Goal: Task Accomplishment & Management: Complete application form

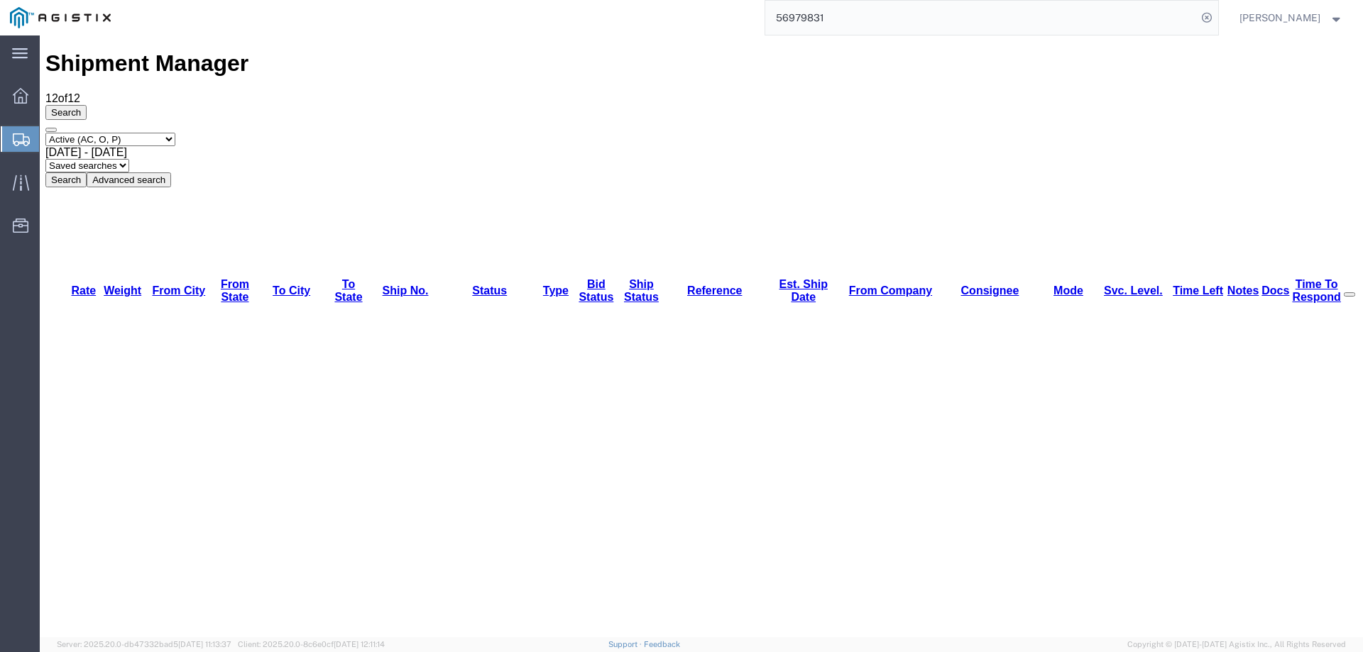
click at [19, 131] on div at bounding box center [21, 139] width 40 height 26
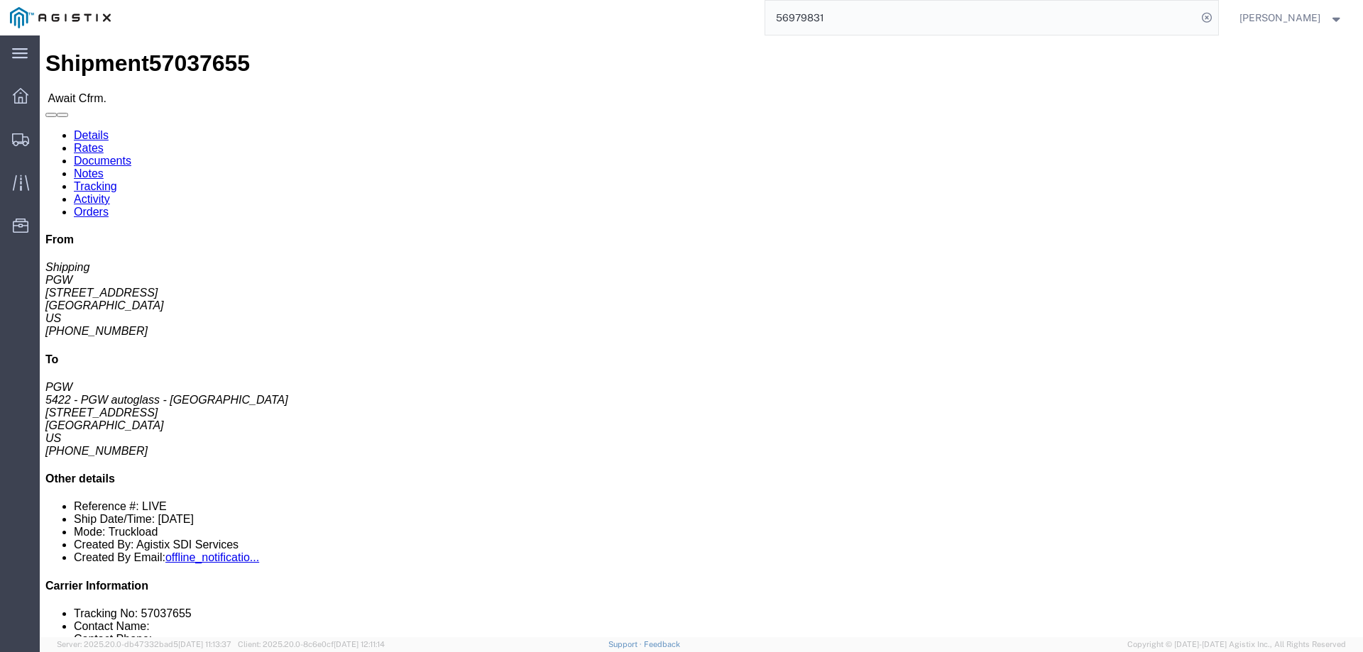
click b "57037655"
copy b "57037655"
click link "Confirm"
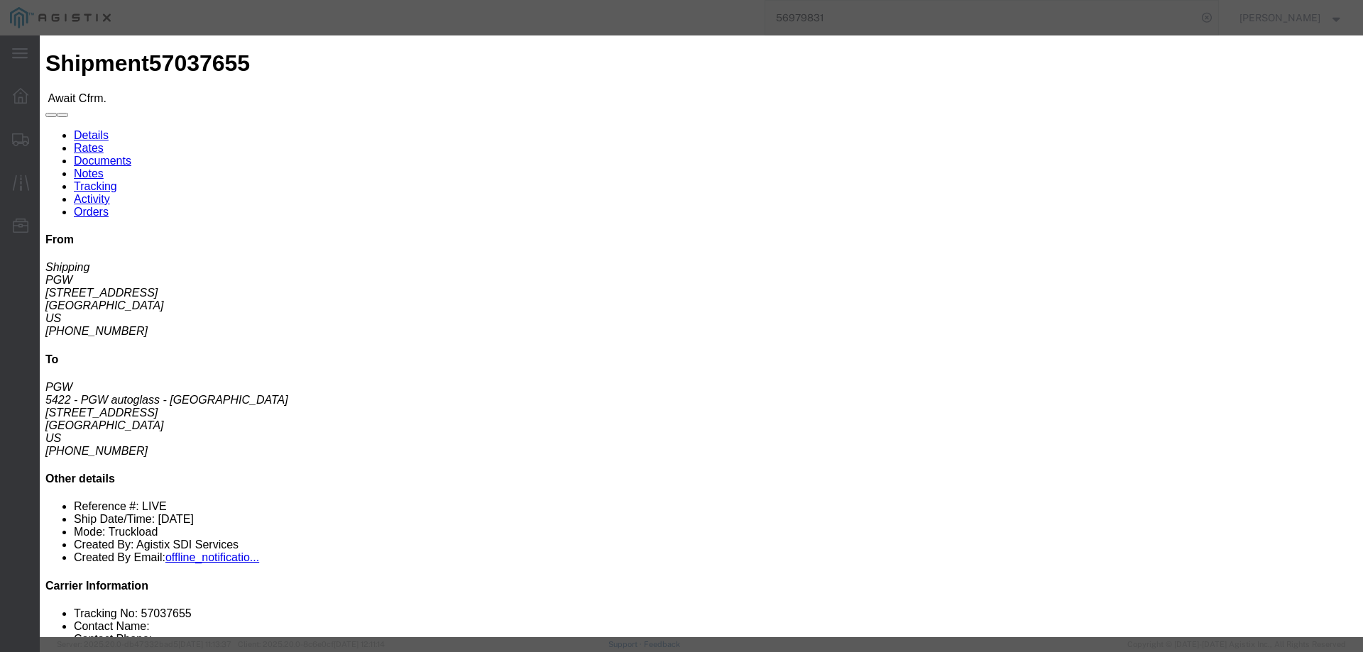
click input "checkbox"
checkbox input "true"
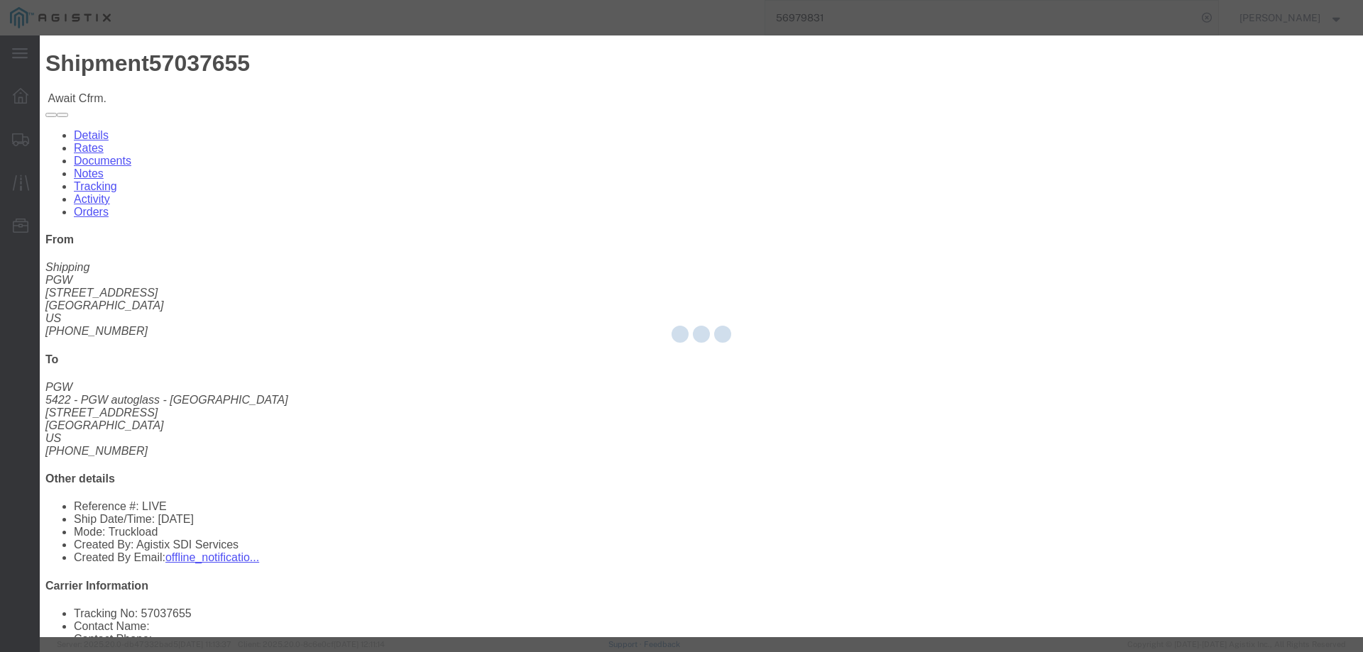
type input "[PERSON_NAME]"
type input "3204977237"
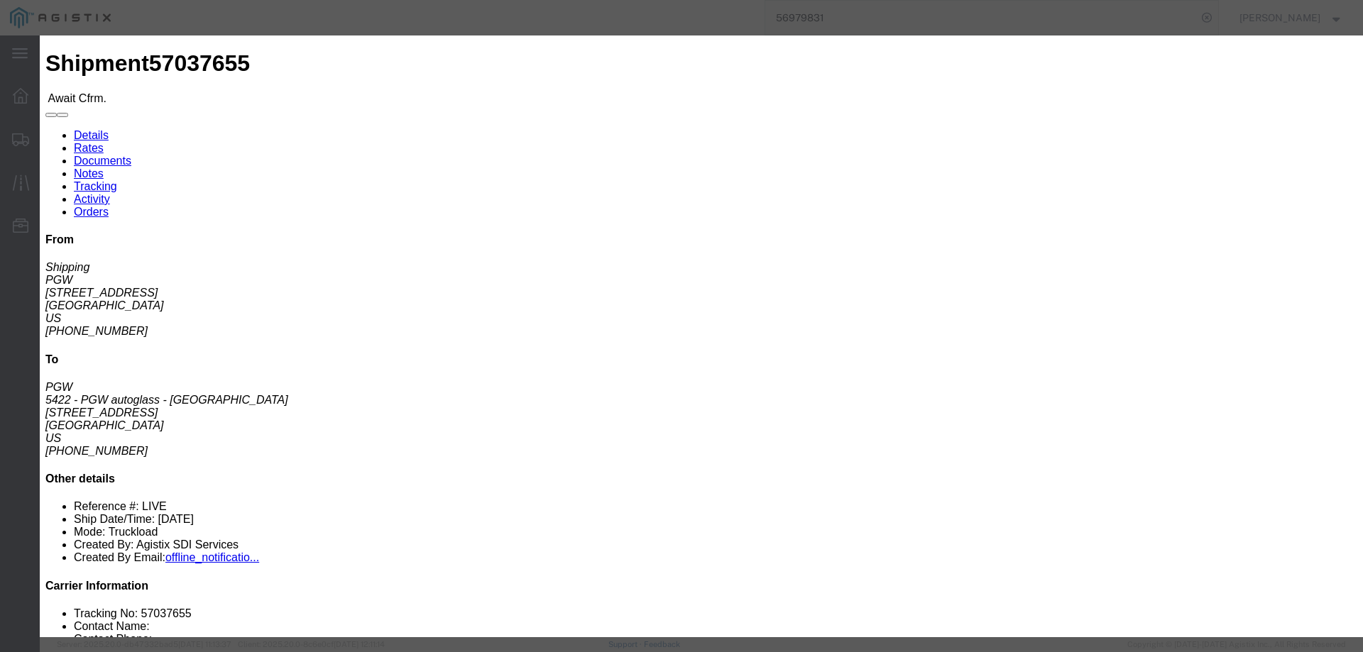
click input "text"
paste input "57037655"
type input "57037655"
click button "Submit"
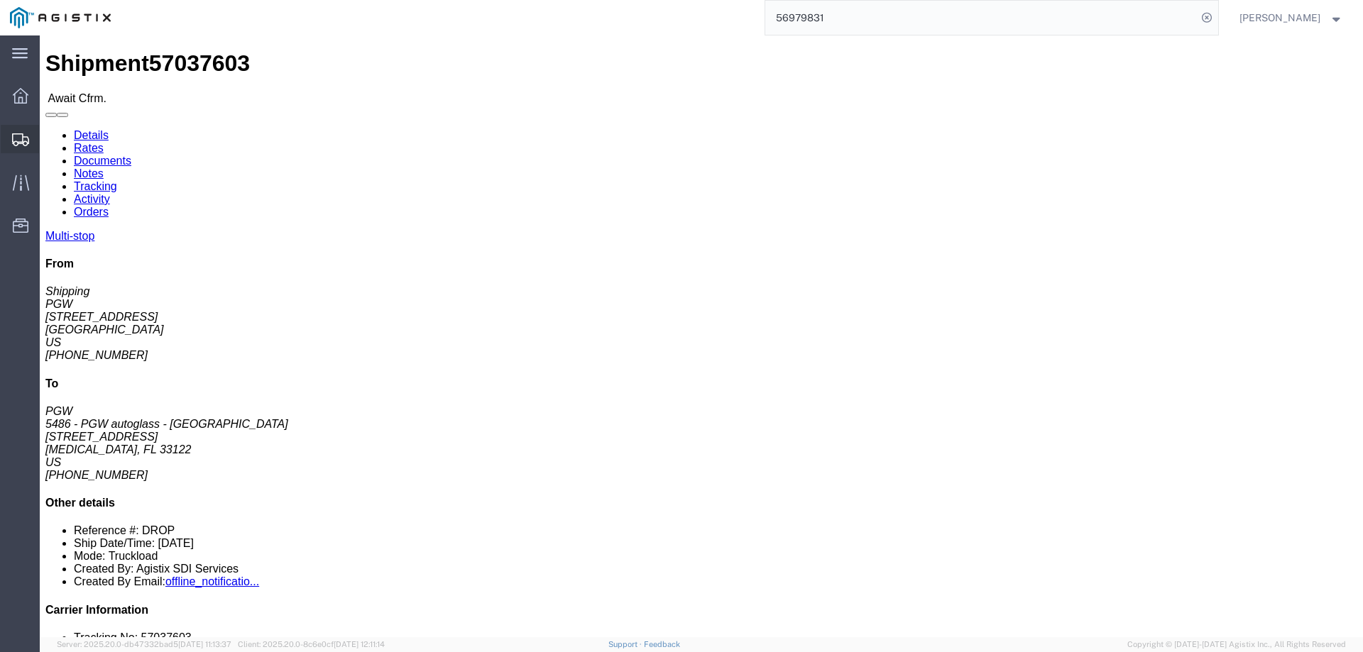
click at [11, 146] on div at bounding box center [21, 139] width 40 height 28
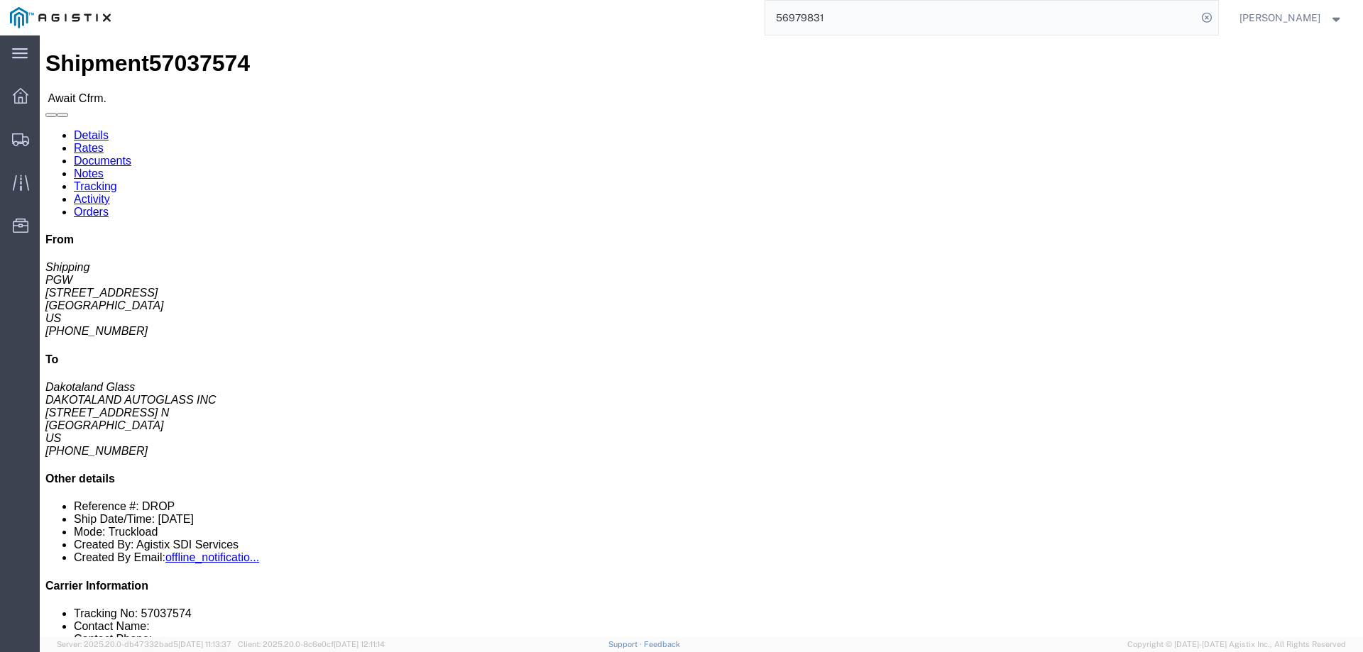
click b "57037574"
copy b "57037574"
click link "Confirm"
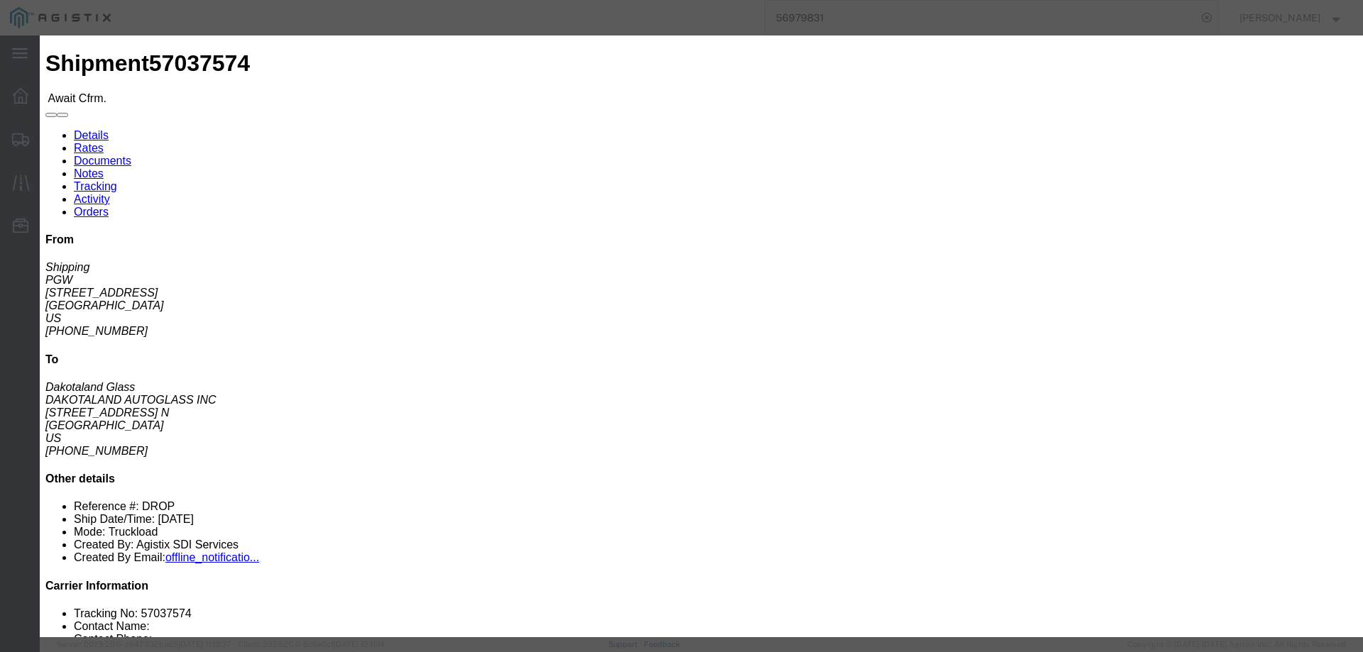
click label
click input "checkbox"
checkbox input "true"
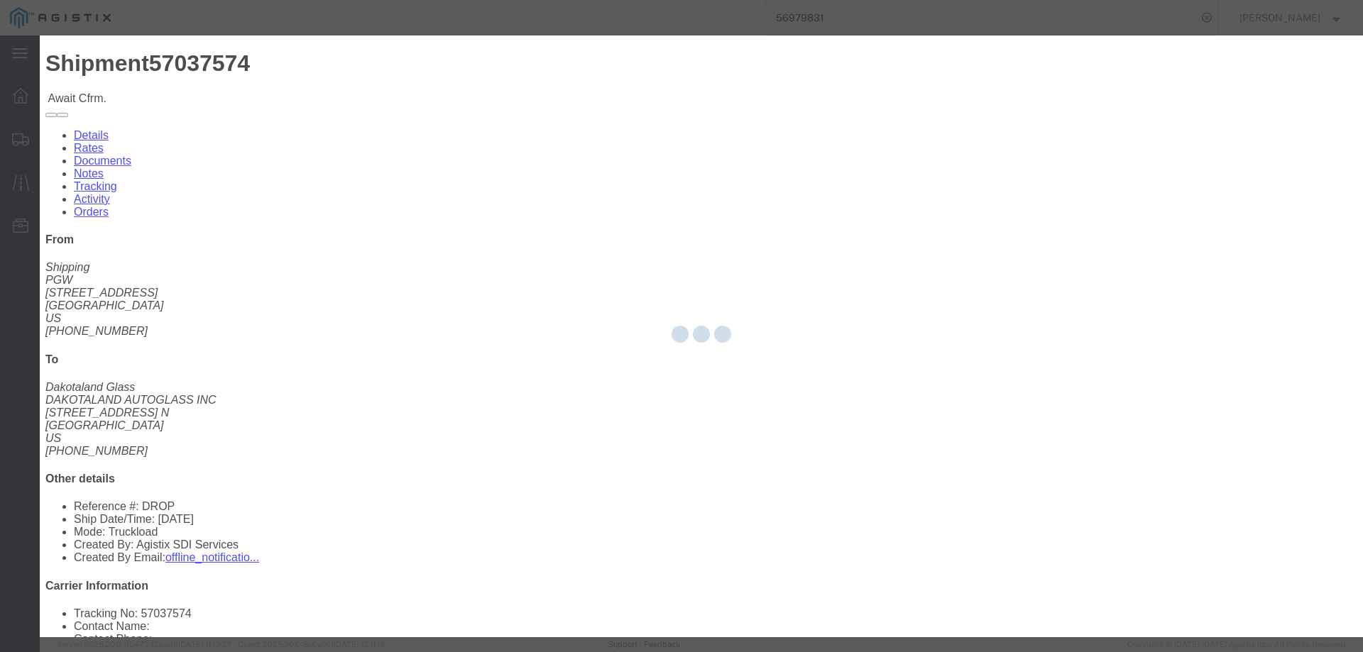
type input "[PERSON_NAME]"
type input "3204977237"
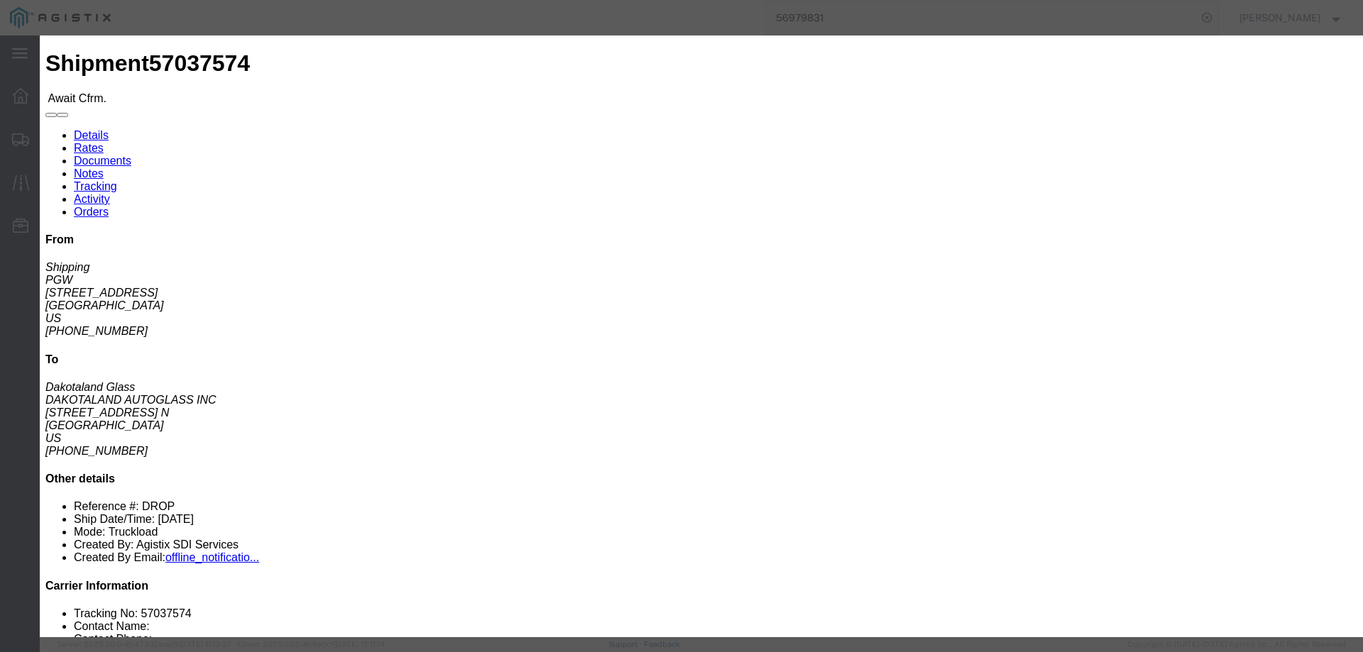
drag, startPoint x: 545, startPoint y: 207, endPoint x: 505, endPoint y: 172, distance: 53.3
click input "text"
paste input "57037574"
type input "57037574"
click button "Submit"
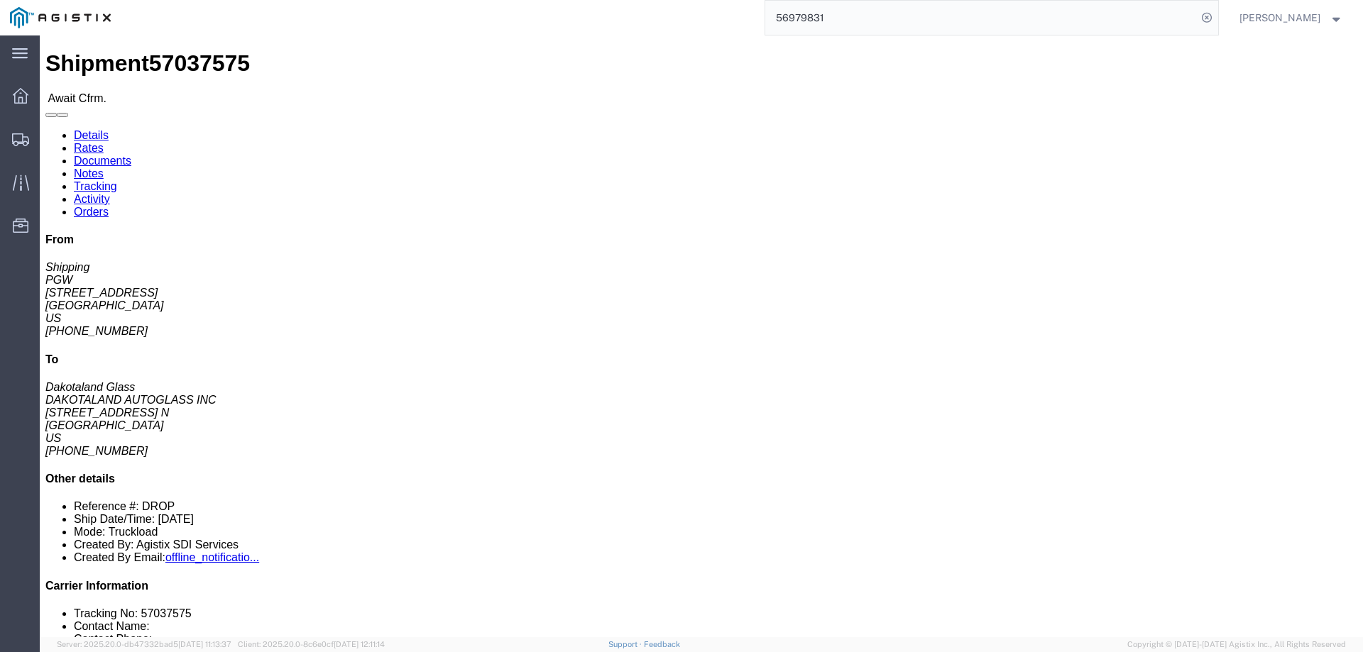
click b "57037575"
copy b "57037575"
click link "Confirm"
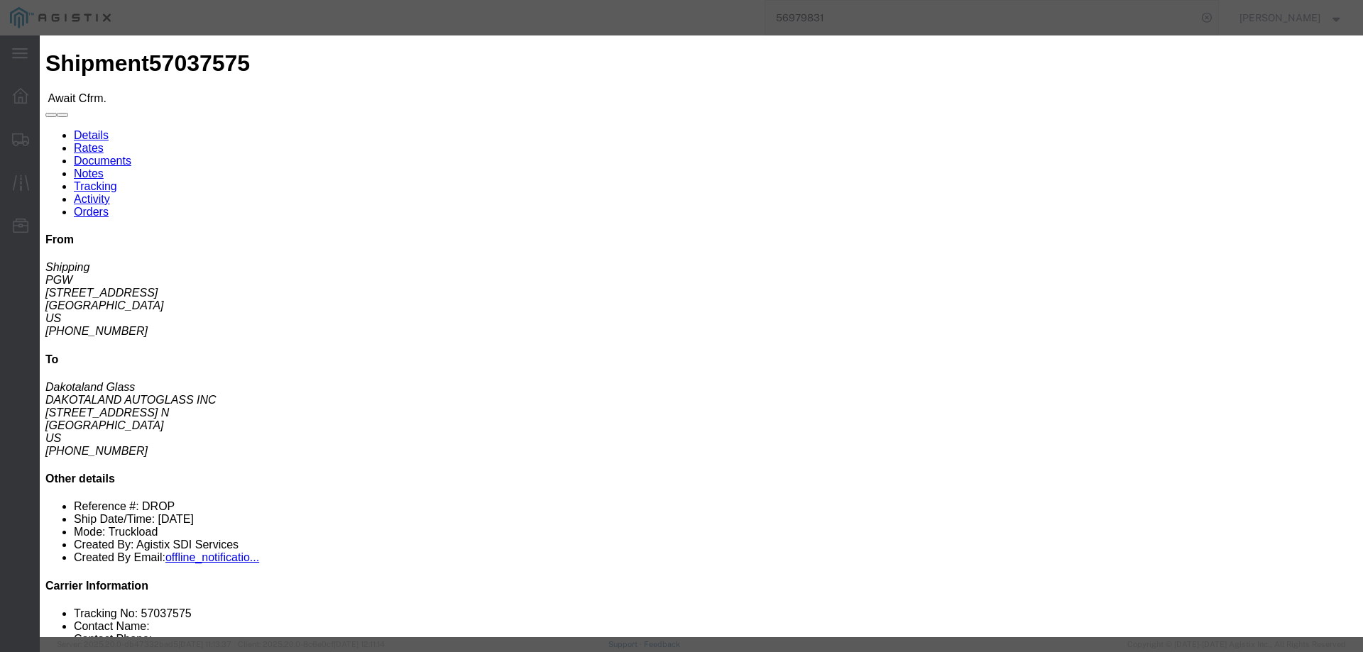
click input "checkbox"
checkbox input "true"
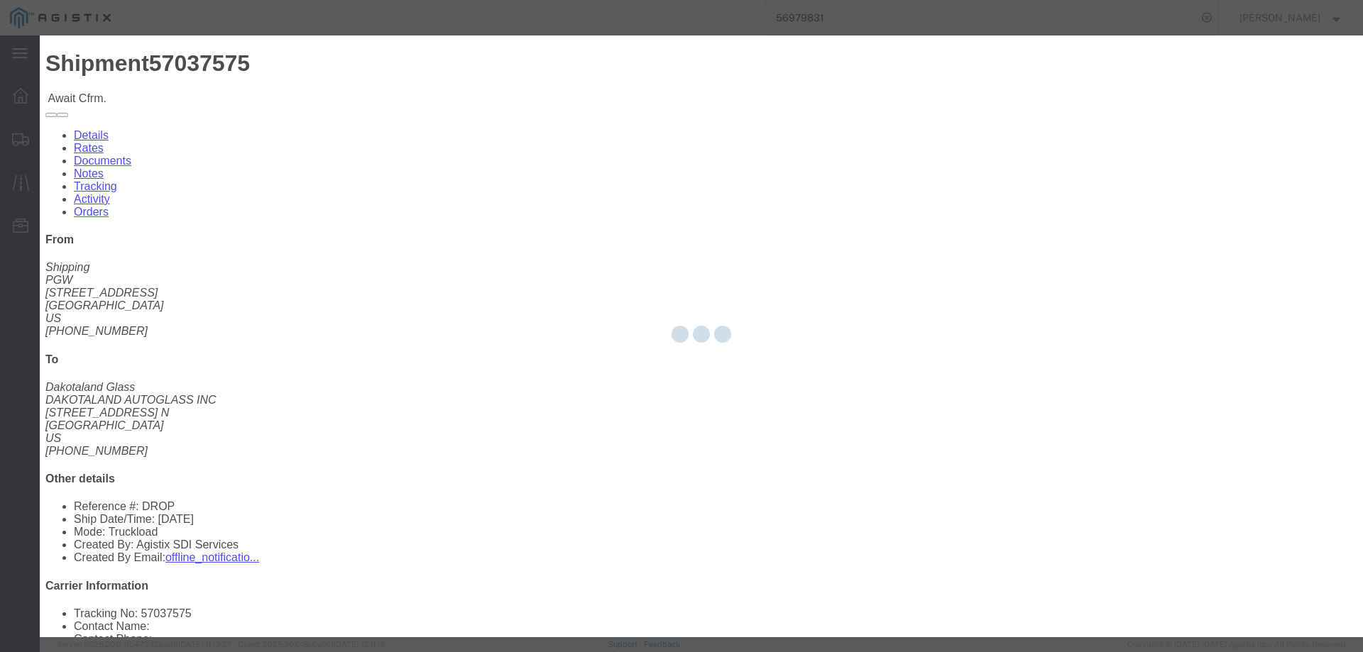
type input "[PERSON_NAME]"
type input "3204977237"
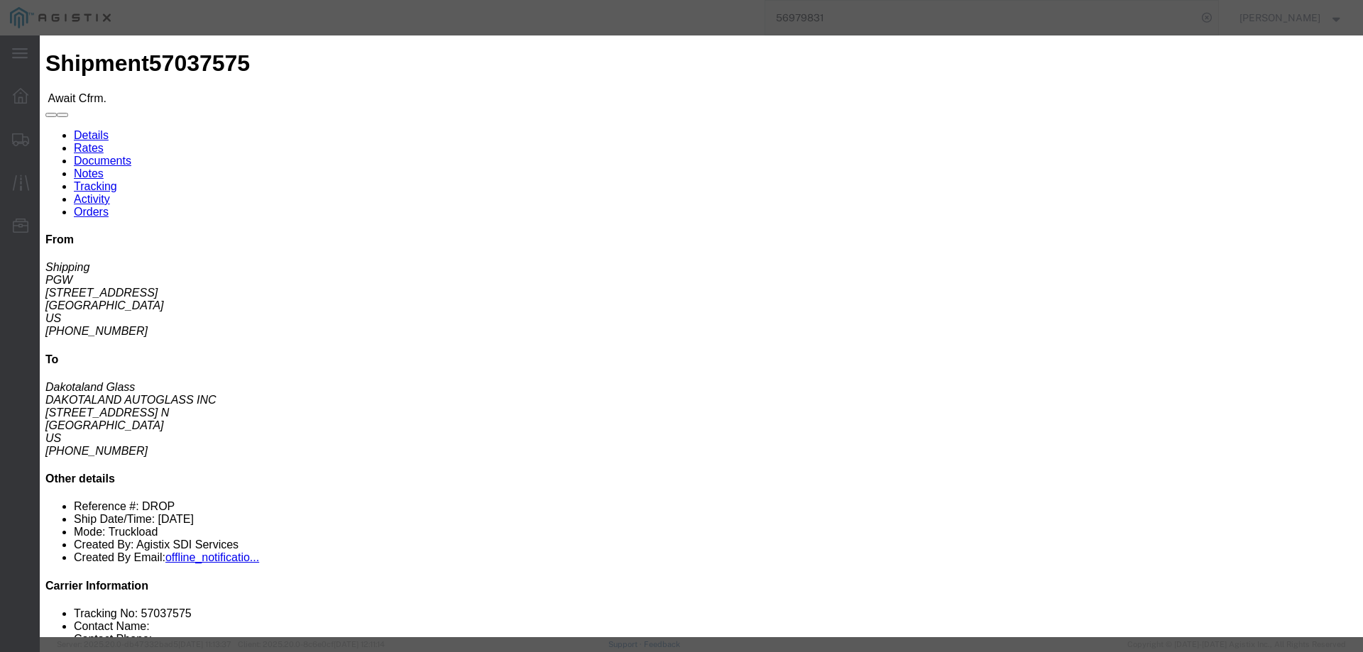
click input "text"
paste input "57037575"
type input "57037575"
click button "Submit"
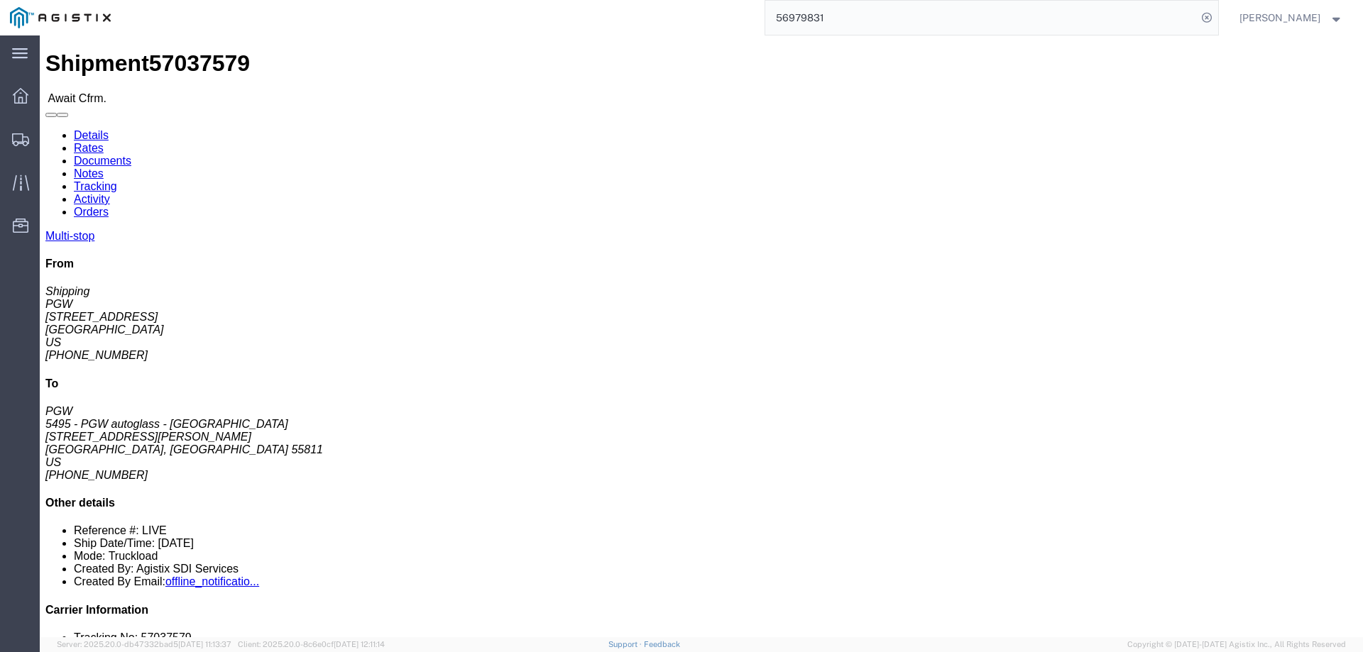
click link "Confirm"
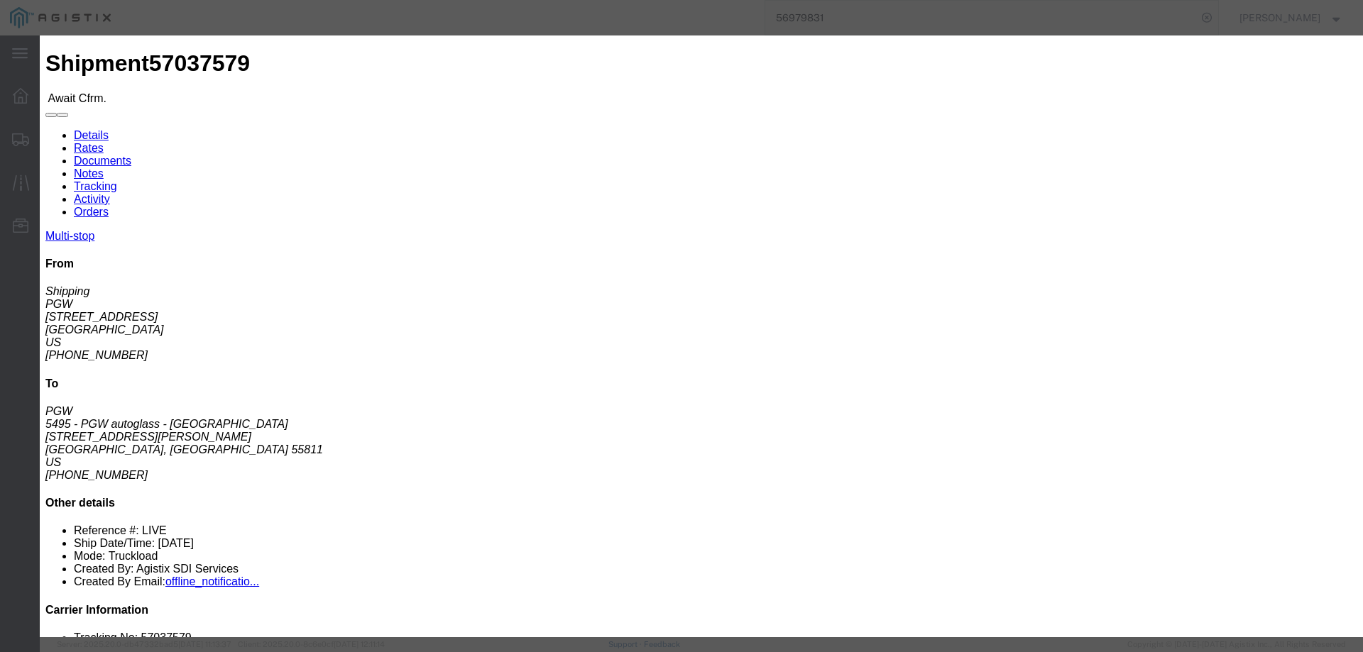
click input "checkbox"
checkbox input "true"
type input "[PERSON_NAME]"
type input "3204977237"
click input "text"
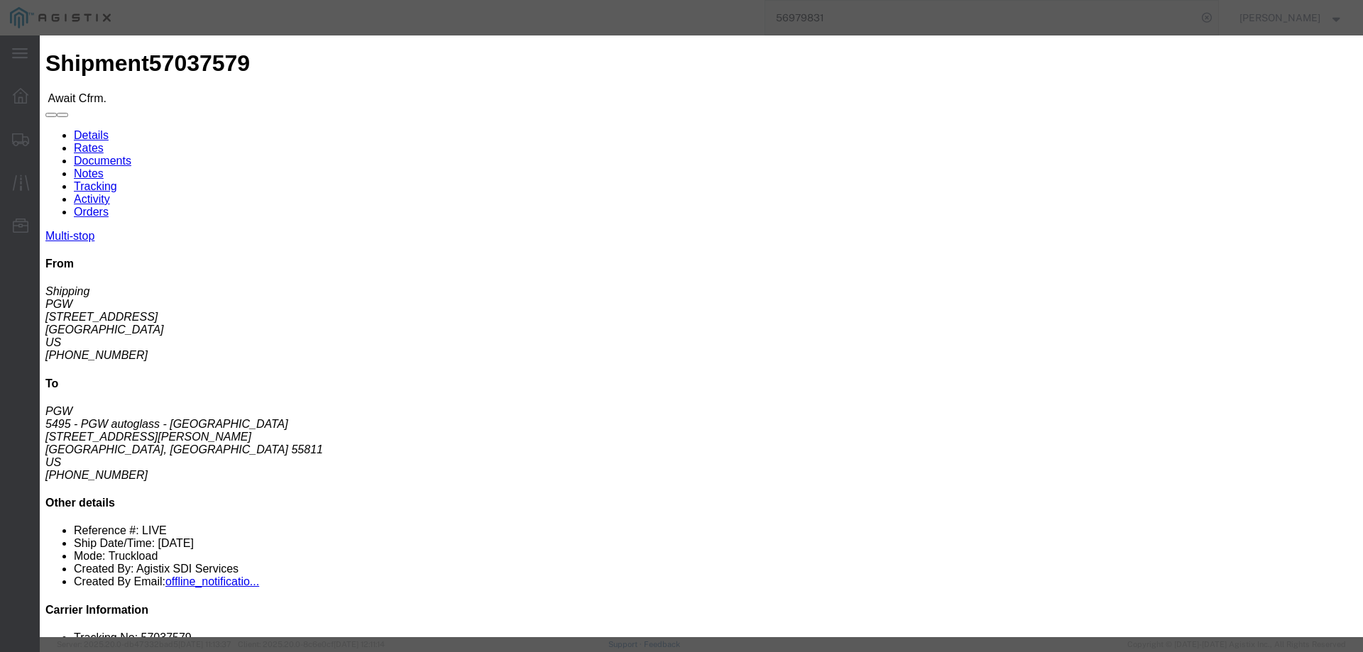
paste input "57037575"
drag, startPoint x: 522, startPoint y: 173, endPoint x: 396, endPoint y: 173, distance: 126.4
click div "Bill of Lading Number 57037575"
click input "57037575"
type input "57037579"
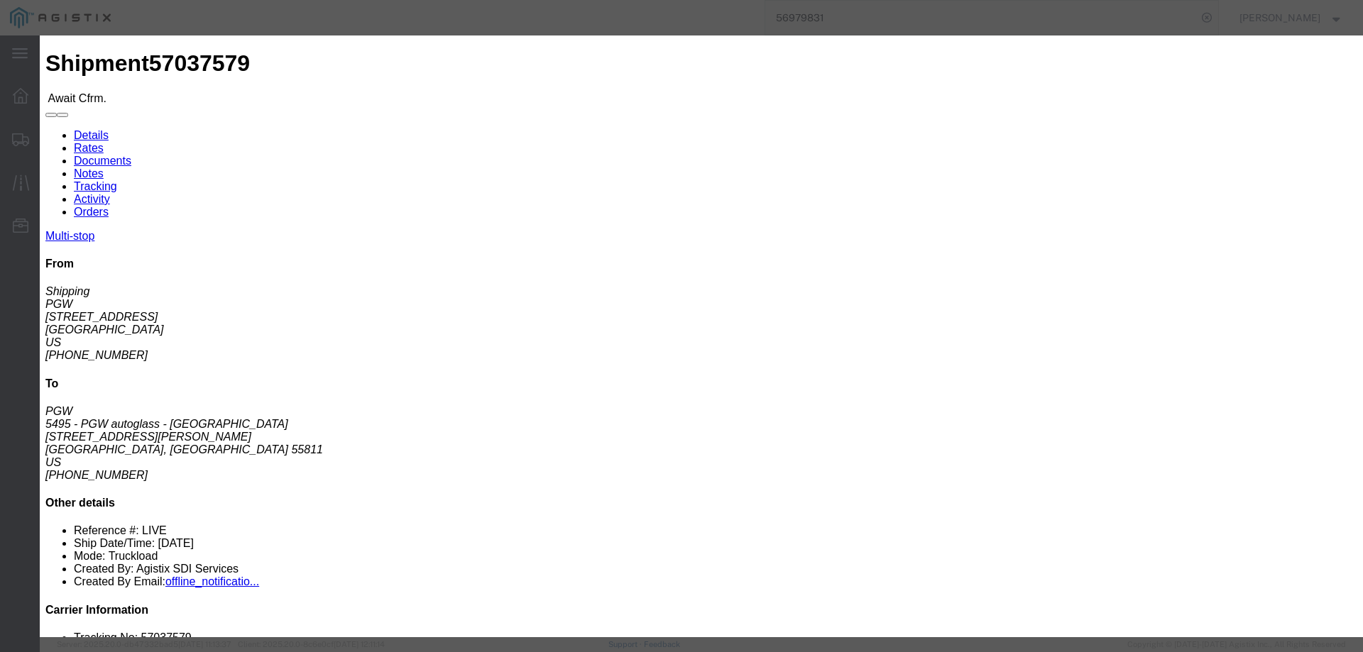
click button "Submit"
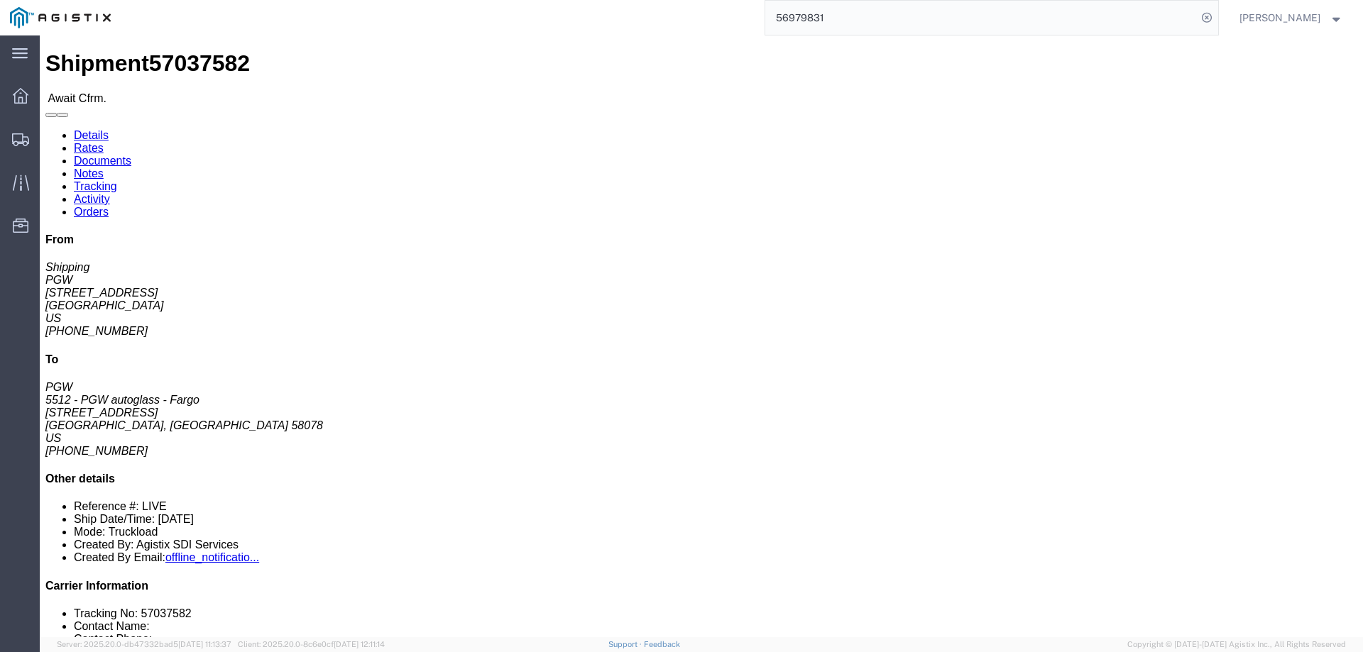
click b "57037582"
copy b "57037582"
click link "Confirm"
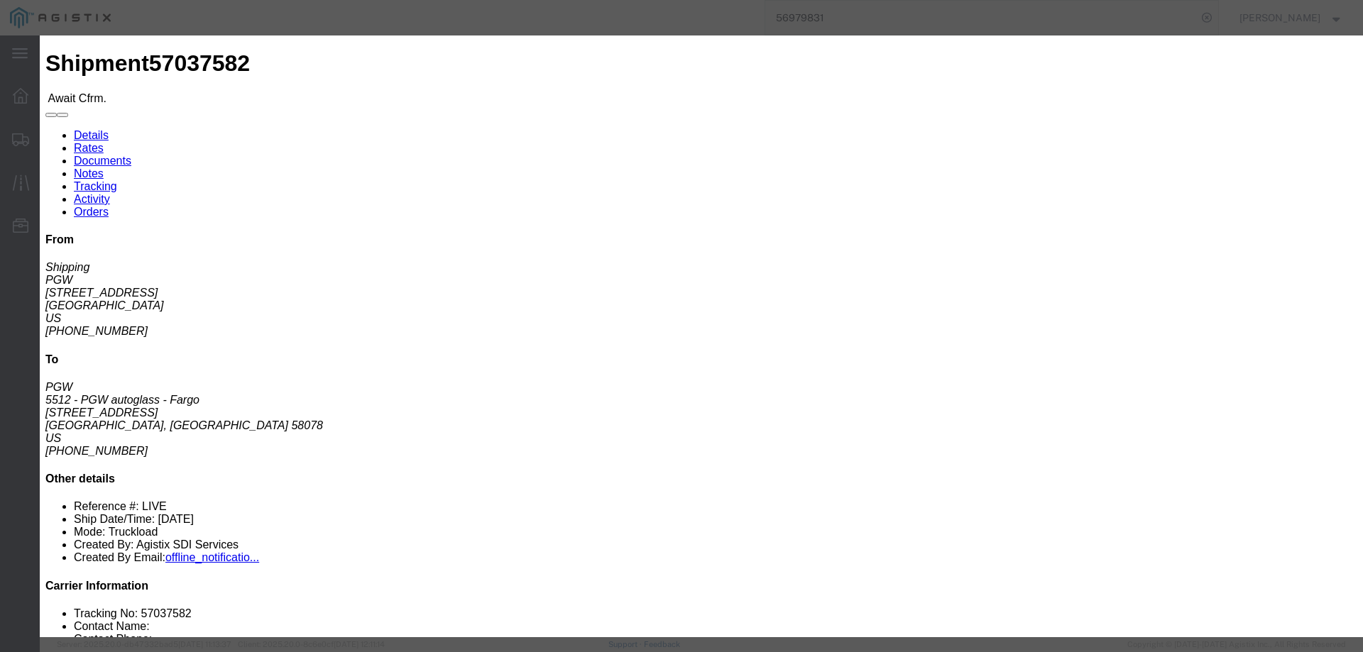
click input "checkbox"
checkbox input "true"
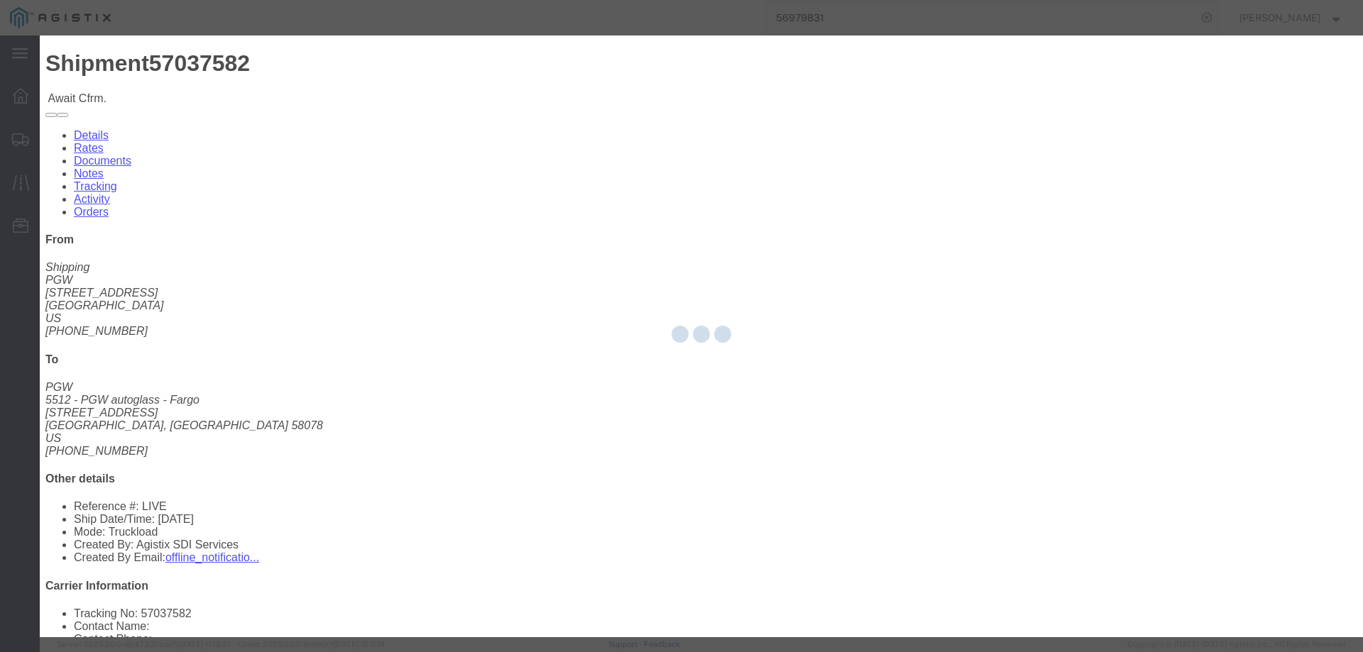
type input "[PERSON_NAME]"
type input "3204977237"
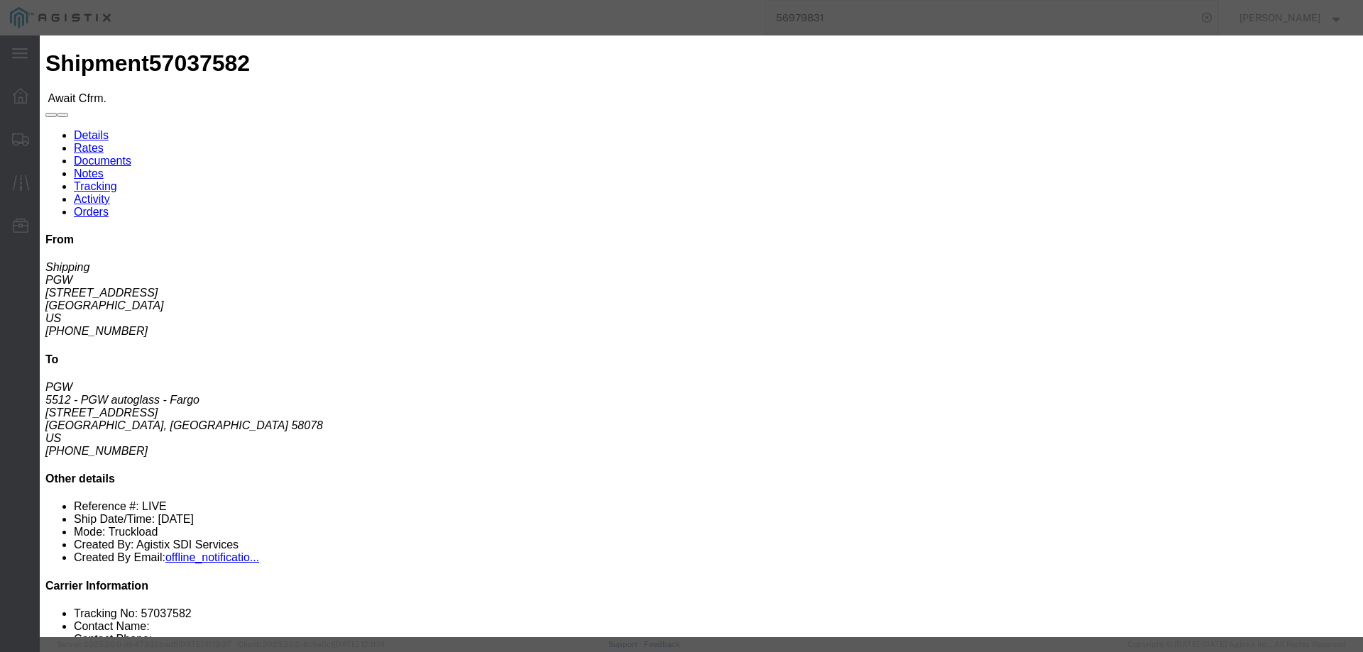
click input "text"
paste input "57037582"
type input "57037582"
click button "Submit"
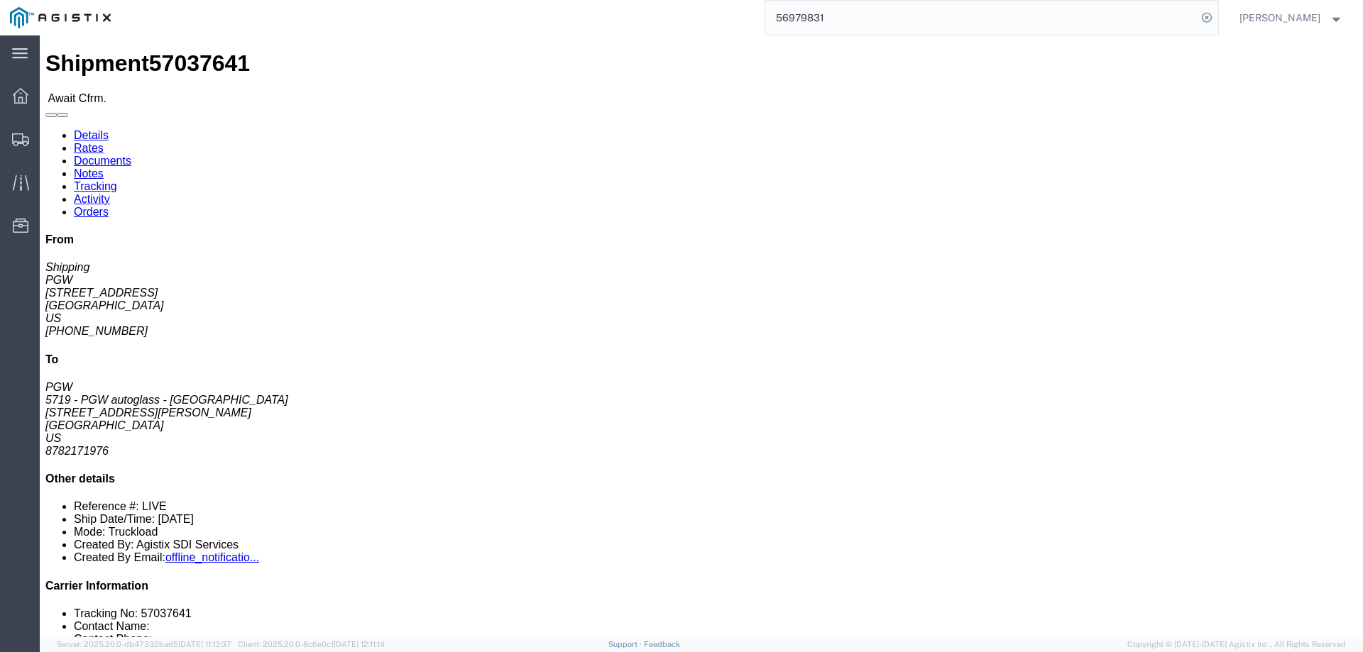
click b "57037641"
copy b "57037641"
click link "Confirm"
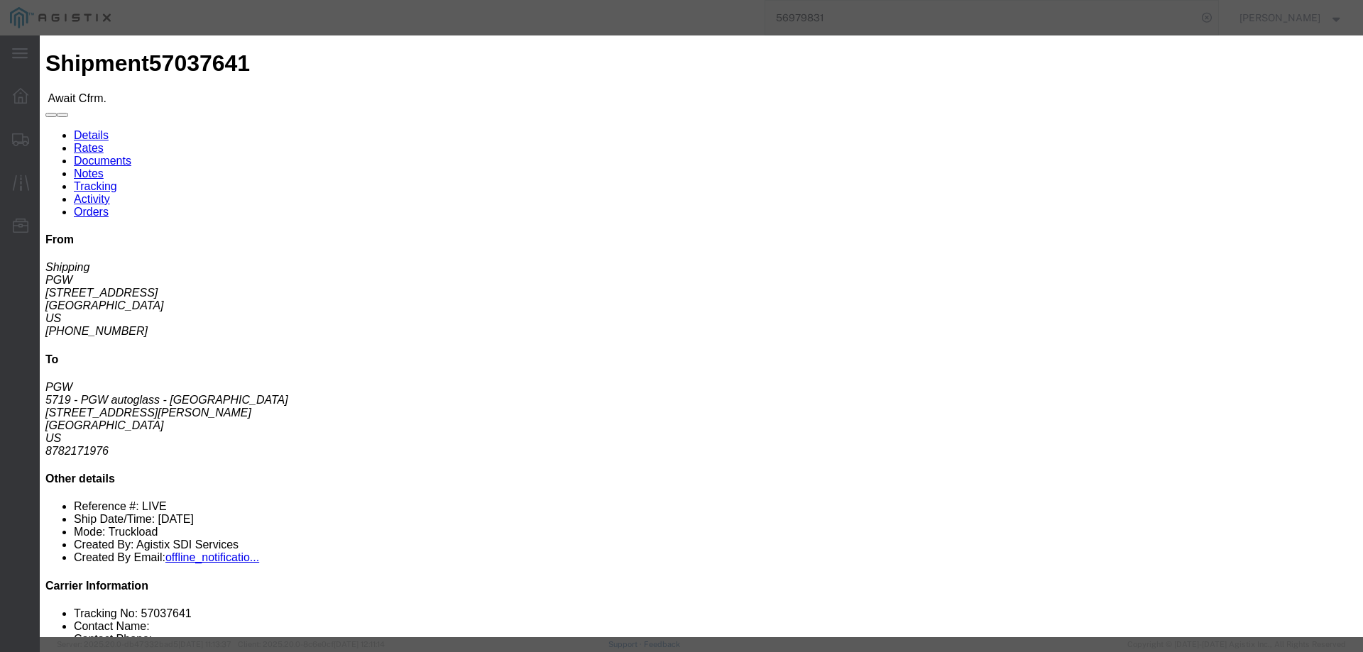
click fieldset "Confirmation Details Use my profile Bill of Lading Number Person Monitor Shipme…"
click input "checkbox"
checkbox input "true"
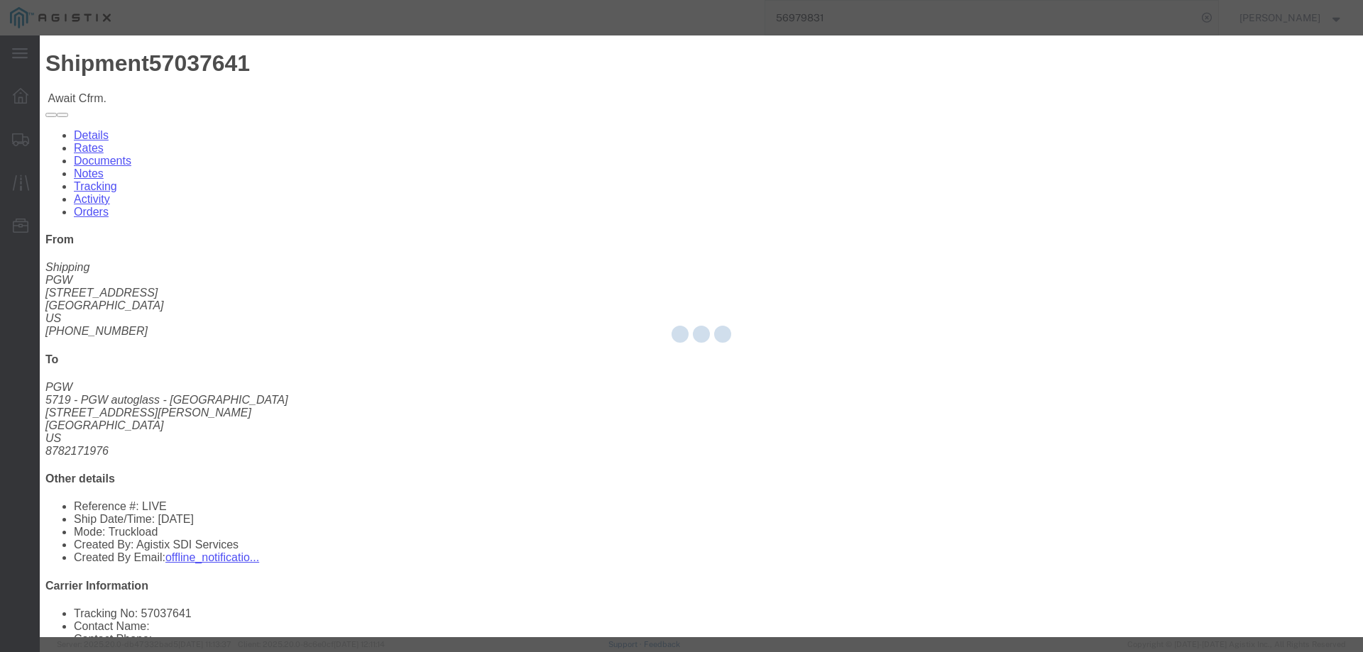
type input "[PERSON_NAME]"
type input "3204977237"
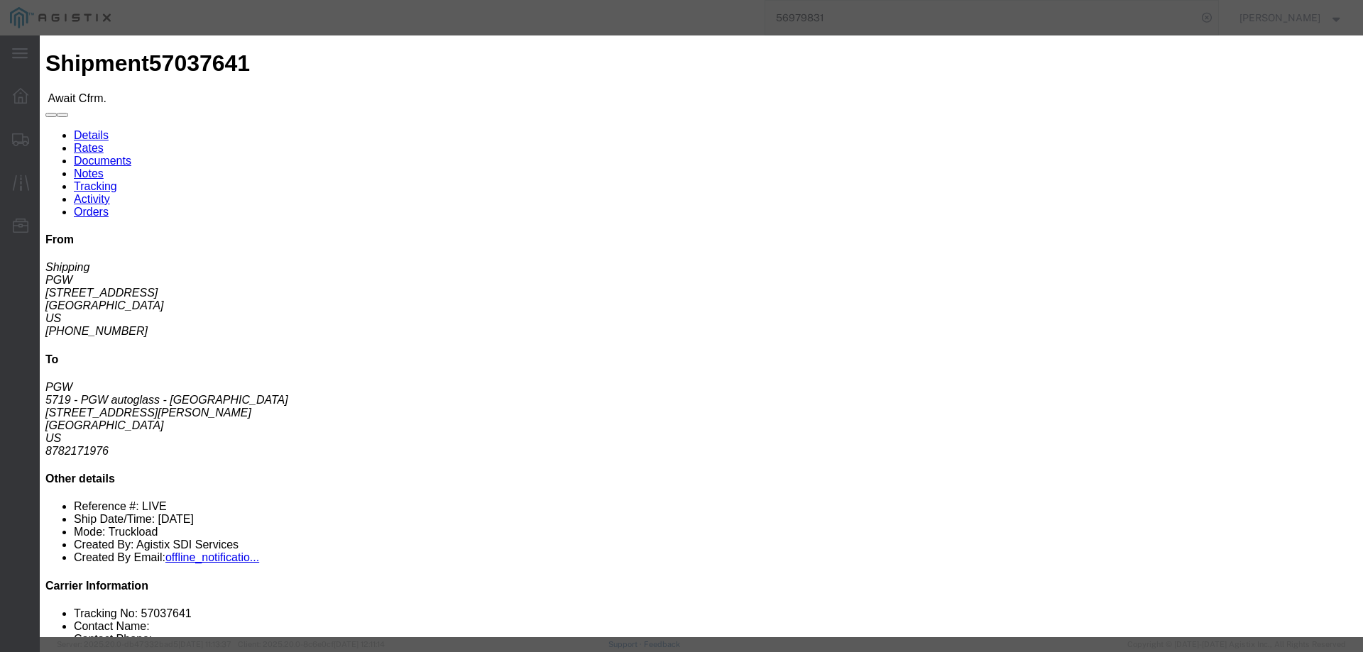
click input "text"
paste input "57037641"
type input "57037641"
click button "Submit"
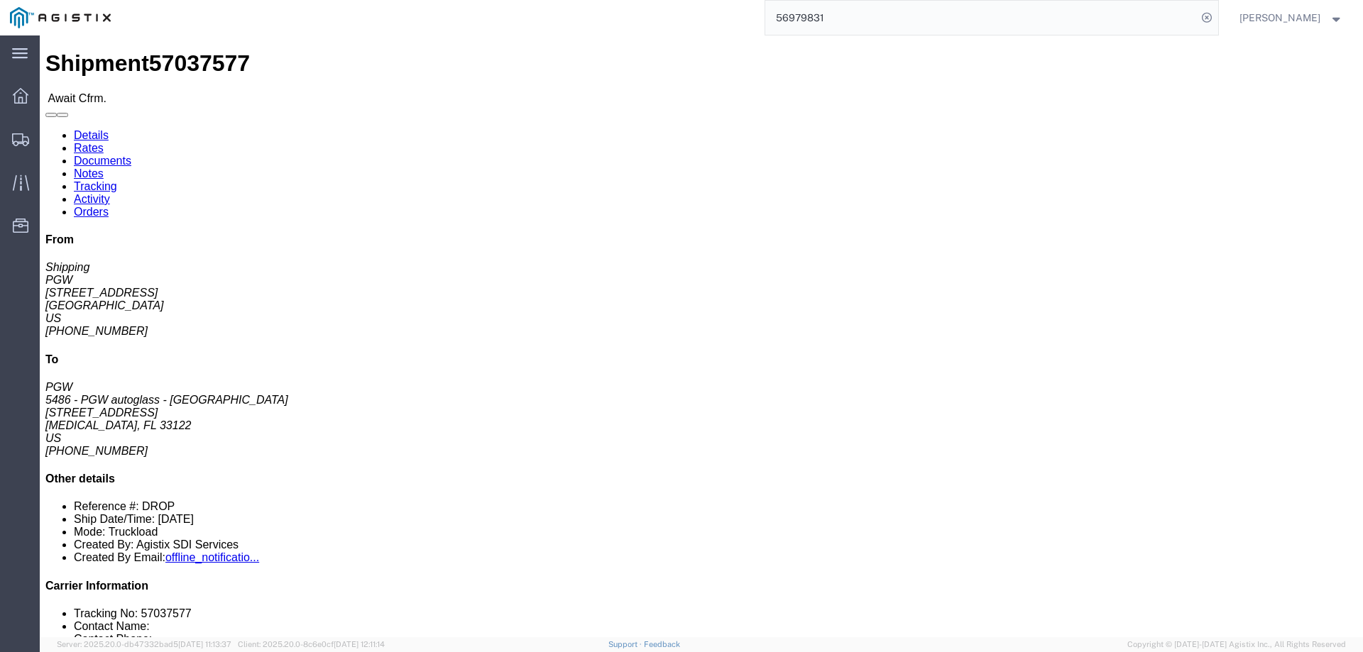
click b "57037577"
copy b "57037577"
click at [16, 131] on div at bounding box center [21, 139] width 40 height 28
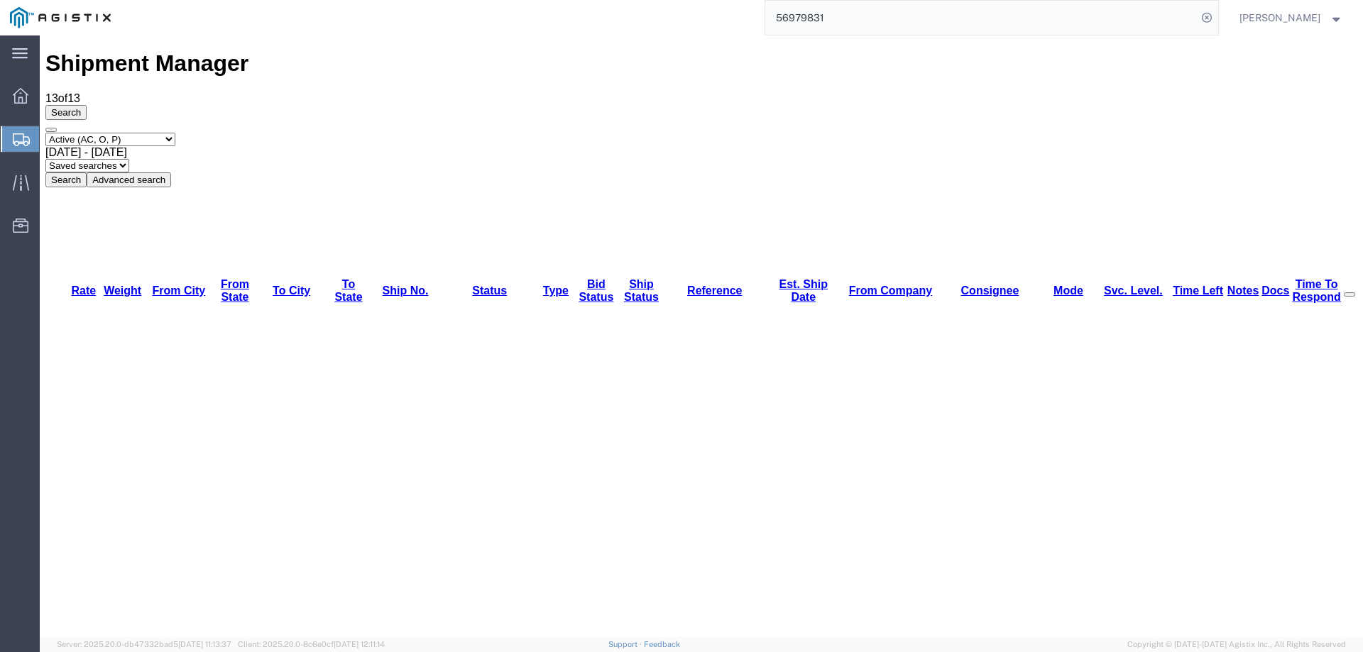
click at [13, 133] on icon at bounding box center [21, 139] width 17 height 13
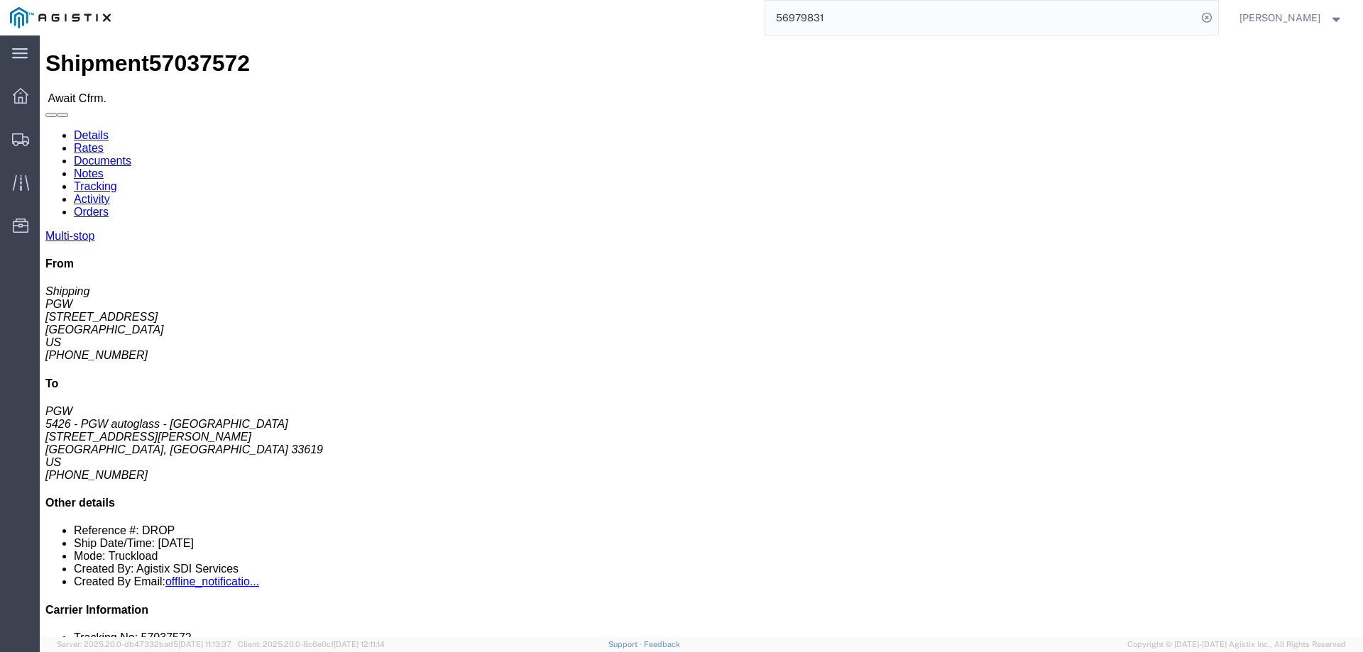
click b "57037572"
copy b "57037572"
click link "Confirm"
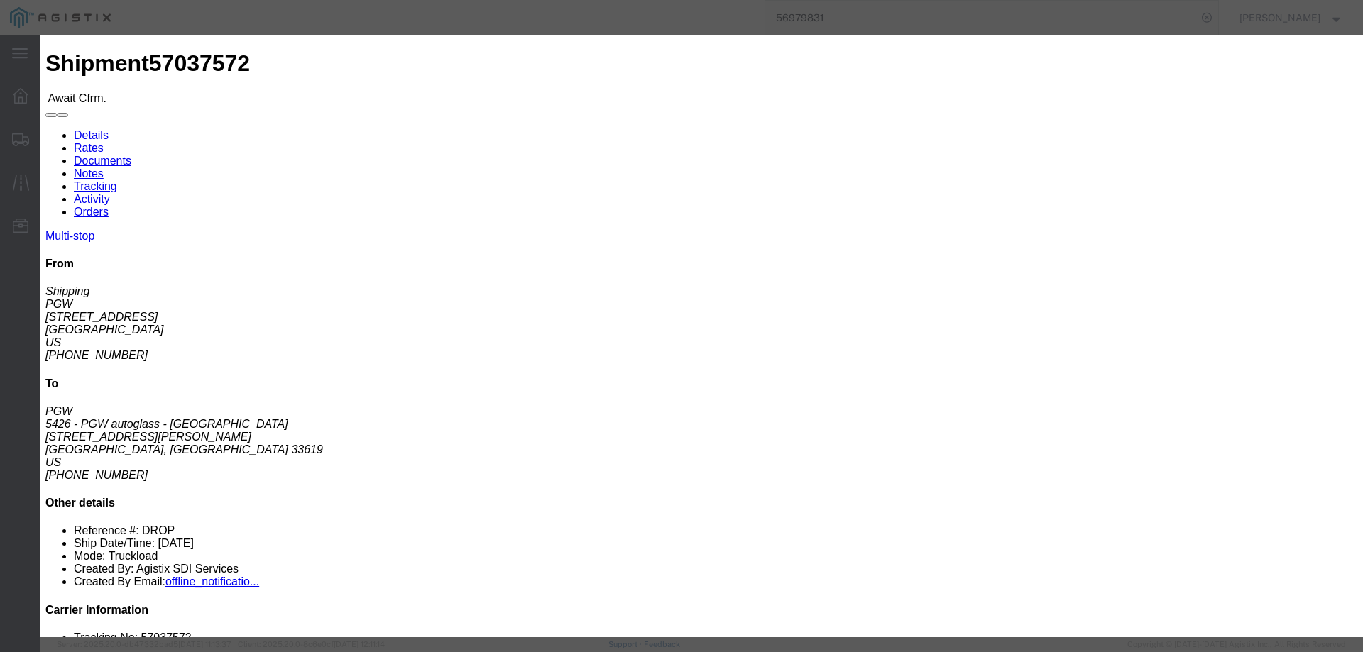
click input "checkbox"
checkbox input "true"
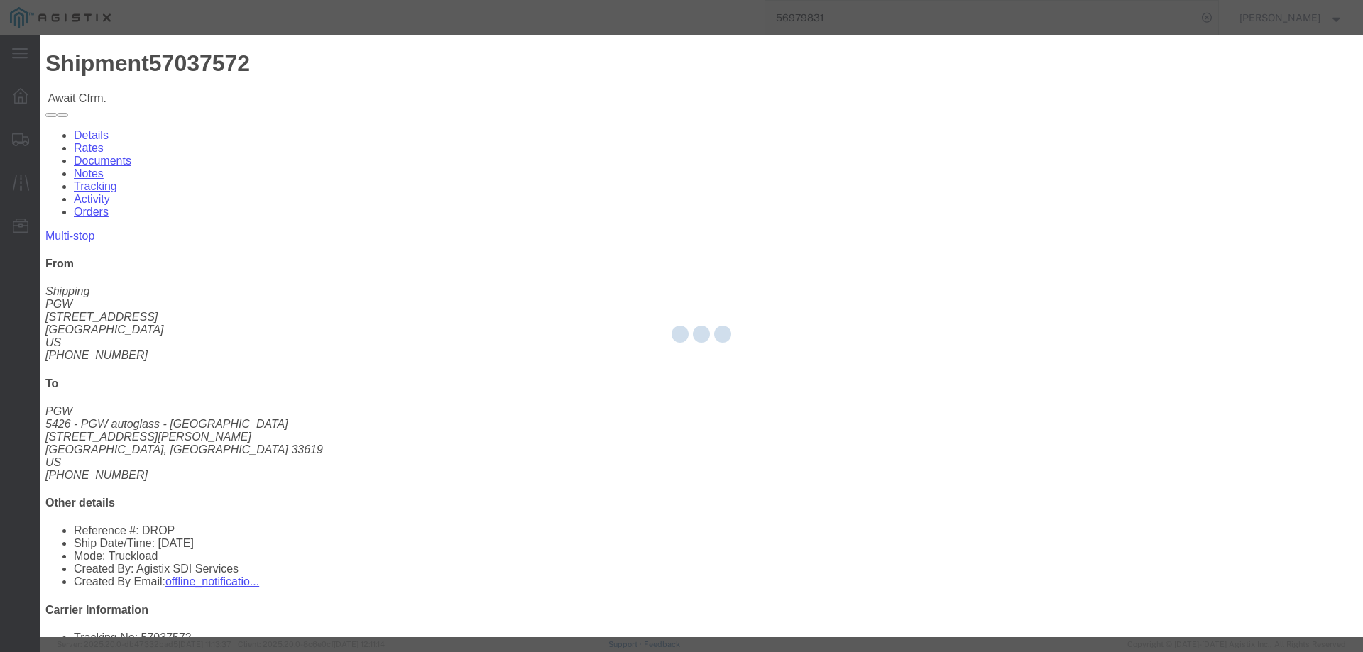
type input "[PERSON_NAME]"
type input "3204977237"
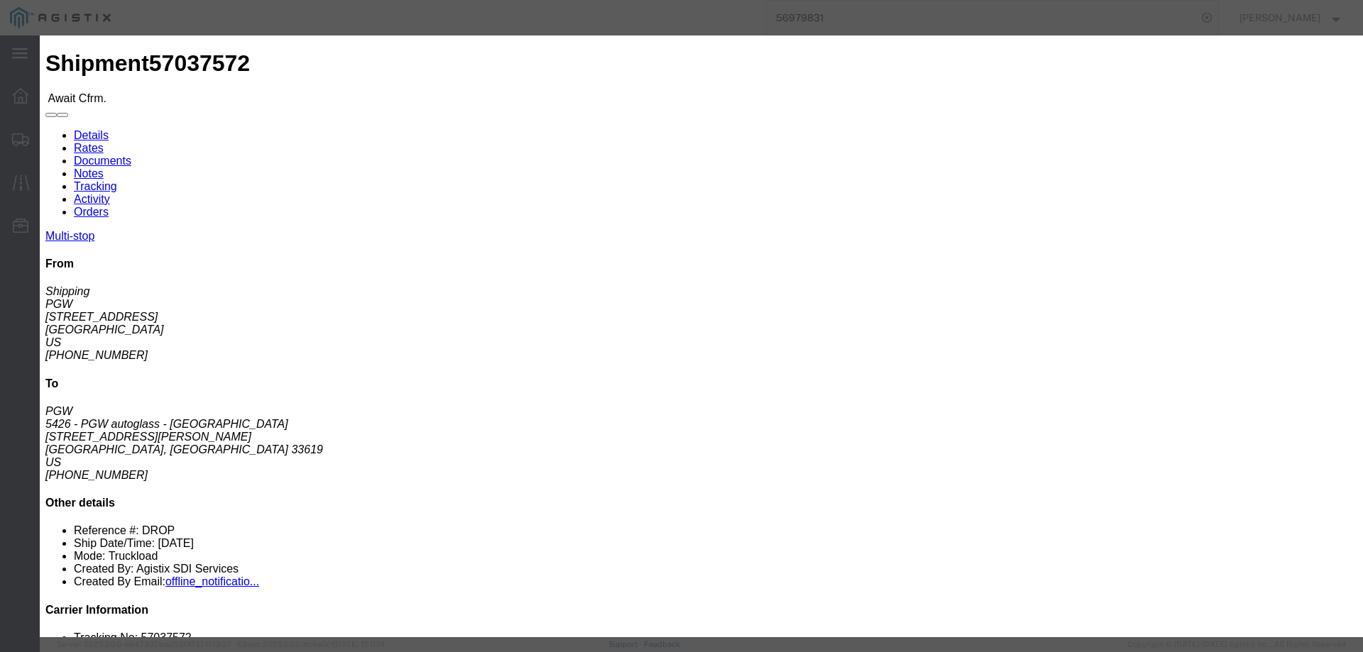
click input "text"
paste input "57037572"
type input "57037572"
click button "Submit"
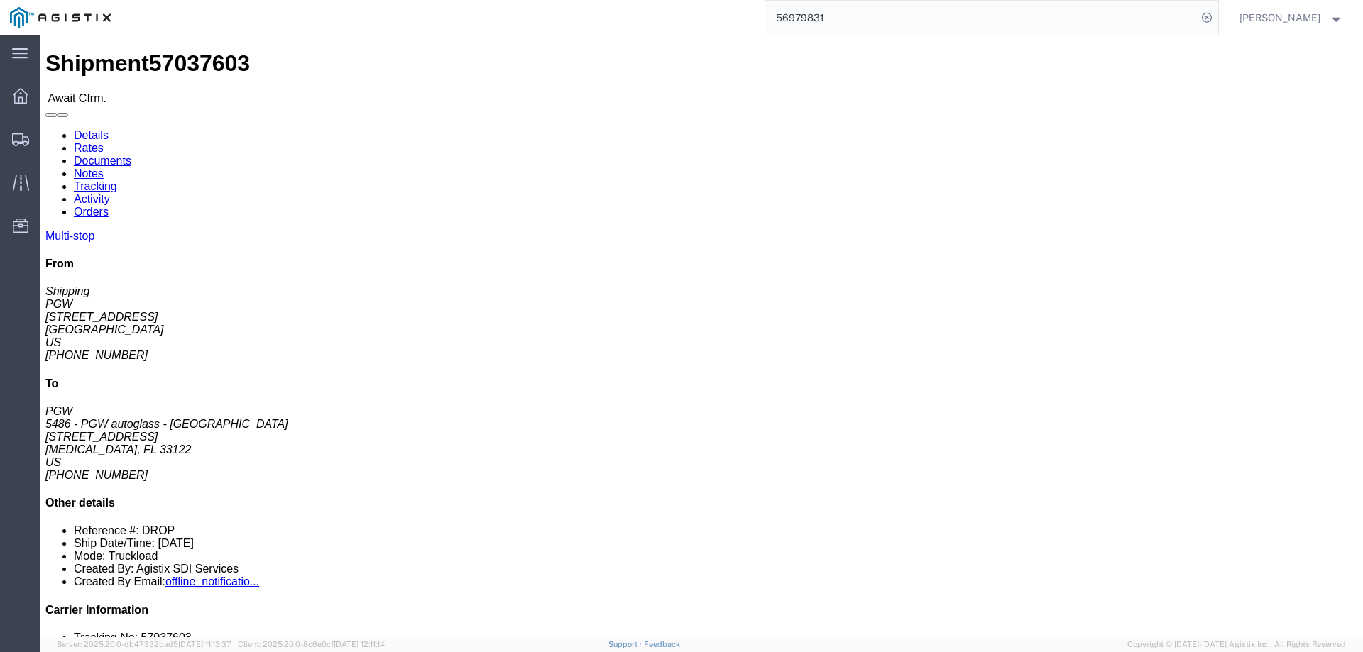
click b "57037603"
copy b "57037603"
click link "Confirm"
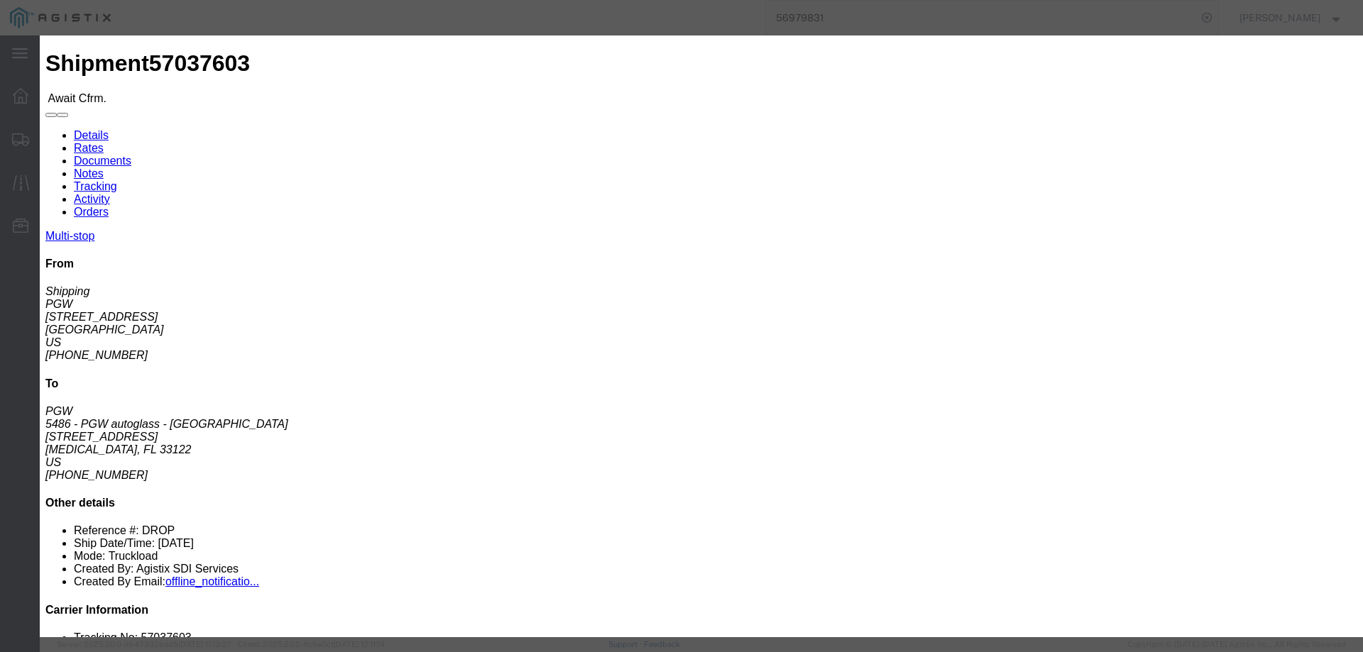
click input "checkbox"
checkbox input "true"
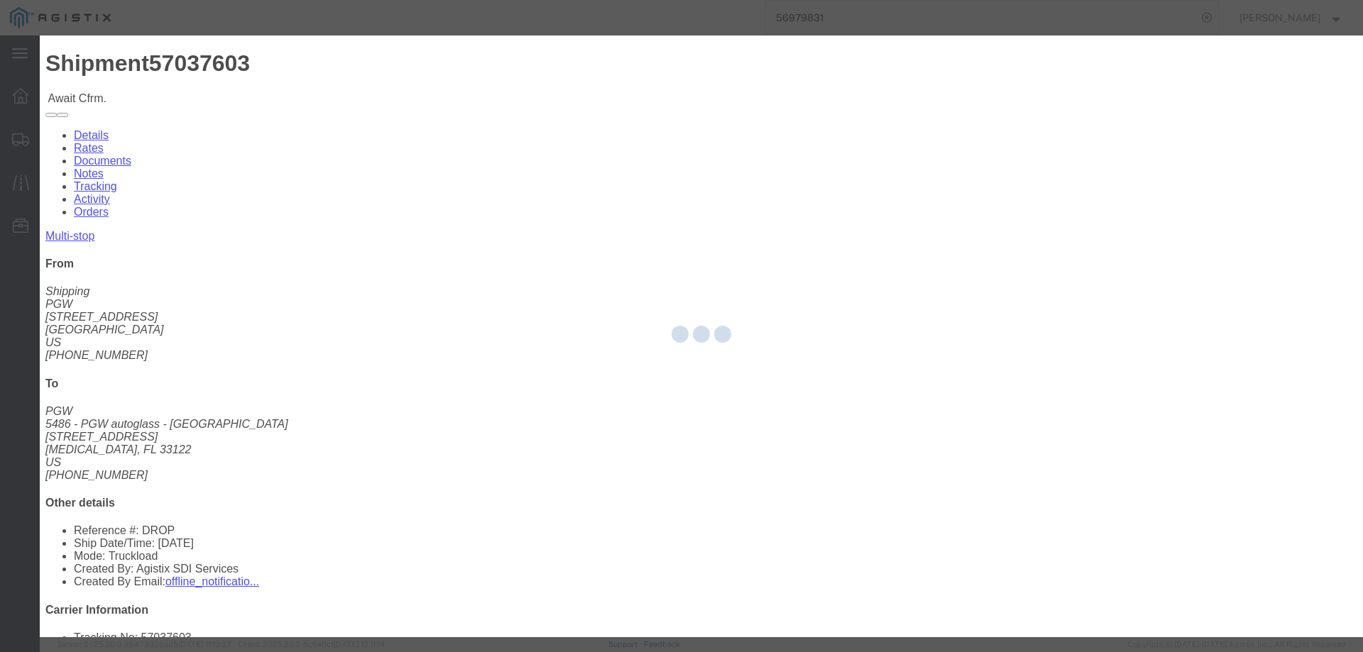
type input "[PERSON_NAME]"
type input "3204977237"
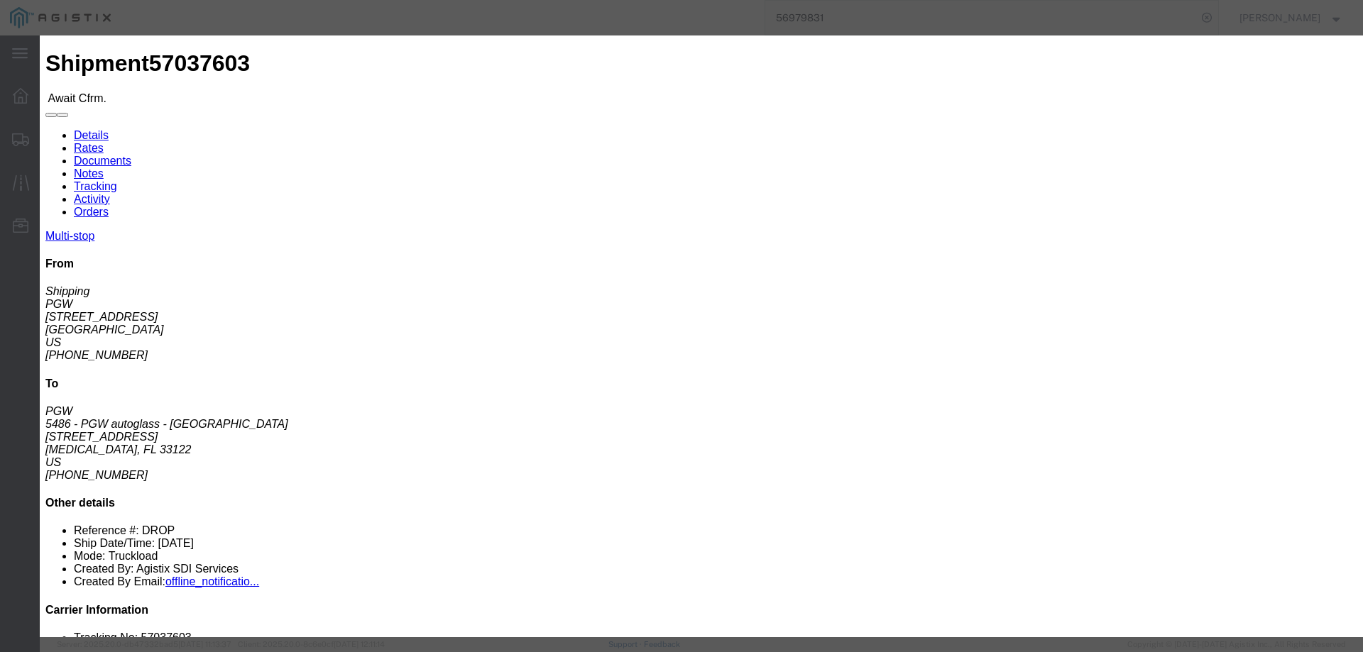
click input "text"
paste input "57037603"
type input "57037603"
click button "Submit"
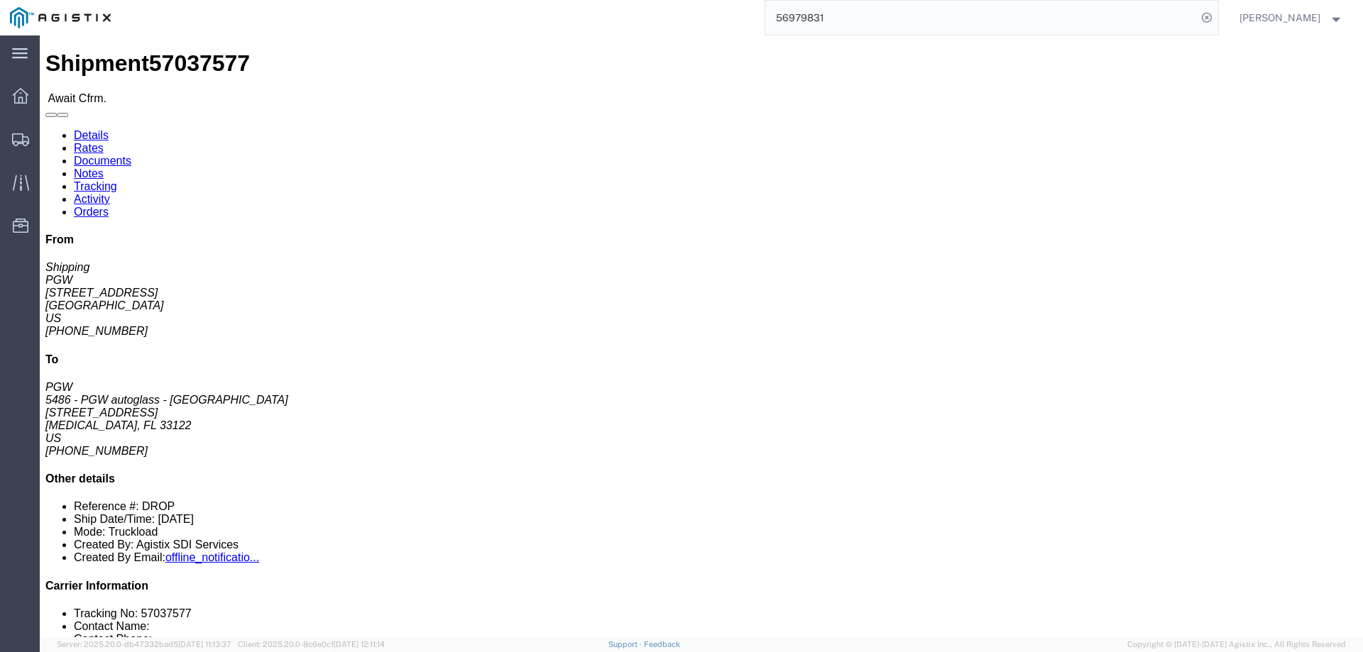
click b "57037577"
copy b "57037577"
click link "Confirm"
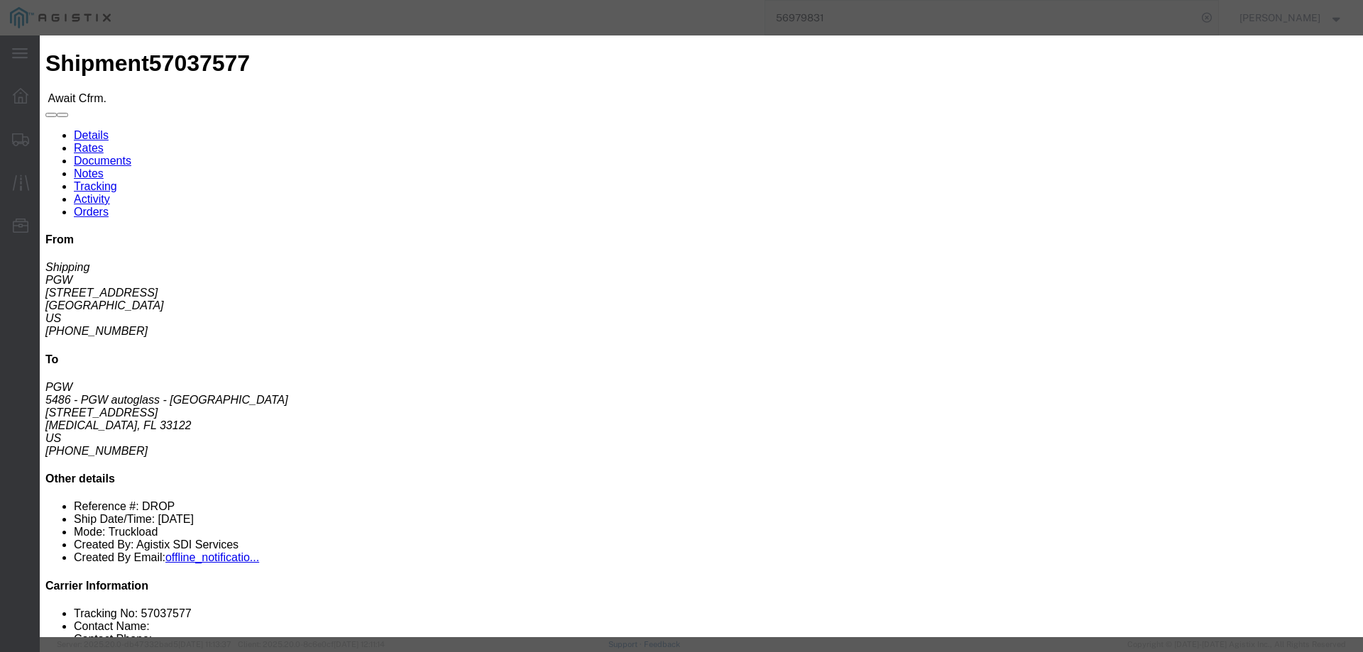
click label
click input "checkbox"
checkbox input "true"
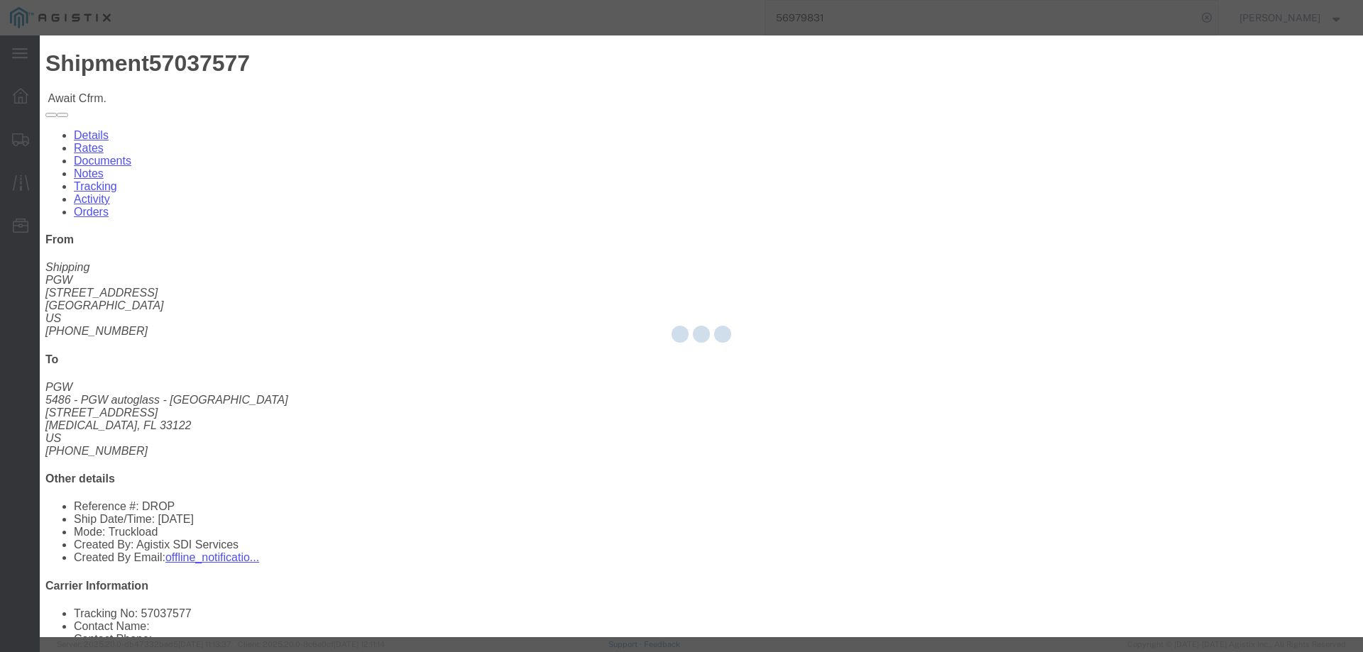
type input "[PERSON_NAME]"
type input "3204977237"
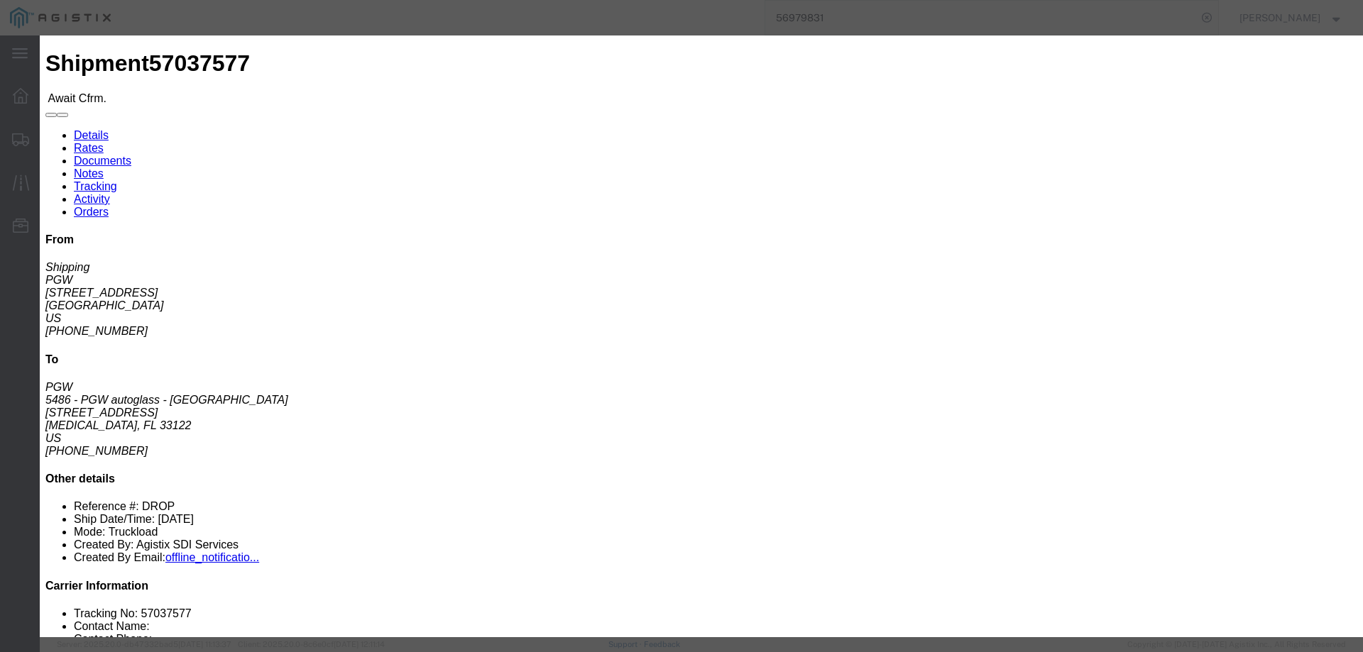
click input "text"
paste input "57037577"
type input "57037577"
click button "Submit"
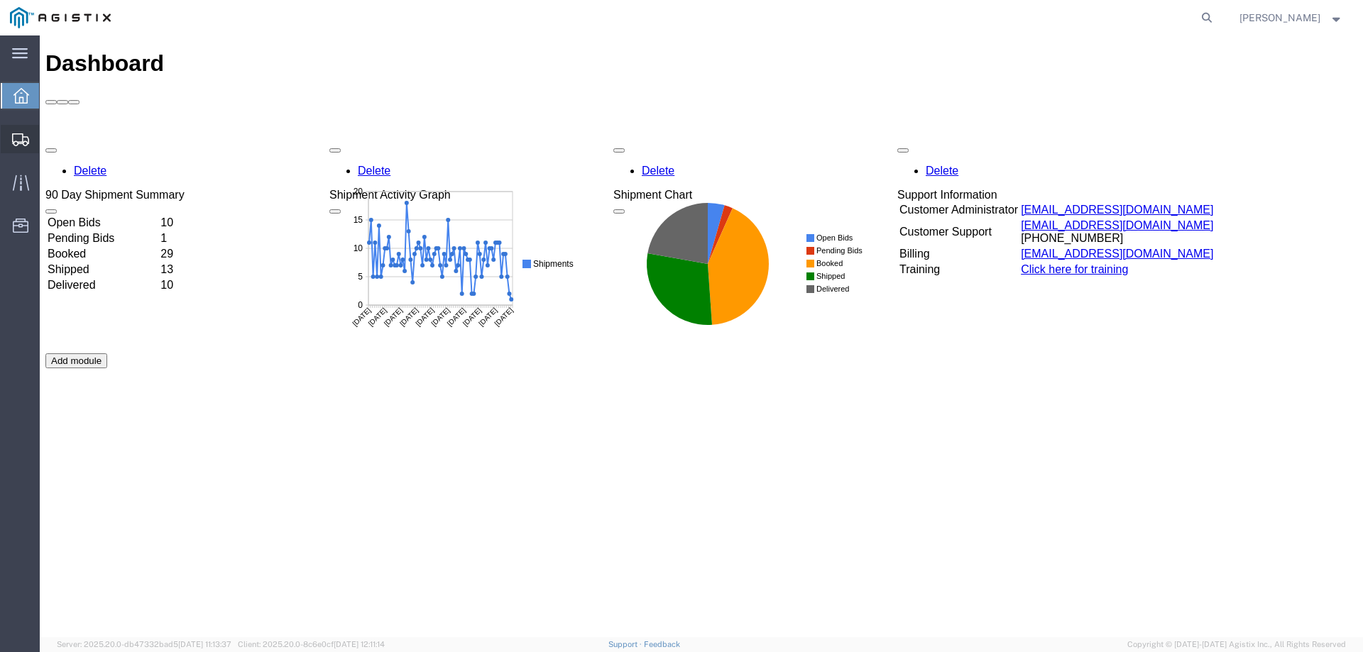
click at [23, 132] on svg-icon at bounding box center [20, 139] width 17 height 14
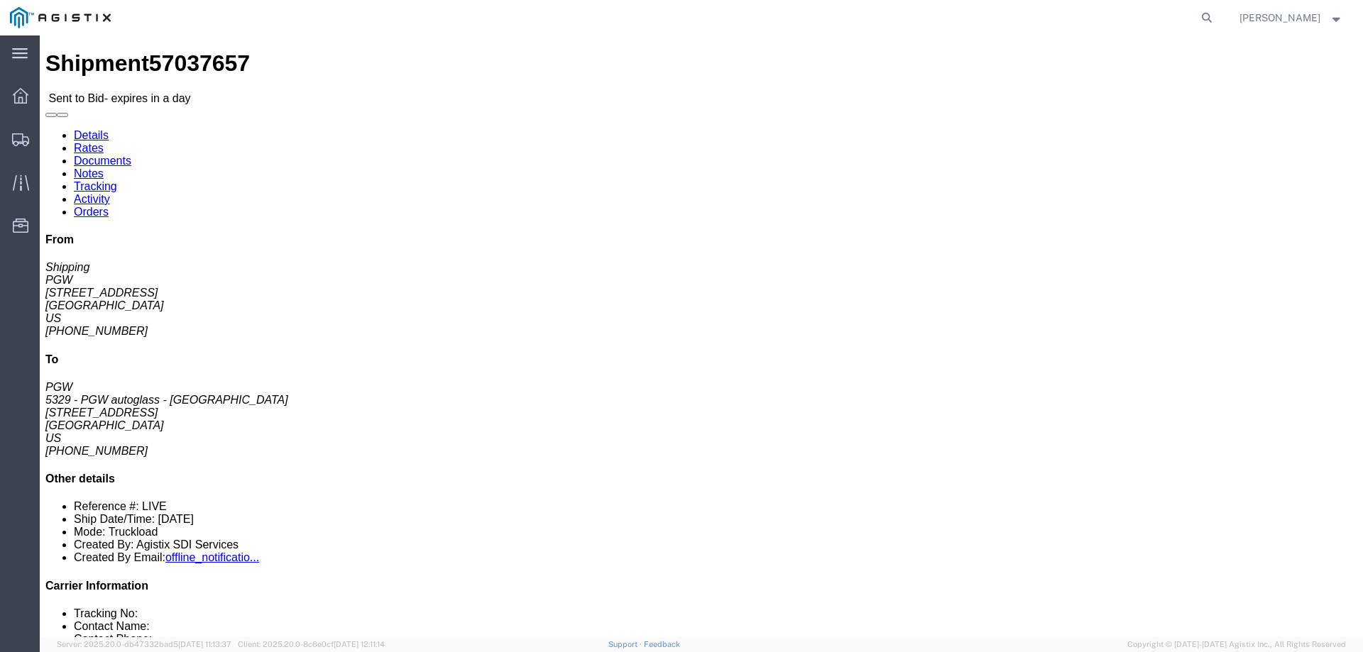
click link "Enter / Modify Bid"
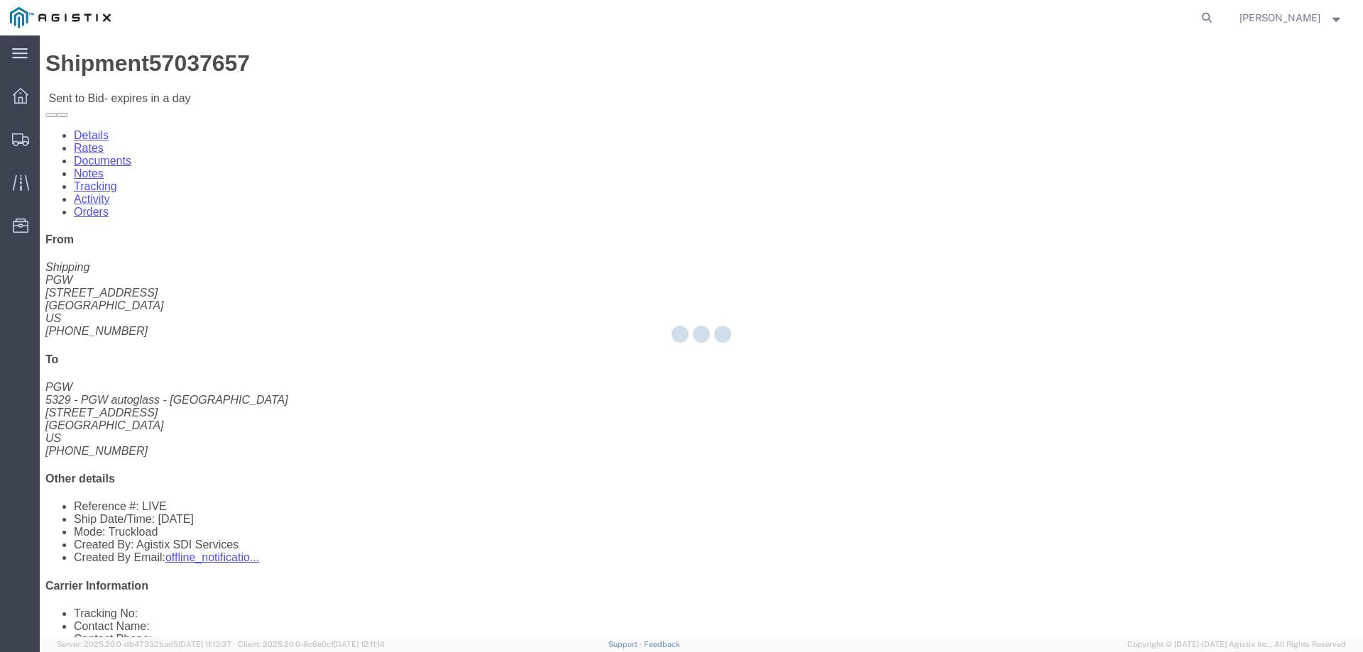
select select "146"
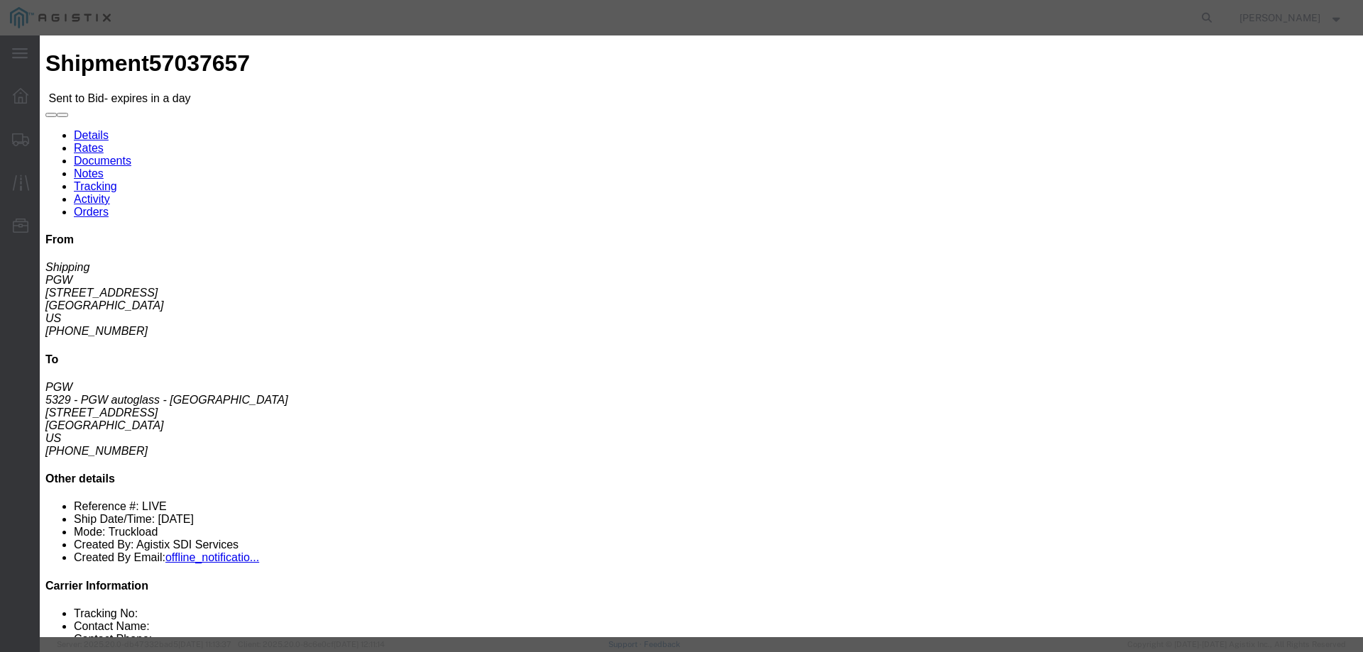
click select "Select CONESTOGA DFRM/STEP Economy TL Flatbed Intermodal LTL Standard Next Day …"
select select "25032"
click select "Select CONESTOGA DFRM/STEP Economy TL Flatbed Intermodal LTL Standard Next Day …"
click label "Notes / Description"
click input "text"
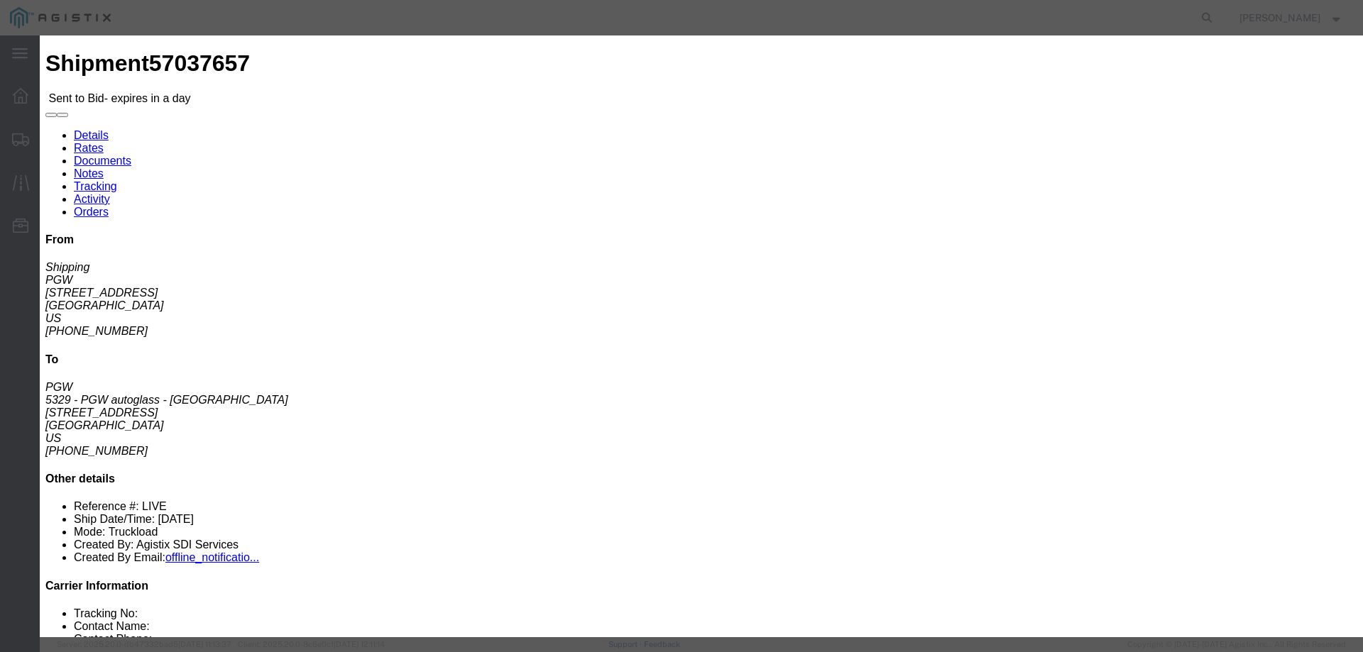
type input "ats"
click input "number"
type input "3595"
click button "Submit"
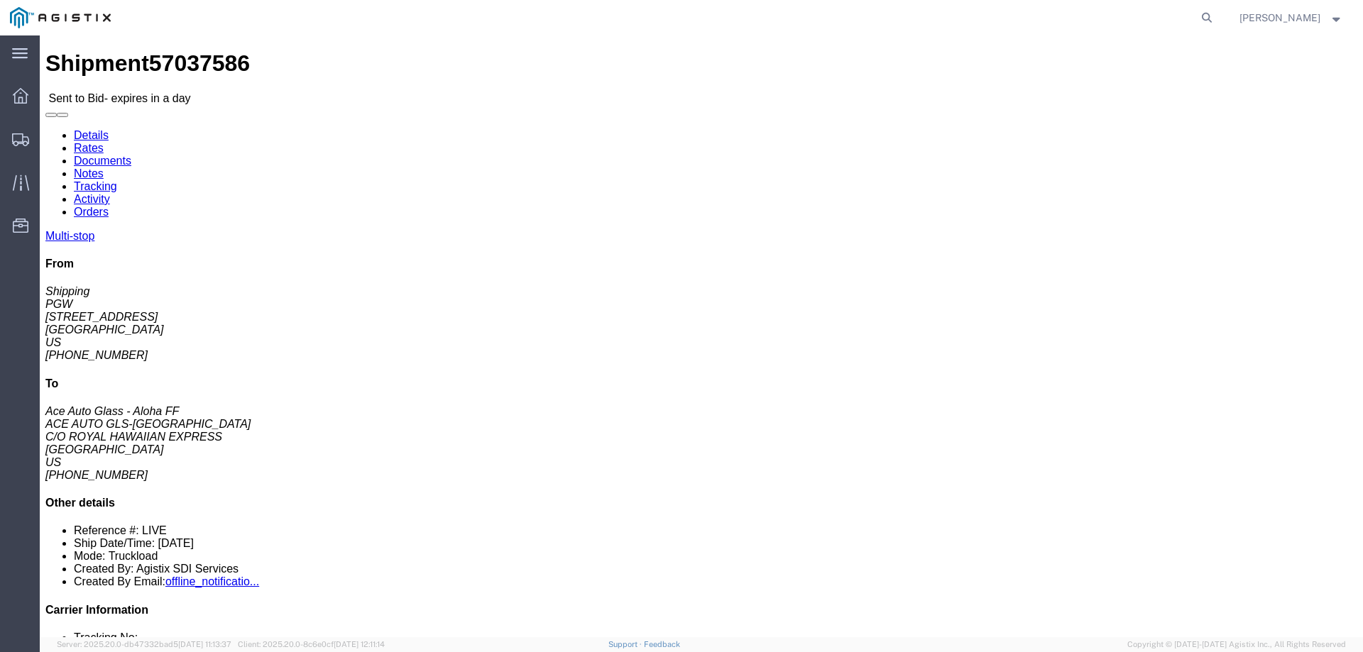
click link "Enter / Modify Bid"
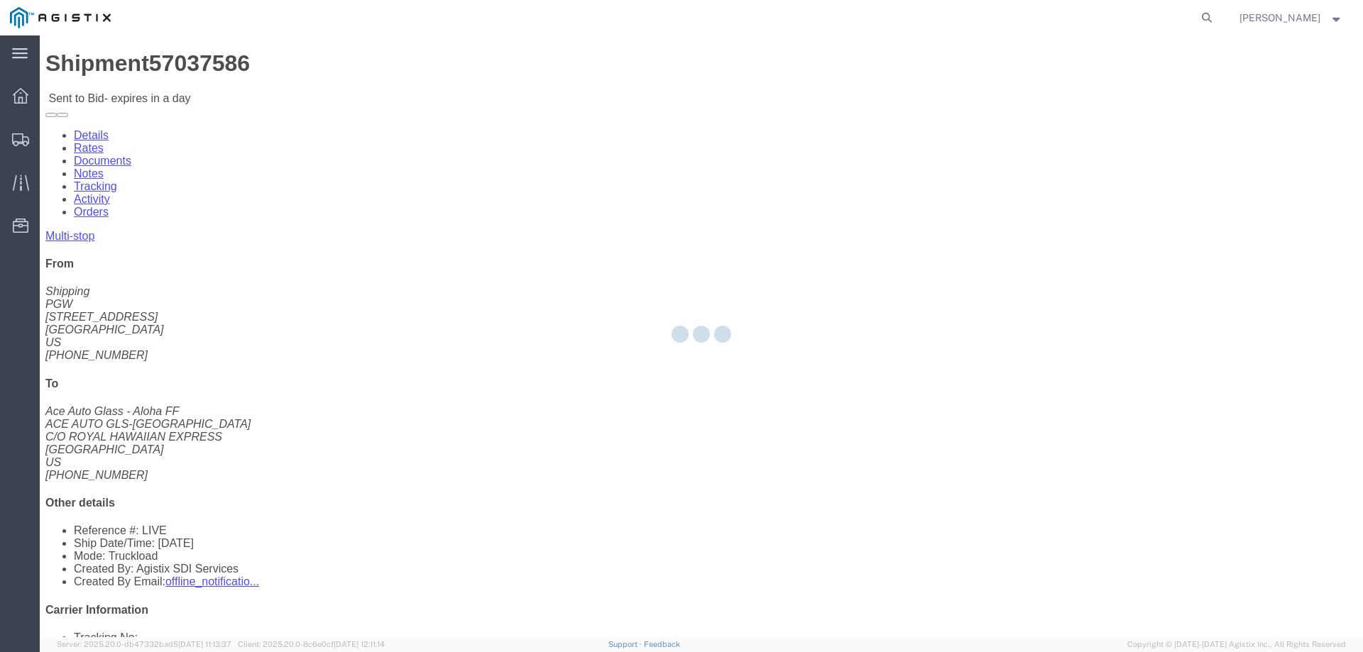
select select "146"
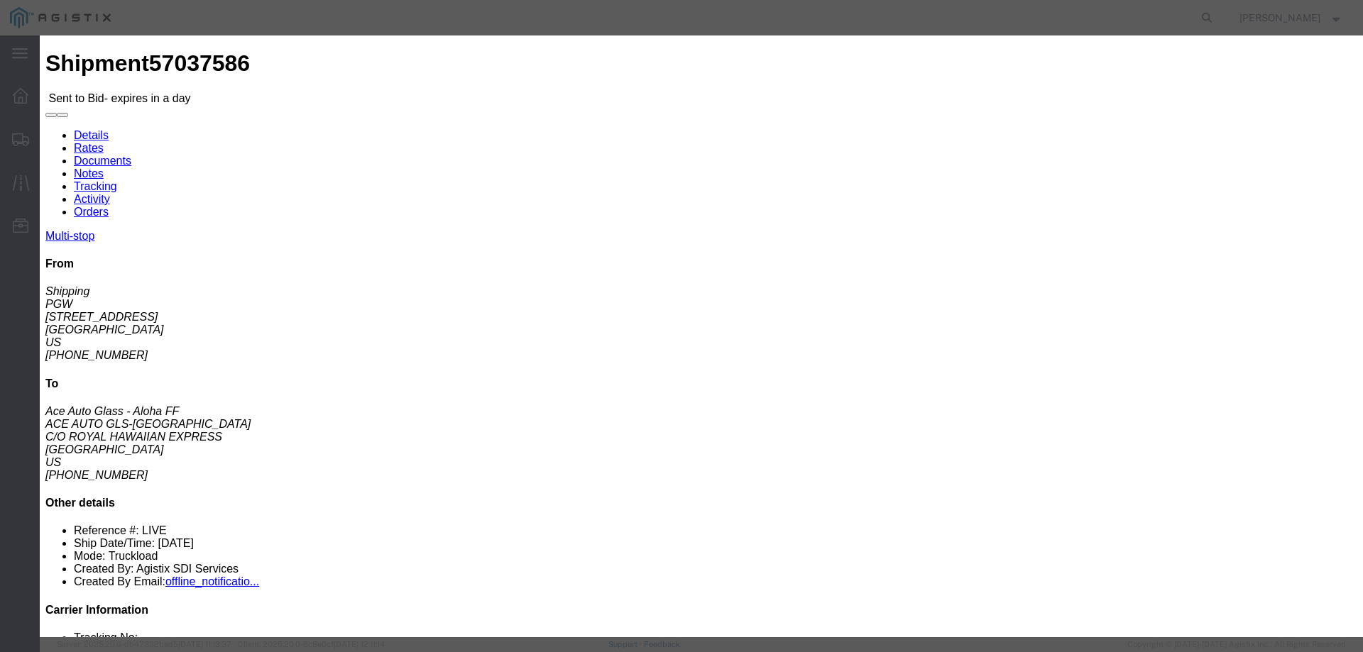
click select "Select CONESTOGA DFRM/STEP Economy TL Flatbed Intermodal LTL Standard Next Day …"
click textarea
click select "Select CONESTOGA DFRM/STEP Economy TL Flatbed Intermodal LTL Standard Next Day …"
select select "25032"
click select "Select CONESTOGA DFRM/STEP Economy TL Flatbed Intermodal LTL Standard Next Day …"
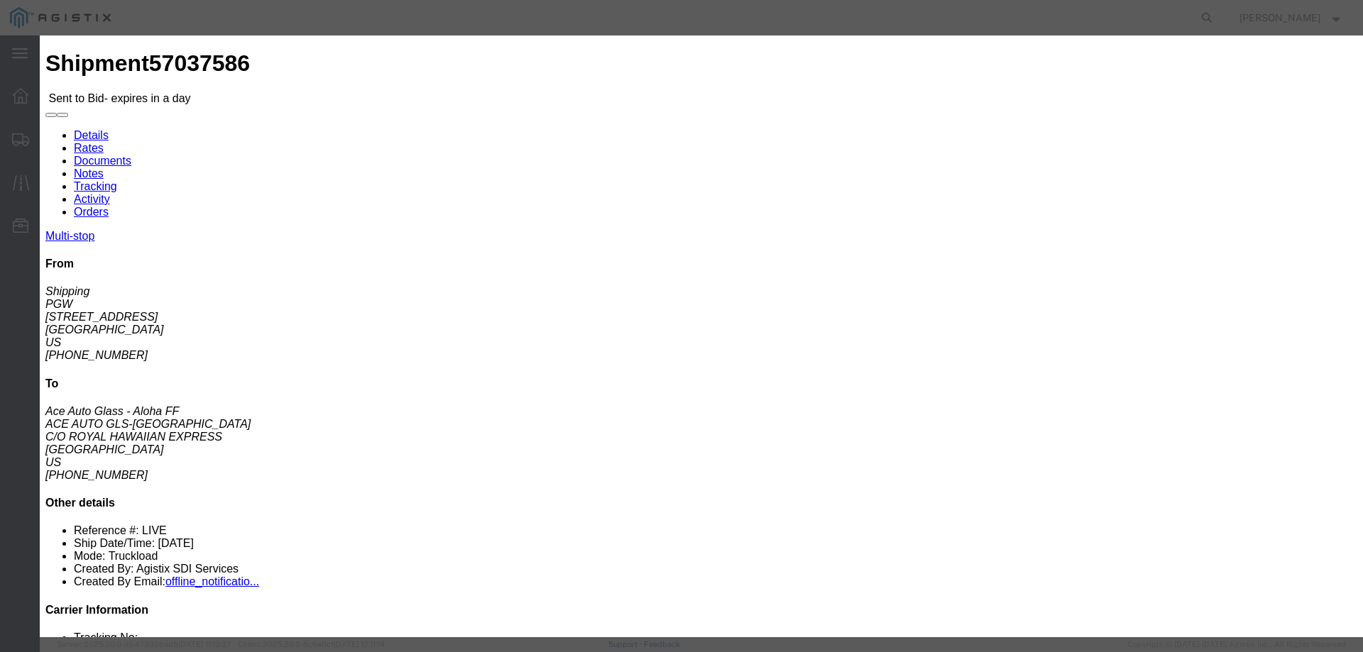
click input "text"
type input "ats"
click input "number"
type input "3785"
click button "Submit"
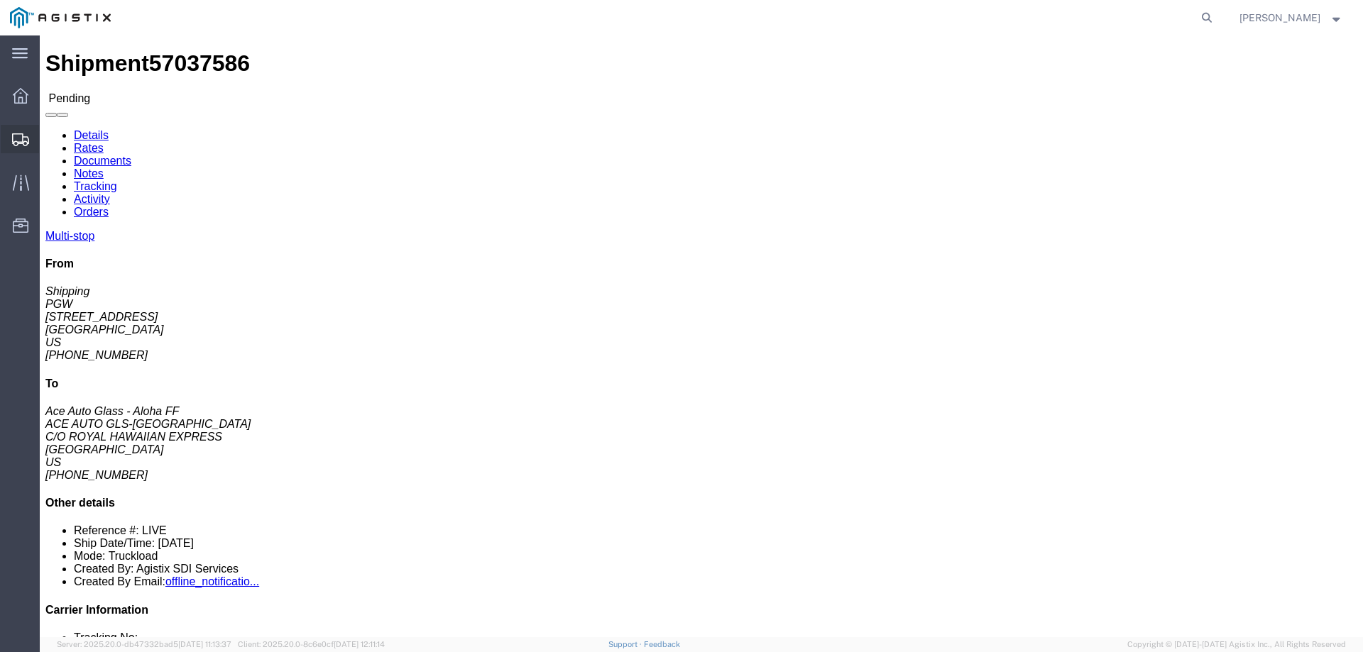
click at [18, 138] on icon at bounding box center [20, 139] width 17 height 13
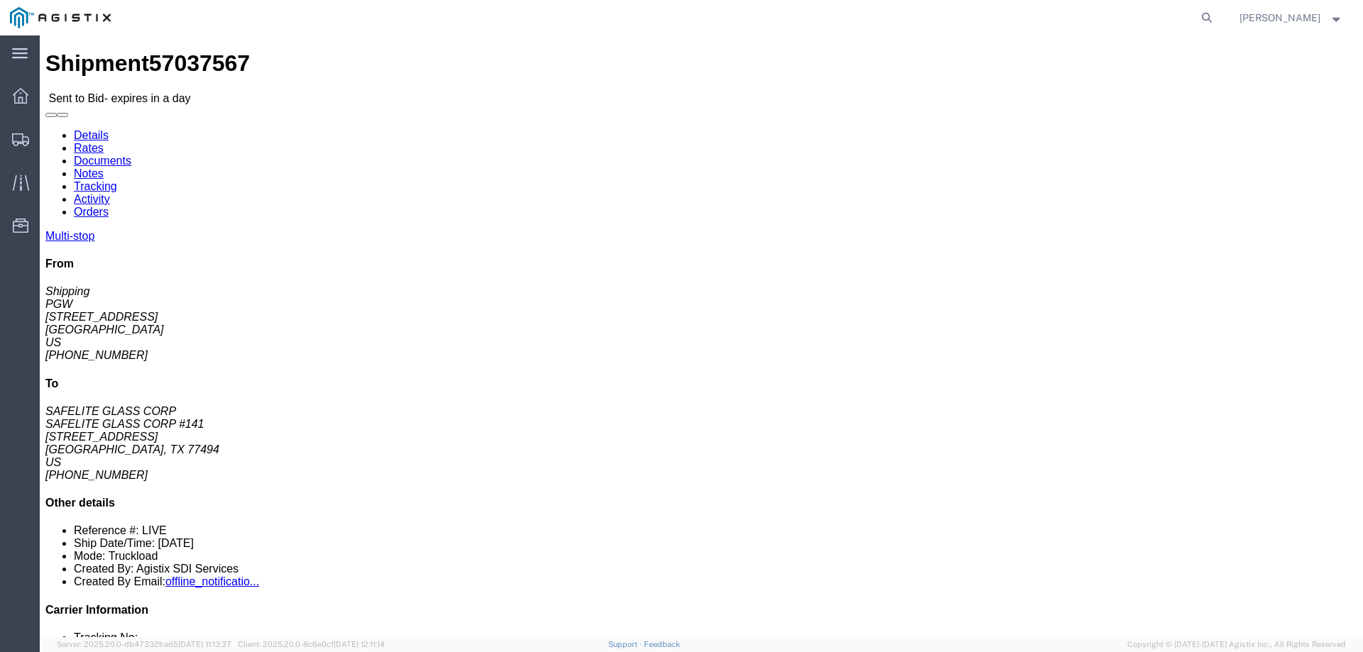
click link "Enter / Modify Bid"
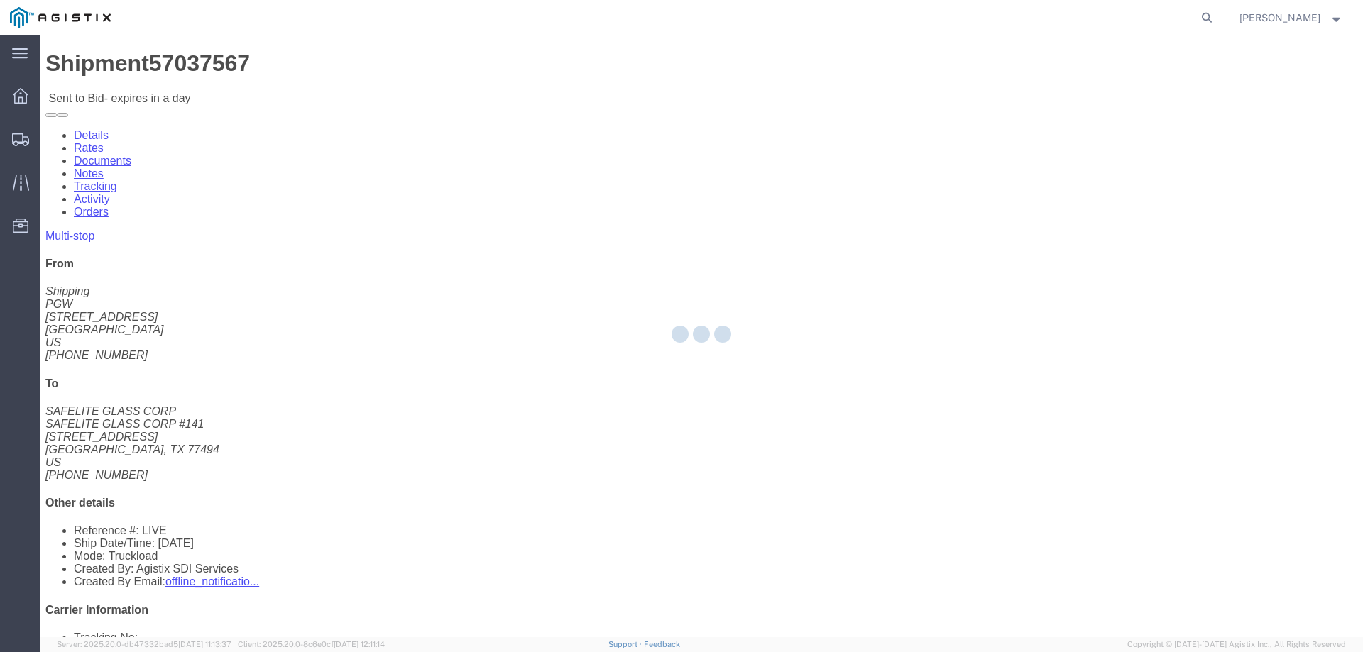
select select "146"
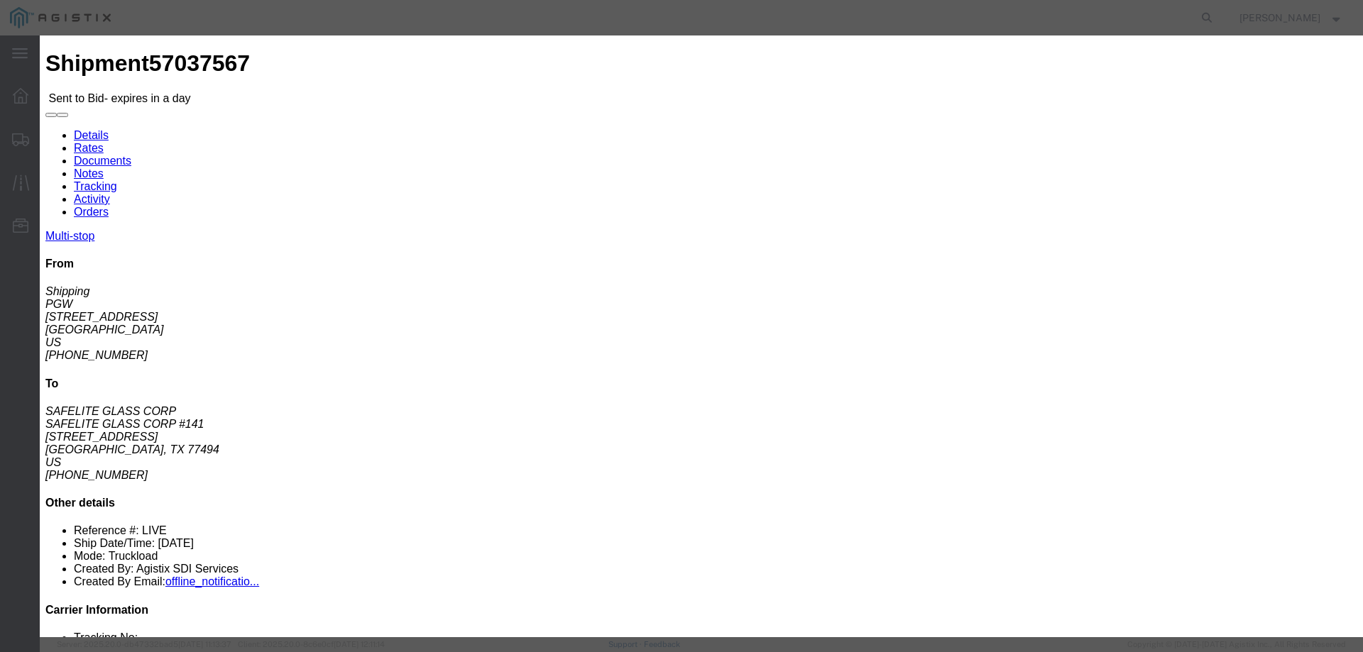
click select "Select CONESTOGA DFRM/STEP Economy TL Flatbed Intermodal LTL Standard Next Day …"
select select "25032"
click select "Select CONESTOGA DFRM/STEP Economy TL Flatbed Intermodal LTL Standard Next Day …"
click input "text"
type input "ats"
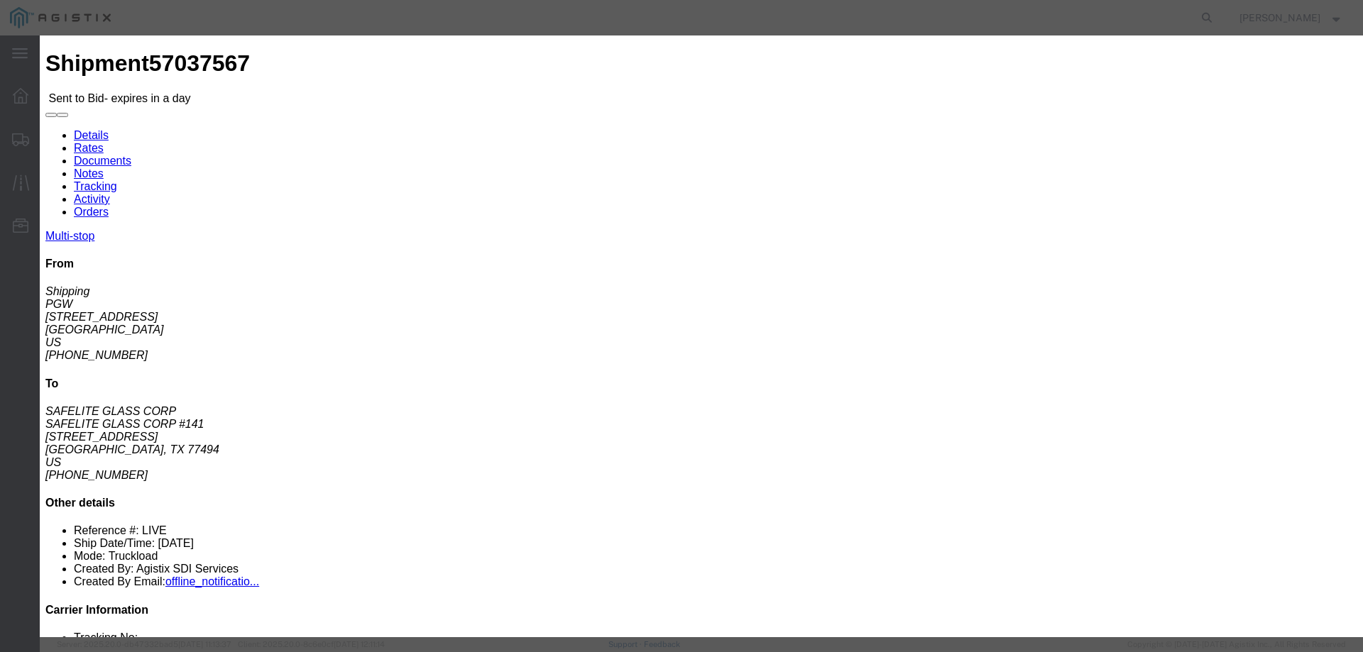
click input "number"
type input "2285"
click button "Submit"
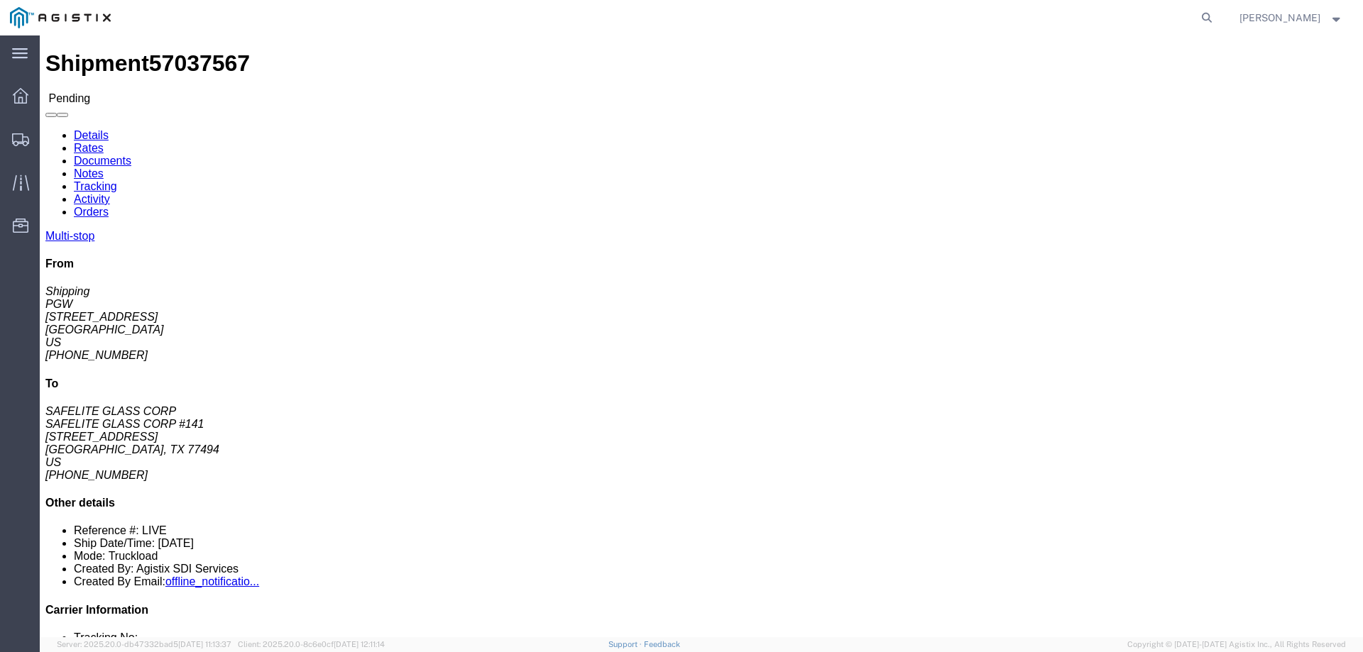
click li "Reference #: LIVE"
click button
click button "Enter / Modify Bid"
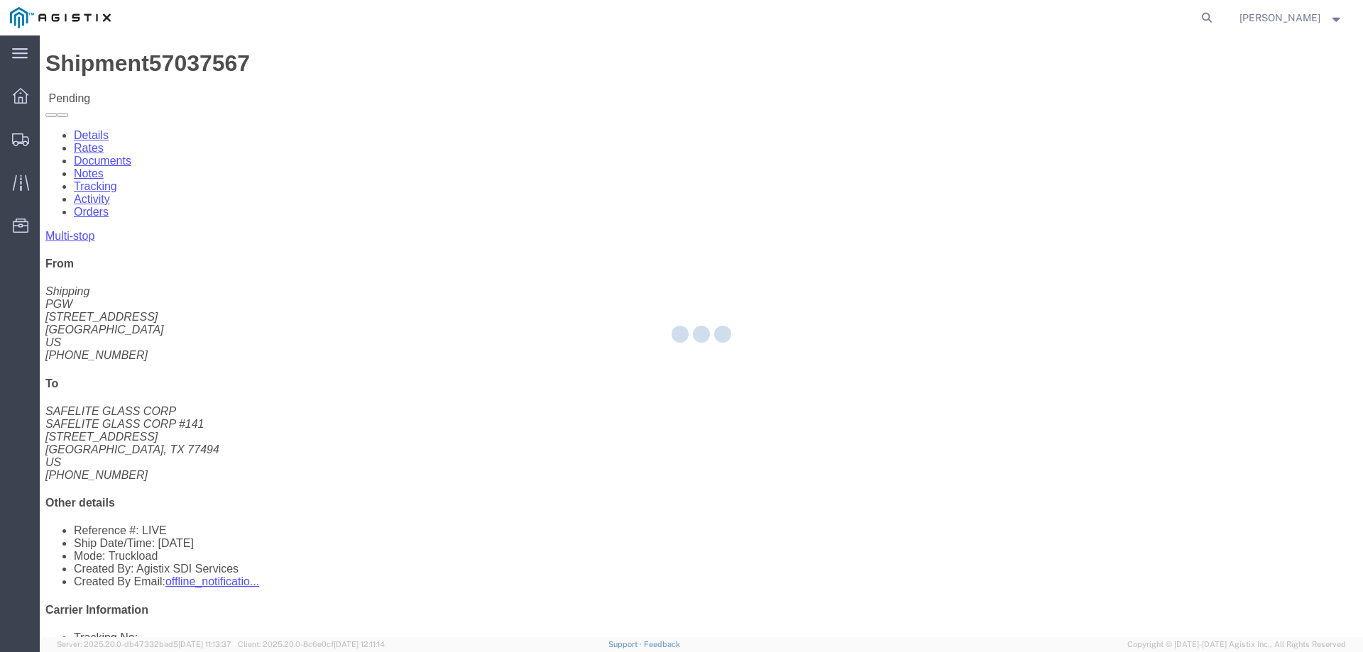
select select "146"
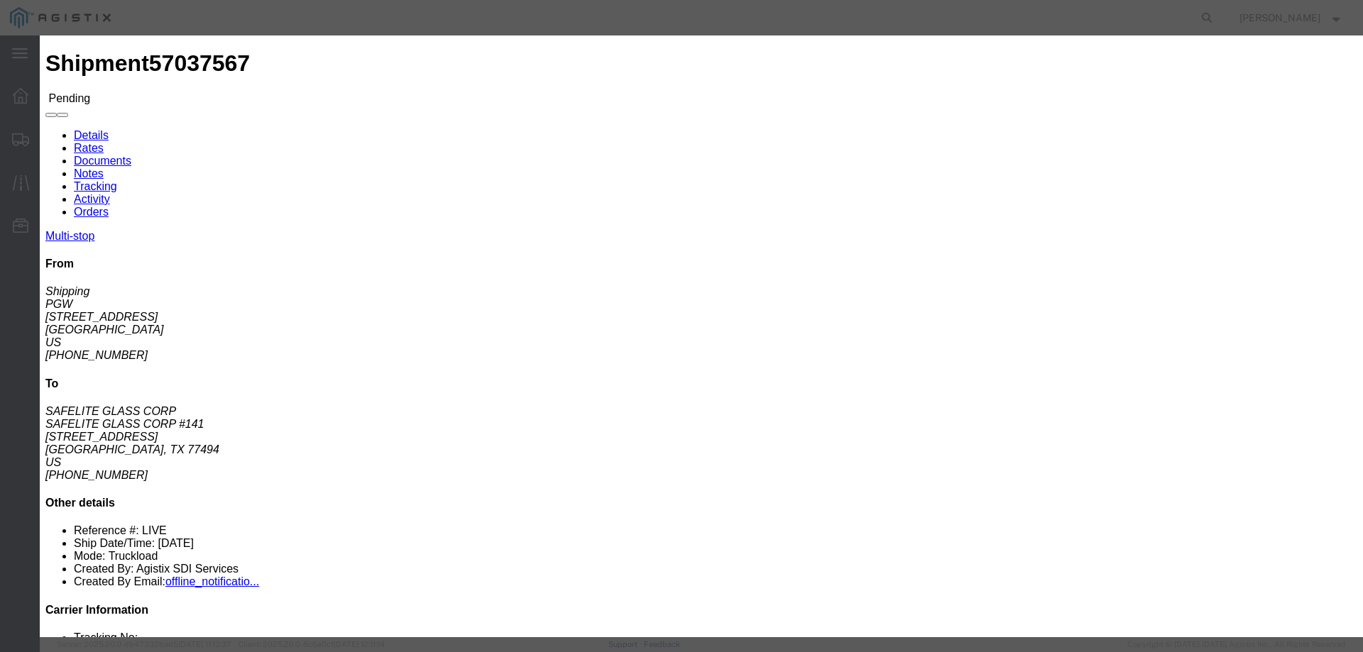
click link "ats - ATS Logistics - Truckload"
drag, startPoint x: 958, startPoint y: 296, endPoint x: 882, endPoint y: 285, distance: 76.1
click div "Select 2 Day Service 3 Axle Winch Truck 3 to 5 Day Service 96L Domestic Flat Ra…"
type input "2380"
click button "Submit"
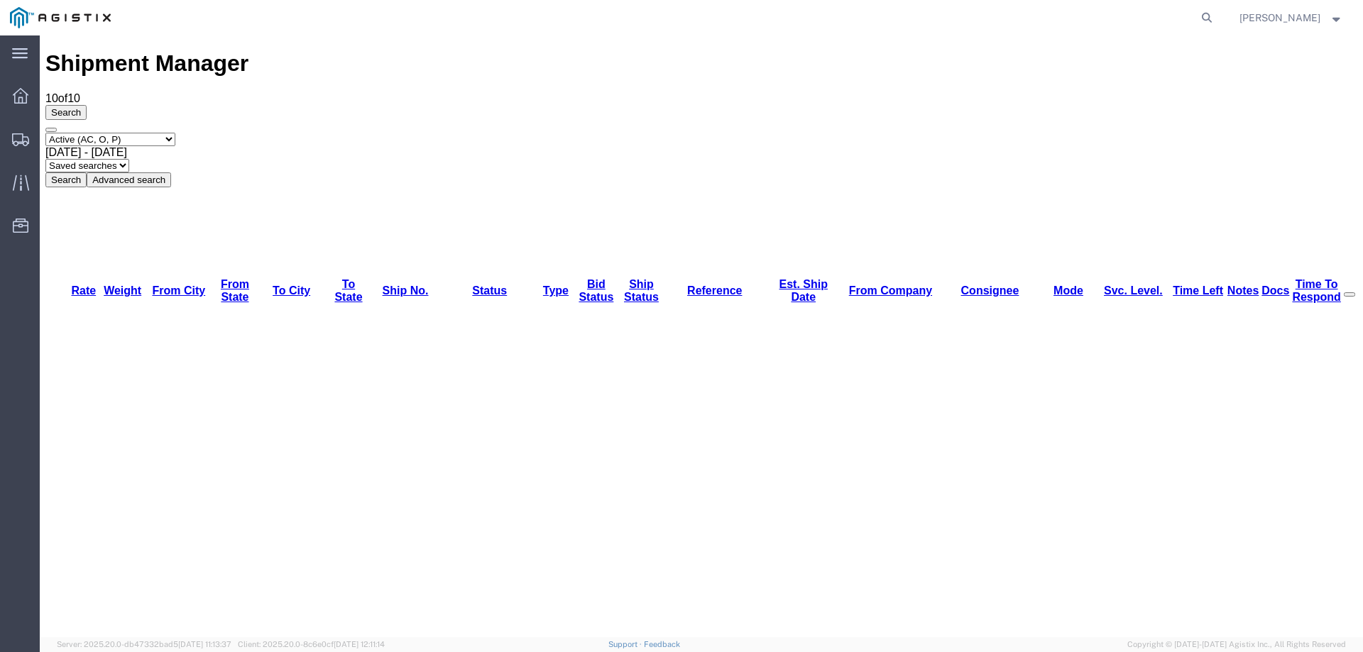
click at [16, 134] on icon at bounding box center [20, 139] width 17 height 13
click at [1317, 133] on div "Select status Active (AC, O, P) All Approved Awaiting Confirmation (AC) Booked …" at bounding box center [701, 160] width 1312 height 55
click at [157, 10] on div at bounding box center [669, 17] width 1097 height 35
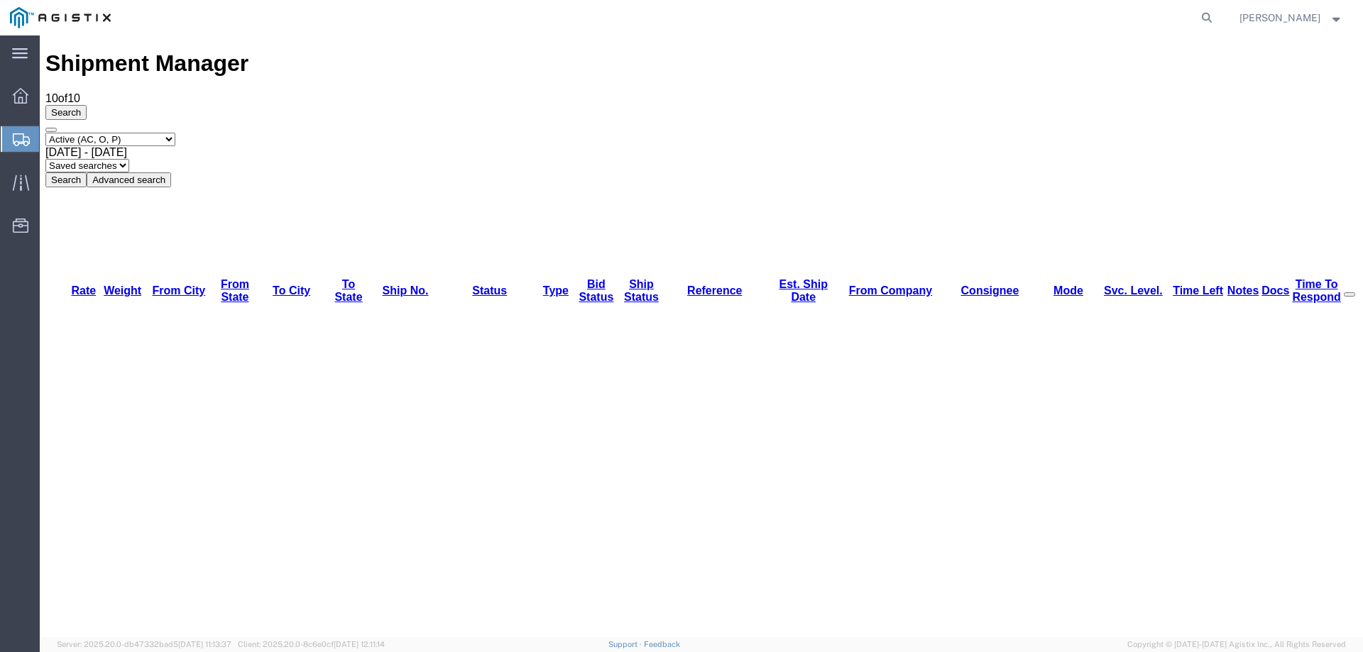
click at [21, 176] on icon at bounding box center [20, 183] width 16 height 16
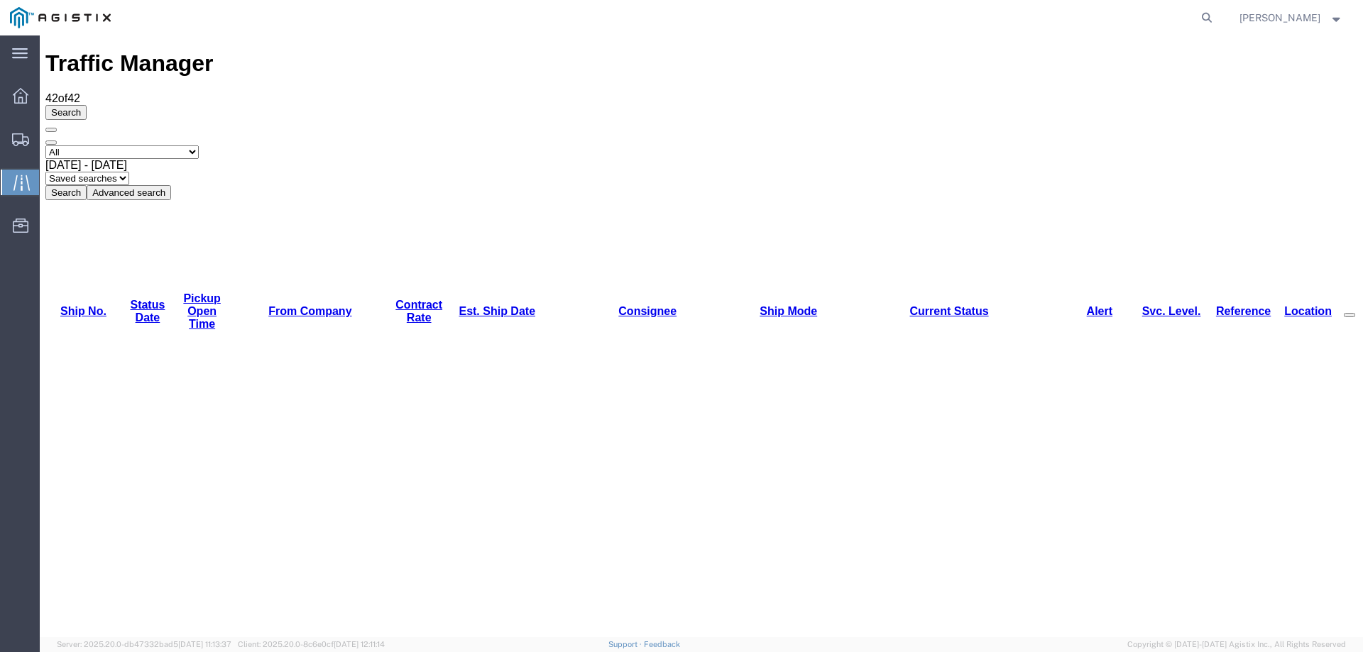
click at [463, 305] on link "Est. Ship Date" at bounding box center [497, 311] width 77 height 12
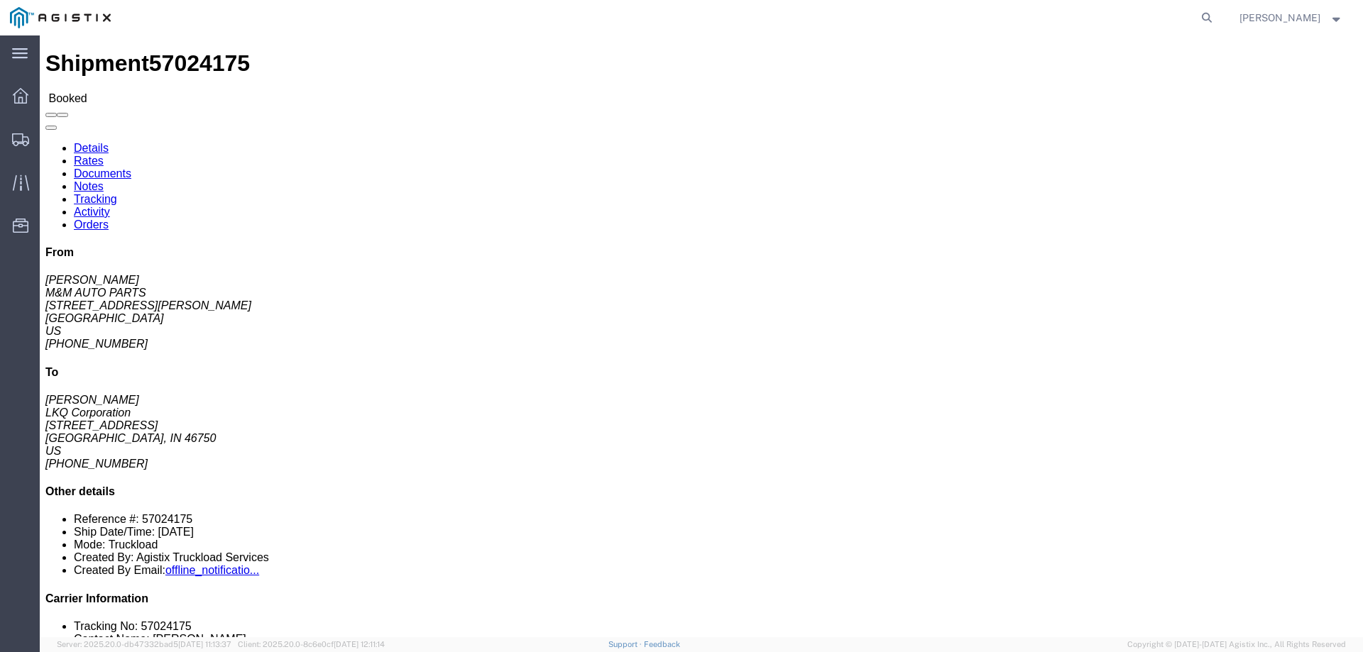
click b "57024175"
copy b "57024175"
click div "Leg 1 - Truckload Vehicle 1: Standard Dry Van (53 Feet) Number of trucks: 1"
click div "Ship From M&M AUTO PARTS (JONATHAN MORROW) 1351 BELLMANN RD FREDERICKSBURG, VA …"
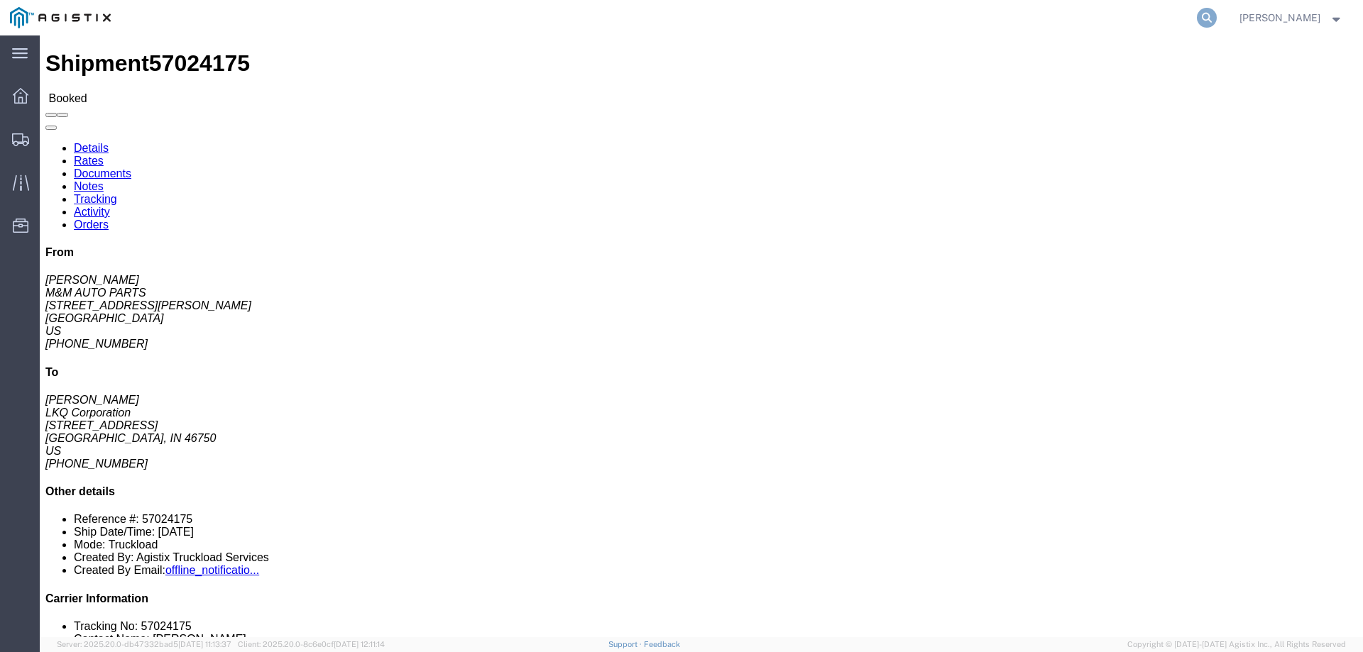
click at [1217, 21] on icon at bounding box center [1207, 18] width 20 height 20
click at [924, 18] on input "search" at bounding box center [981, 18] width 432 height 34
paste input "57025759"
type input "57025759"
click at [1217, 22] on icon at bounding box center [1207, 18] width 20 height 20
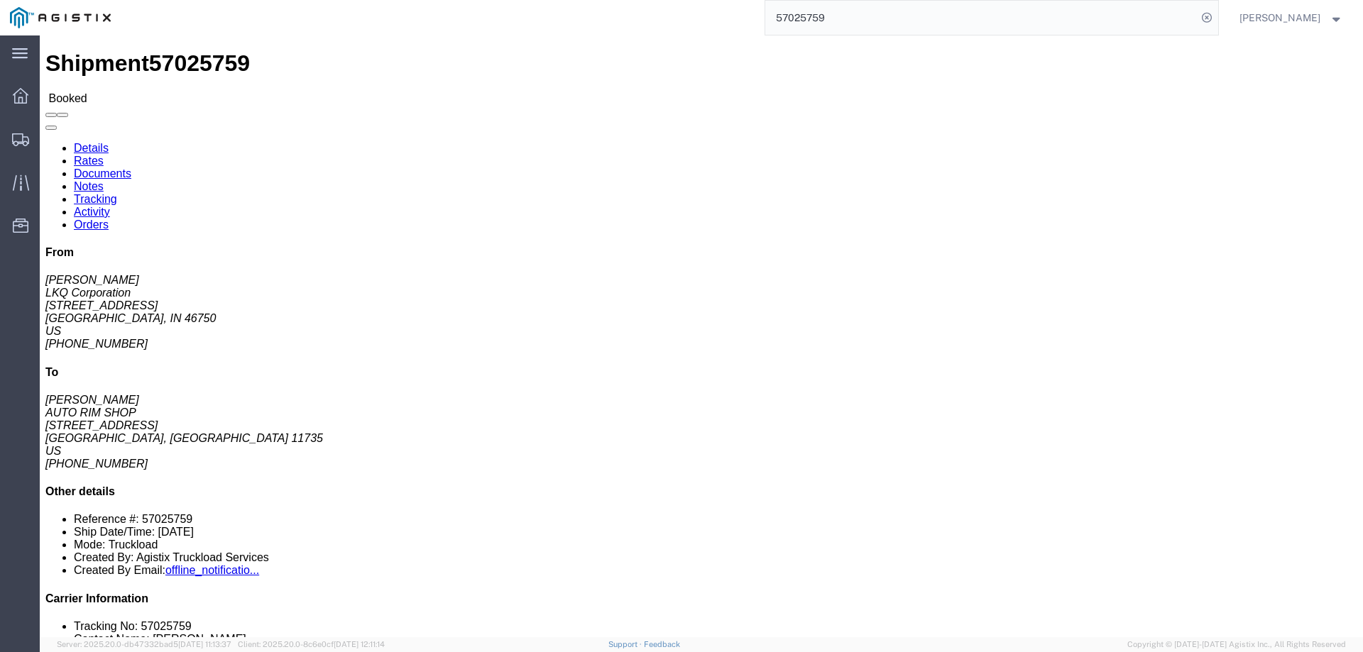
click address "AUTO RIM SHOP (MILTON) 30 CENTRAL DRIVE FARMINGDALE, NY 11735 United States 516…"
click button "button"
click icon "button"
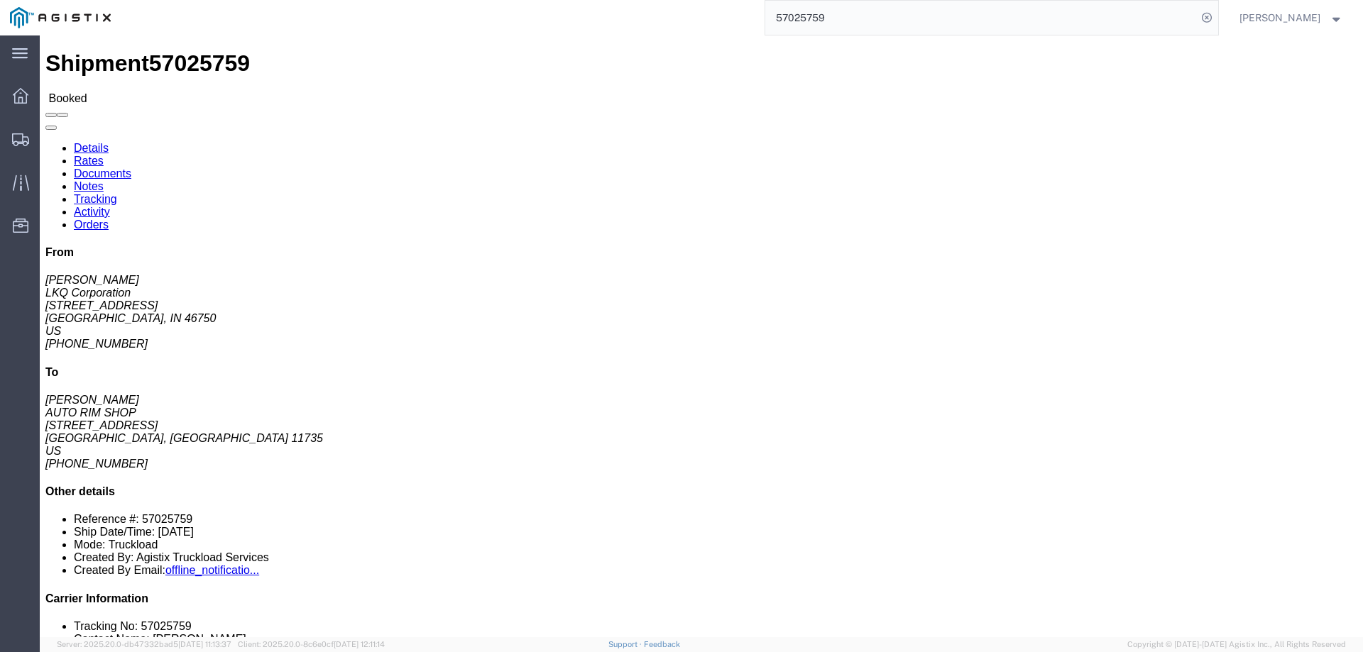
click link "Notes"
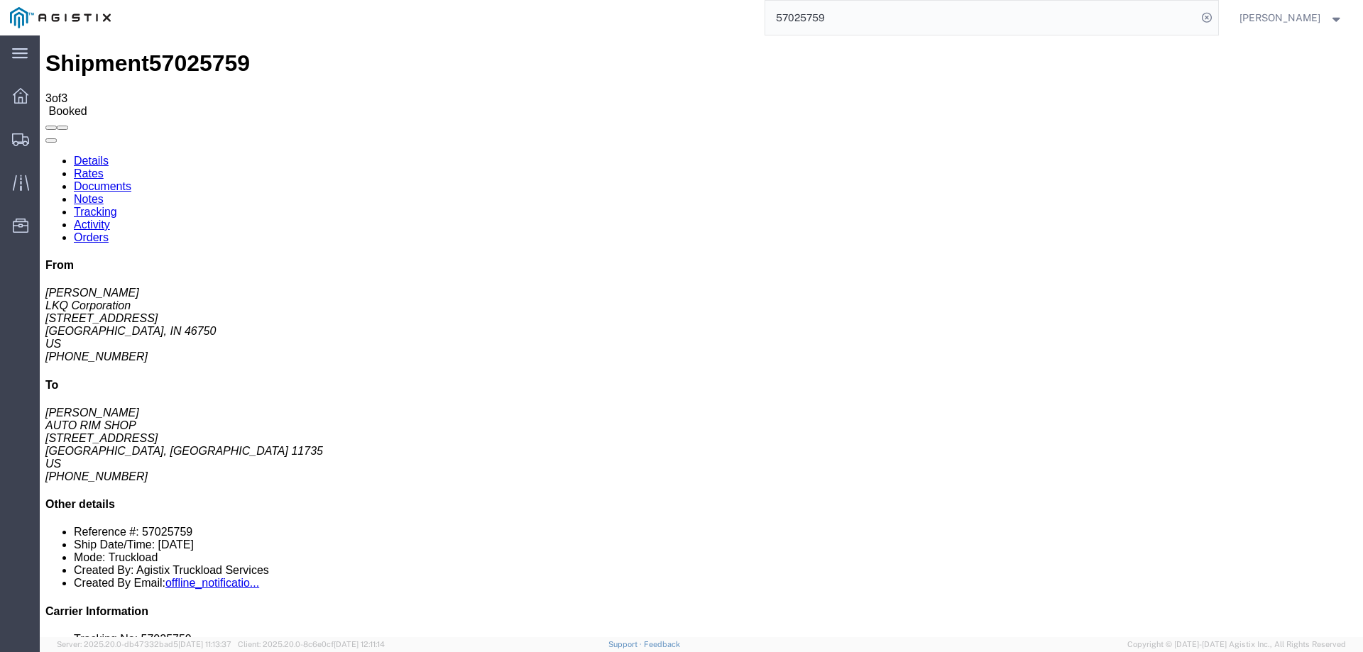
click at [84, 155] on link "Details" at bounding box center [91, 161] width 35 height 12
click div "Shipment Detail Ship From LKQ Corporation (DEE SNEAD) 3238 1870 Riverfork Drive…"
click at [21, 175] on icon at bounding box center [21, 183] width 16 height 16
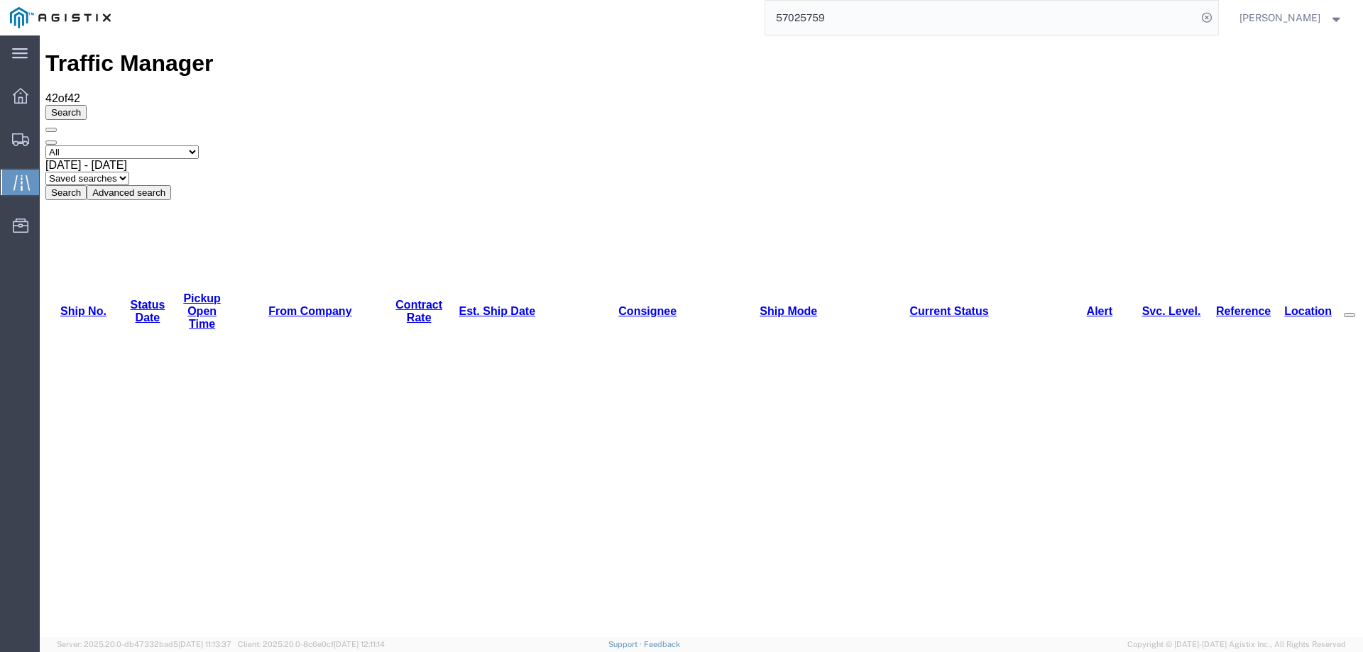
click at [459, 305] on link "Est. Ship Date" at bounding box center [497, 311] width 77 height 12
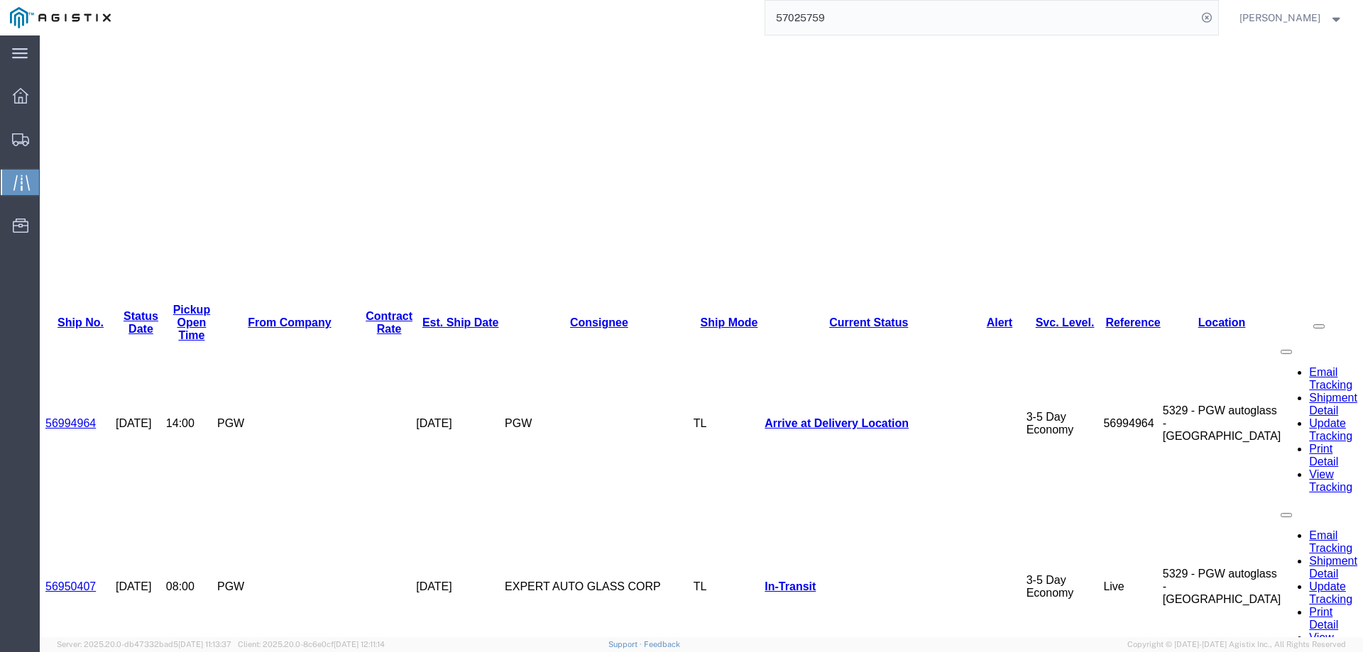
scroll to position [377, 0]
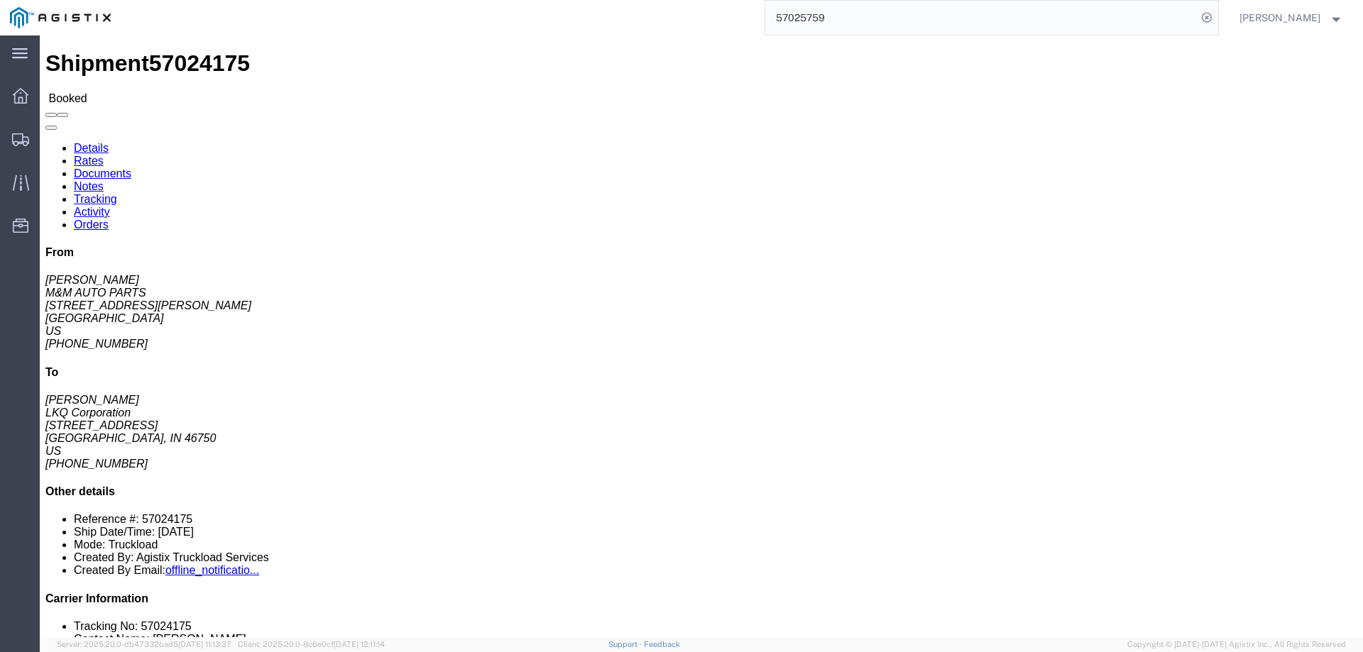
click link "Activity"
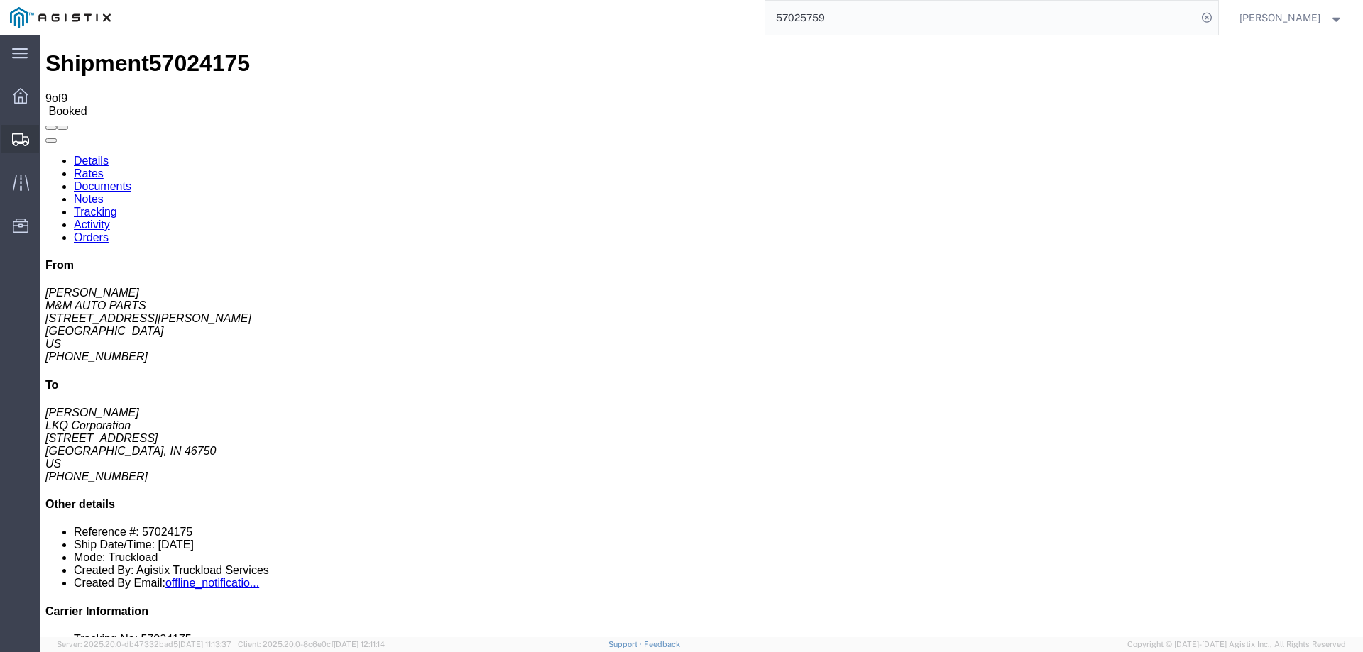
click at [18, 133] on icon at bounding box center [20, 139] width 17 height 13
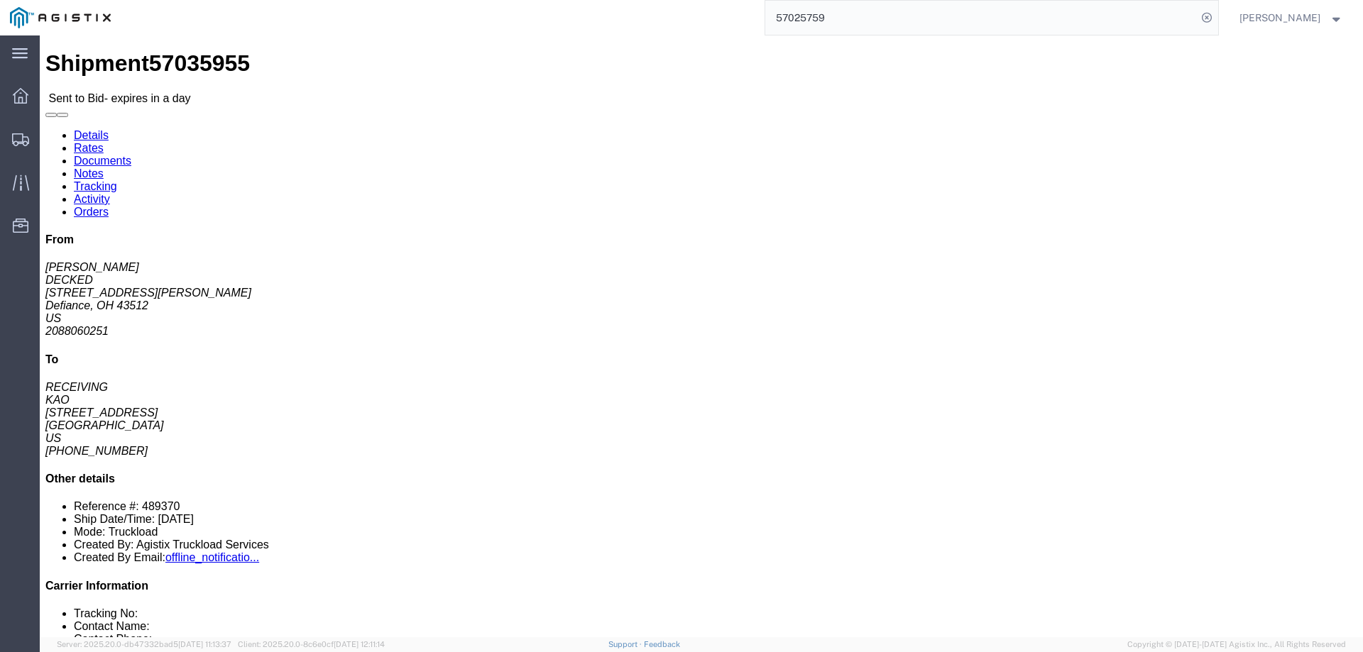
click link "Notes"
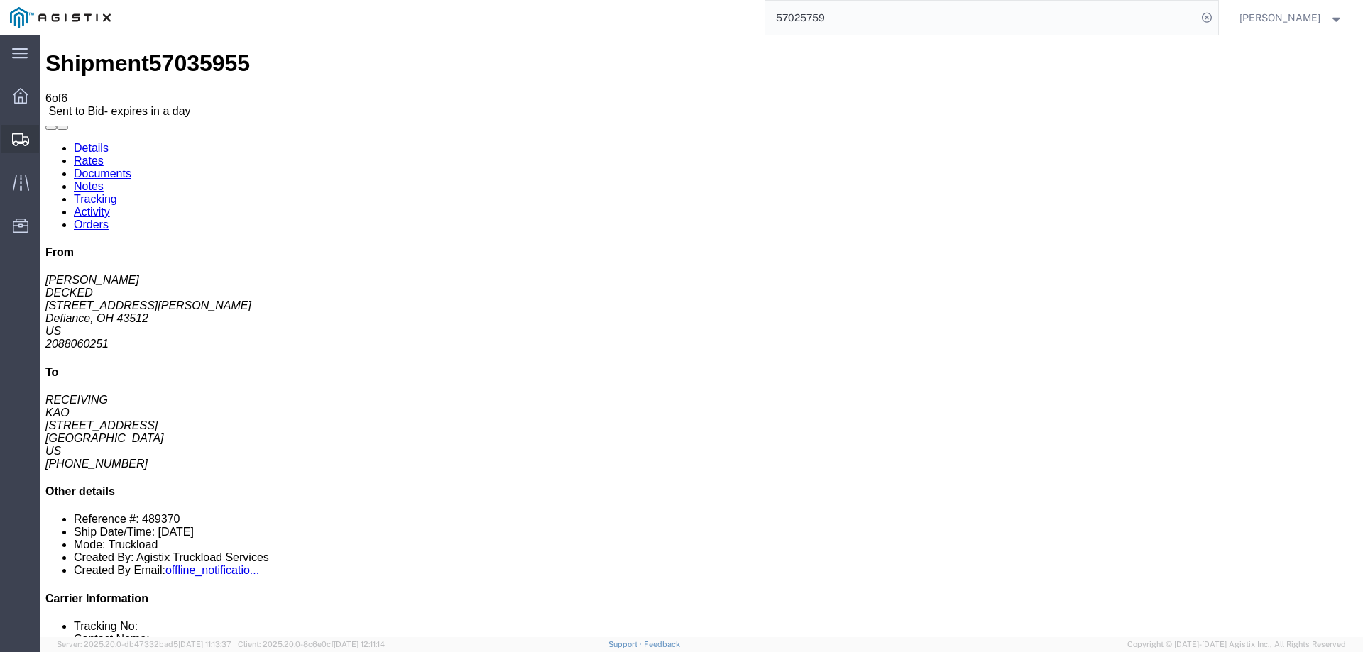
click at [16, 136] on icon at bounding box center [20, 139] width 17 height 13
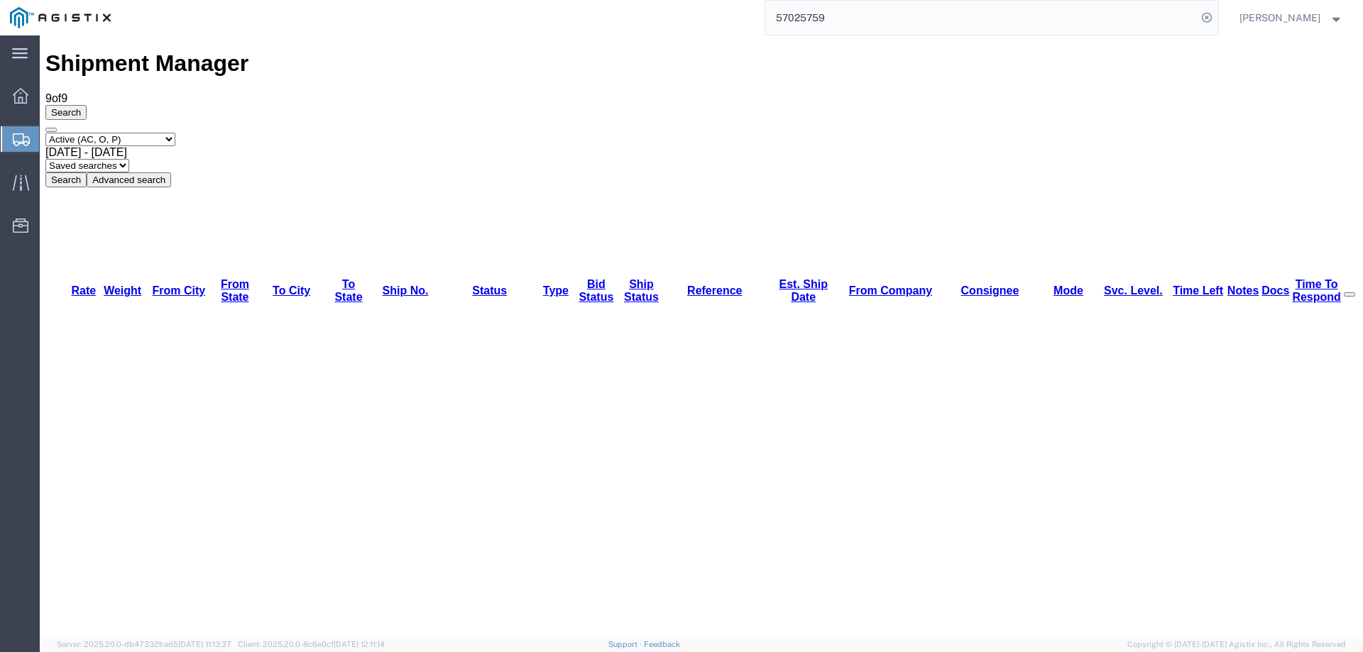
click at [18, 142] on icon at bounding box center [21, 139] width 17 height 13
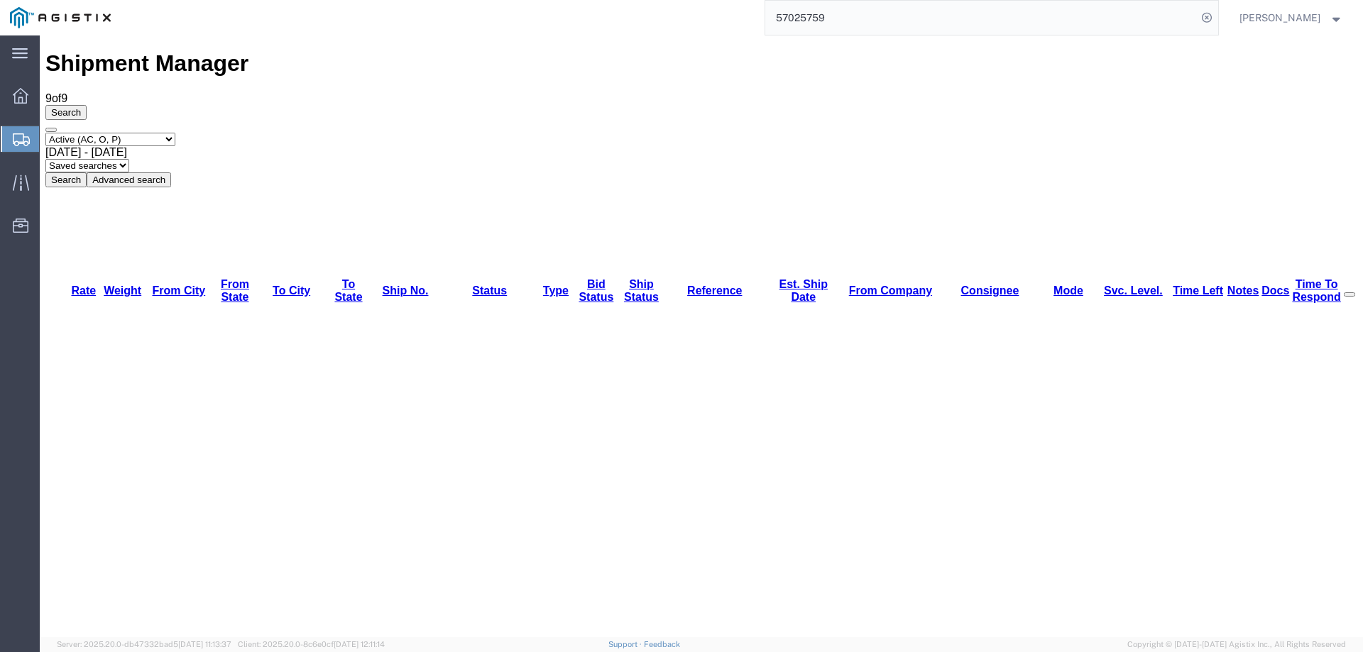
click at [12, 136] on div at bounding box center [21, 139] width 40 height 26
click at [21, 141] on icon at bounding box center [21, 139] width 17 height 13
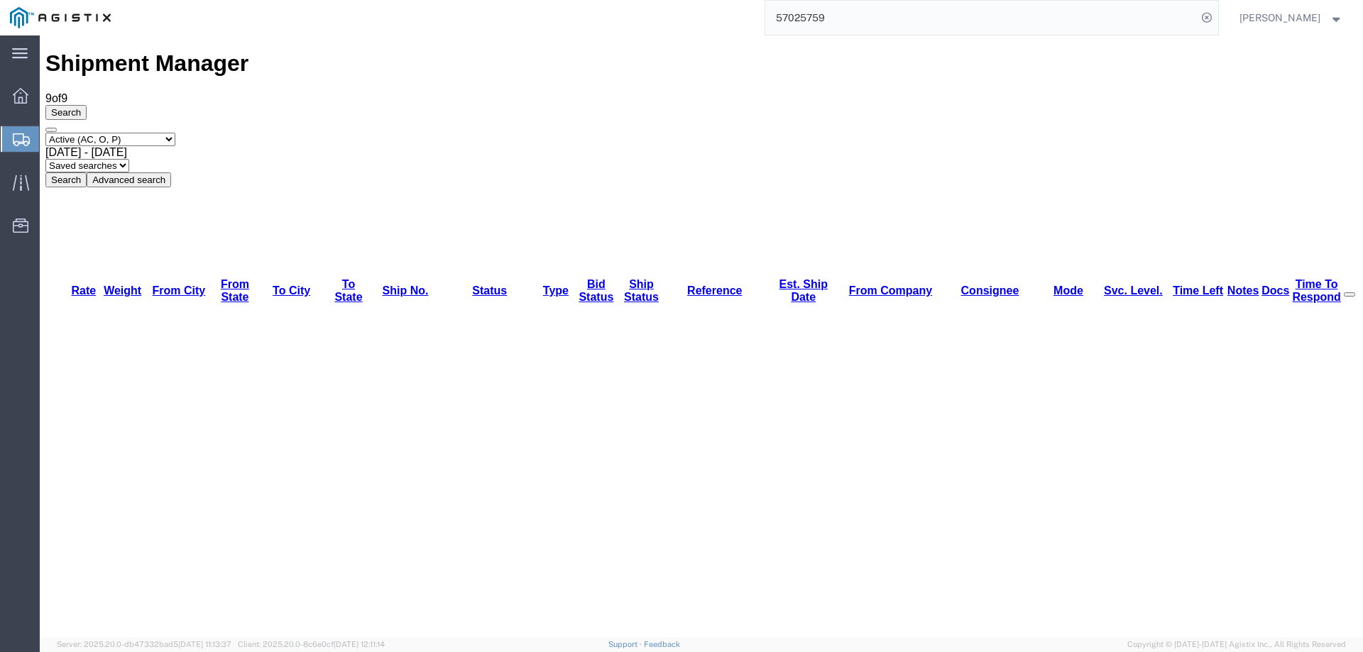
click at [21, 136] on icon at bounding box center [21, 139] width 17 height 13
click at [18, 129] on div at bounding box center [21, 139] width 40 height 26
click at [23, 134] on icon at bounding box center [21, 139] width 17 height 13
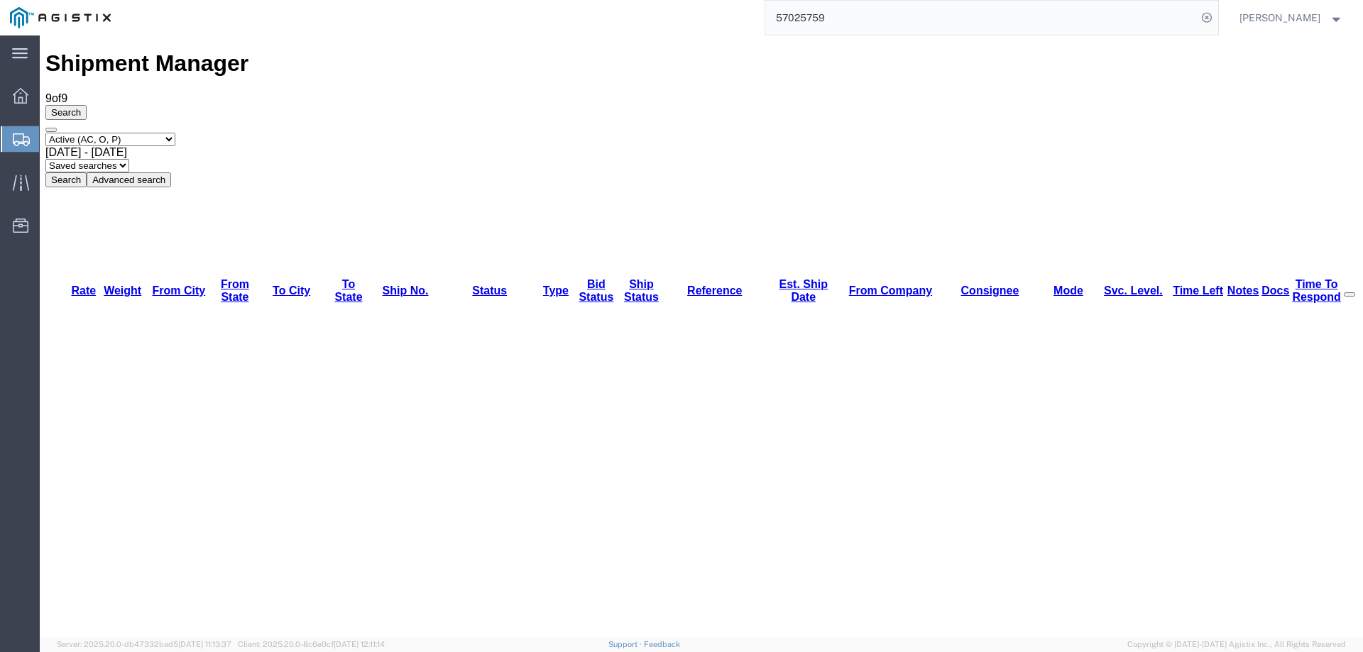
click at [24, 140] on icon at bounding box center [21, 139] width 17 height 13
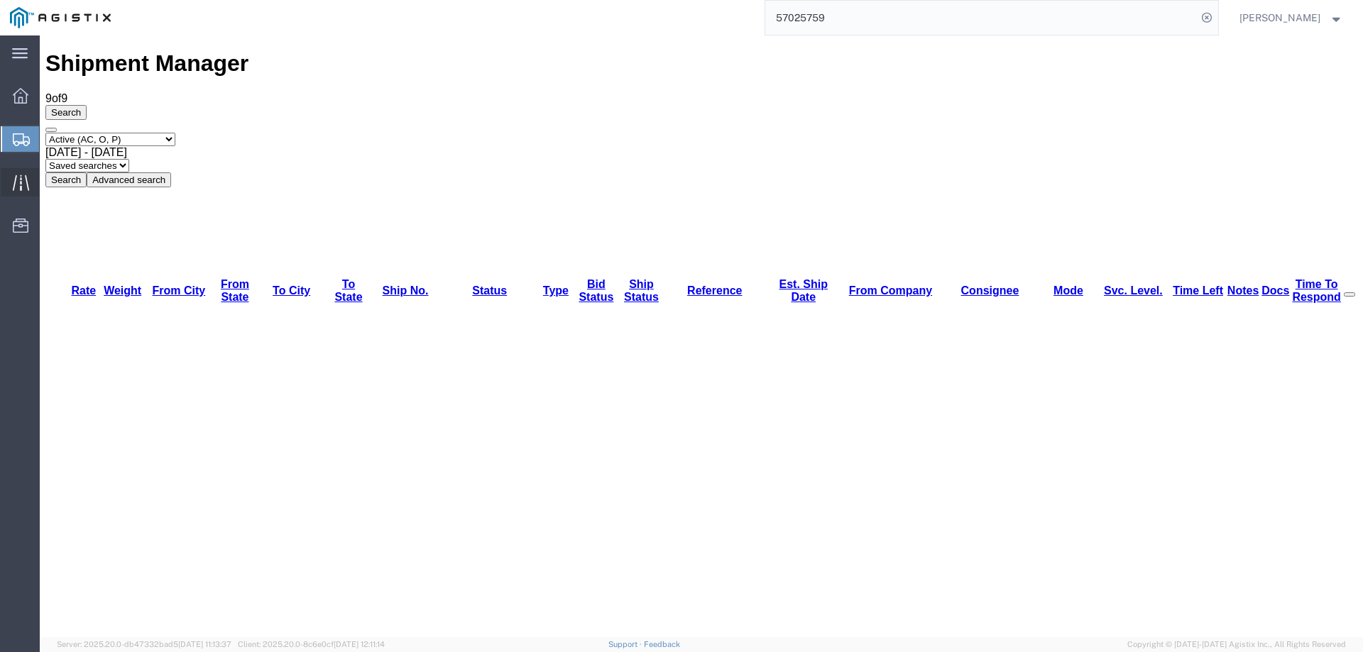
click at [13, 182] on icon at bounding box center [21, 183] width 16 height 16
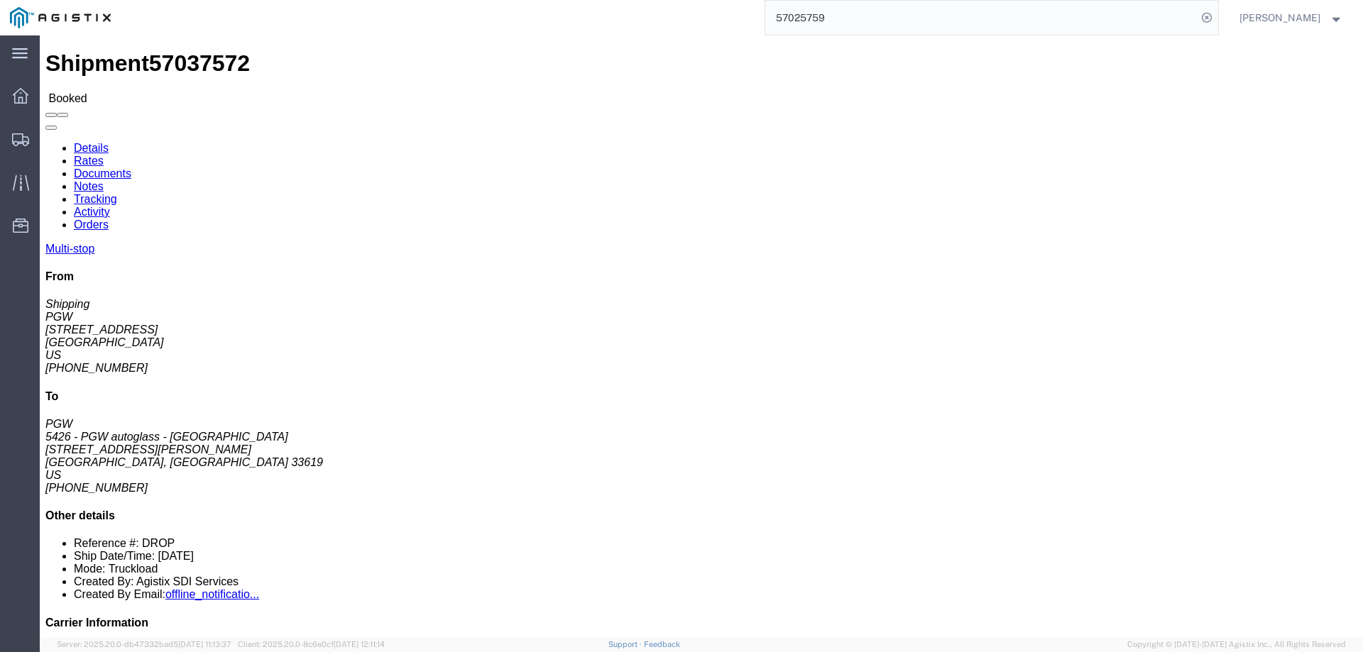
click link "Rates"
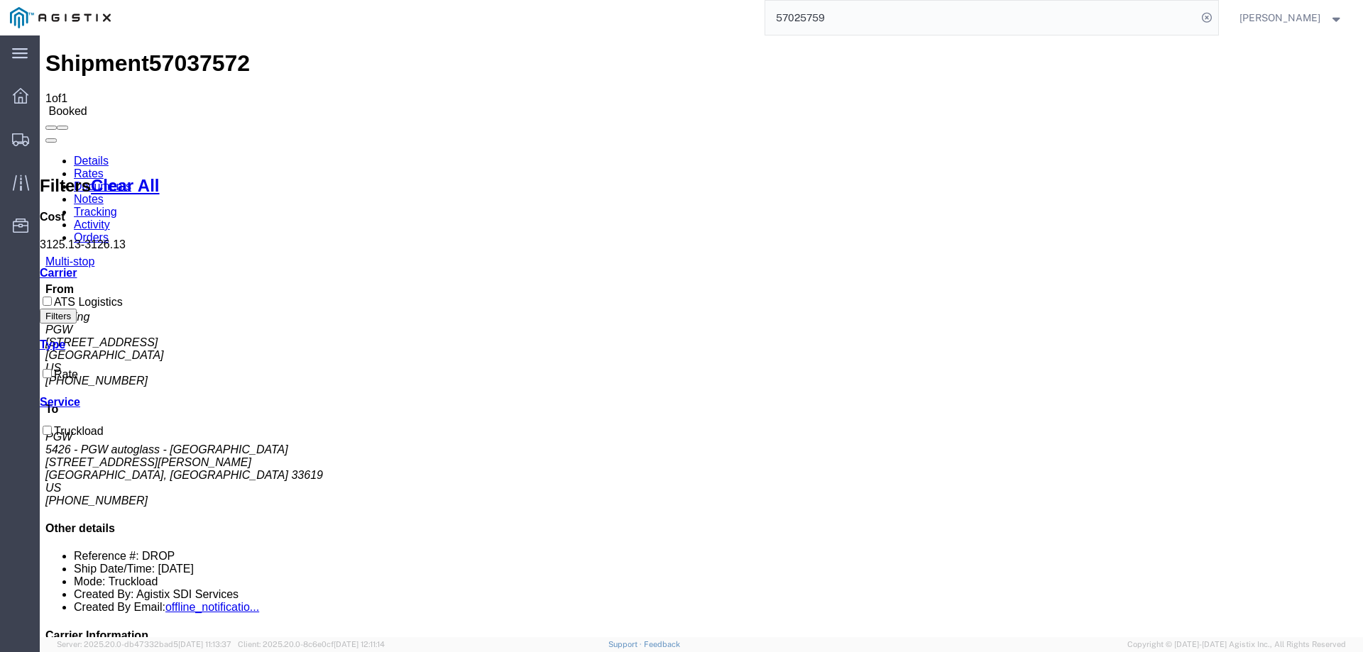
click at [95, 155] on link "Details" at bounding box center [91, 161] width 35 height 12
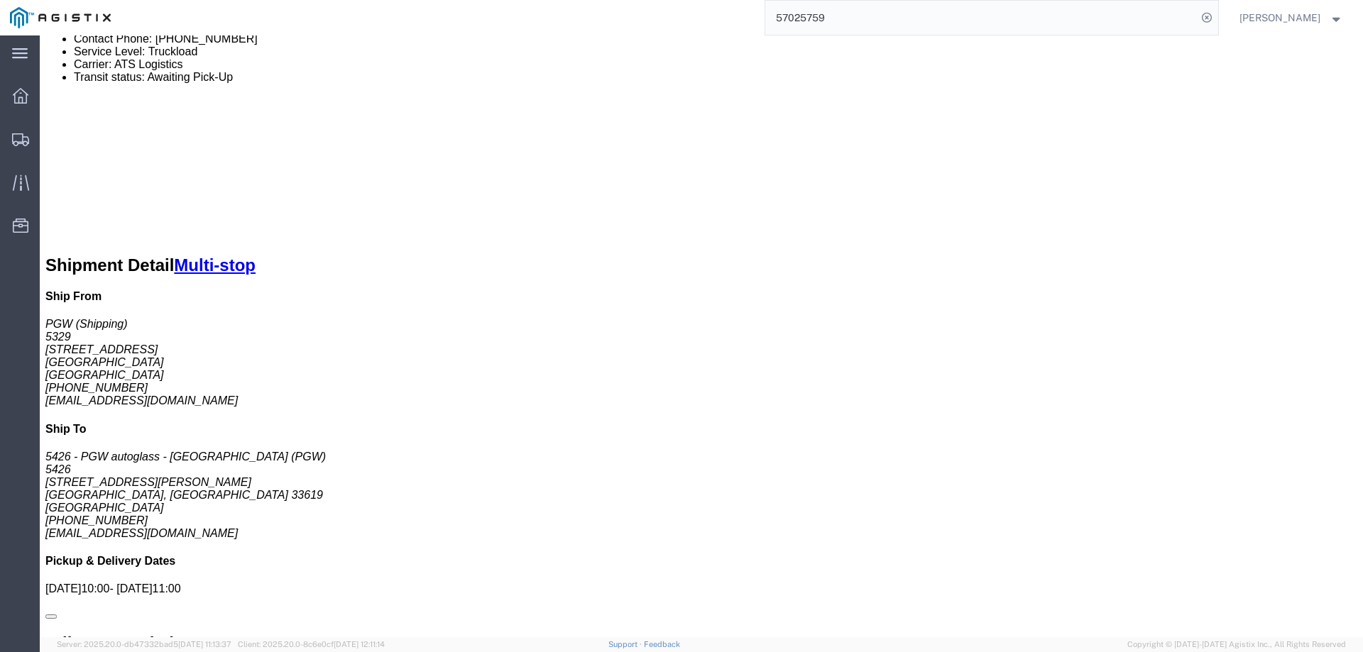
scroll to position [616, 0]
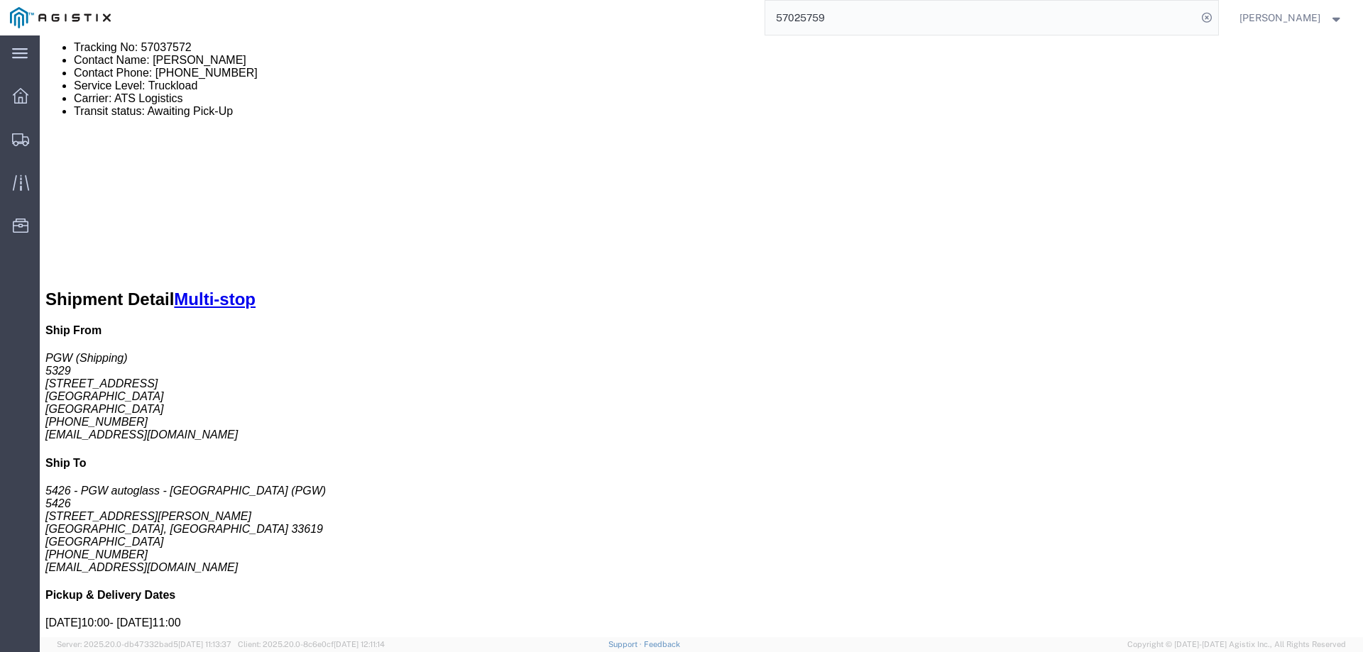
click div "Multi-stop From Shipping PGW 850 Southern Ave Chillicothe, OH 45601 US 740-774-…"
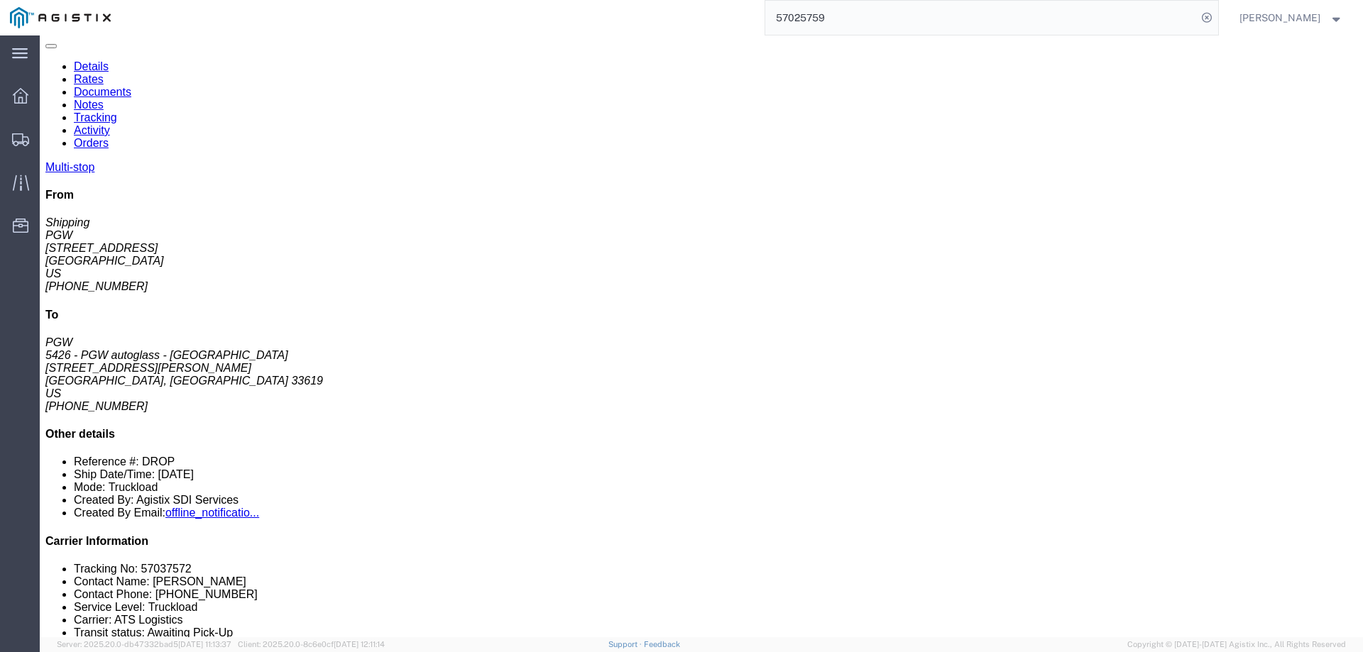
scroll to position [0, 0]
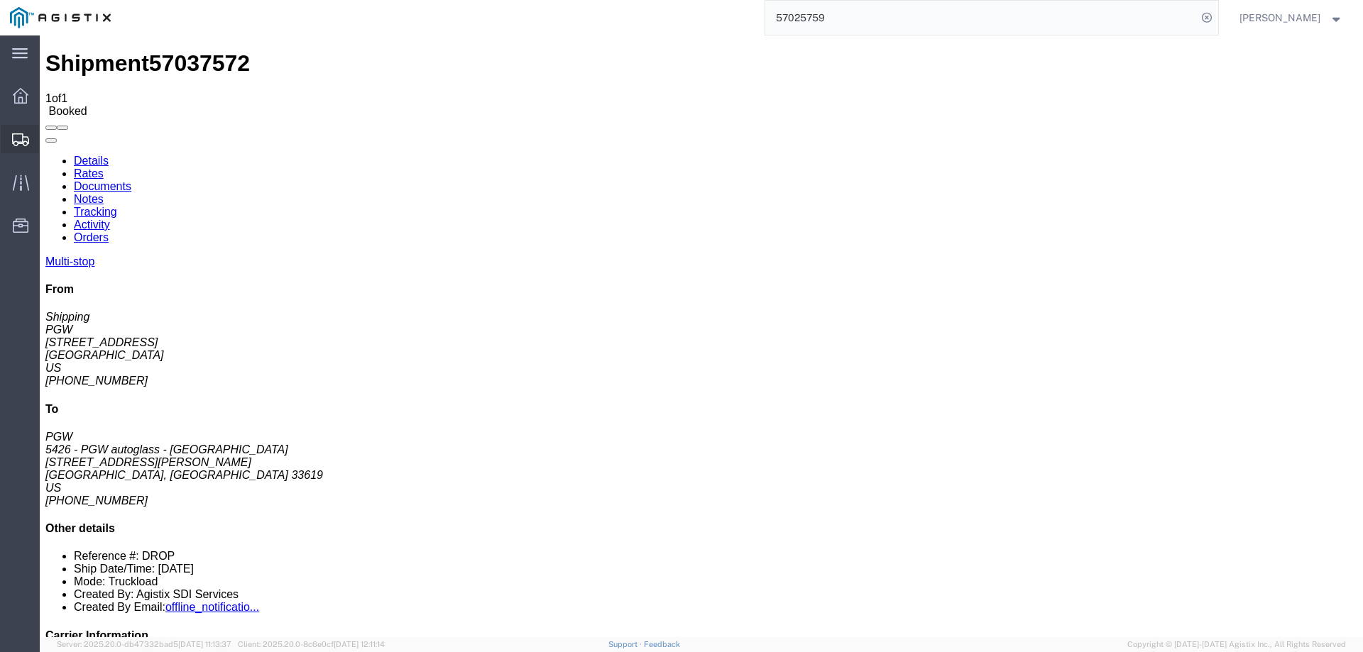
click at [15, 142] on icon at bounding box center [20, 139] width 17 height 13
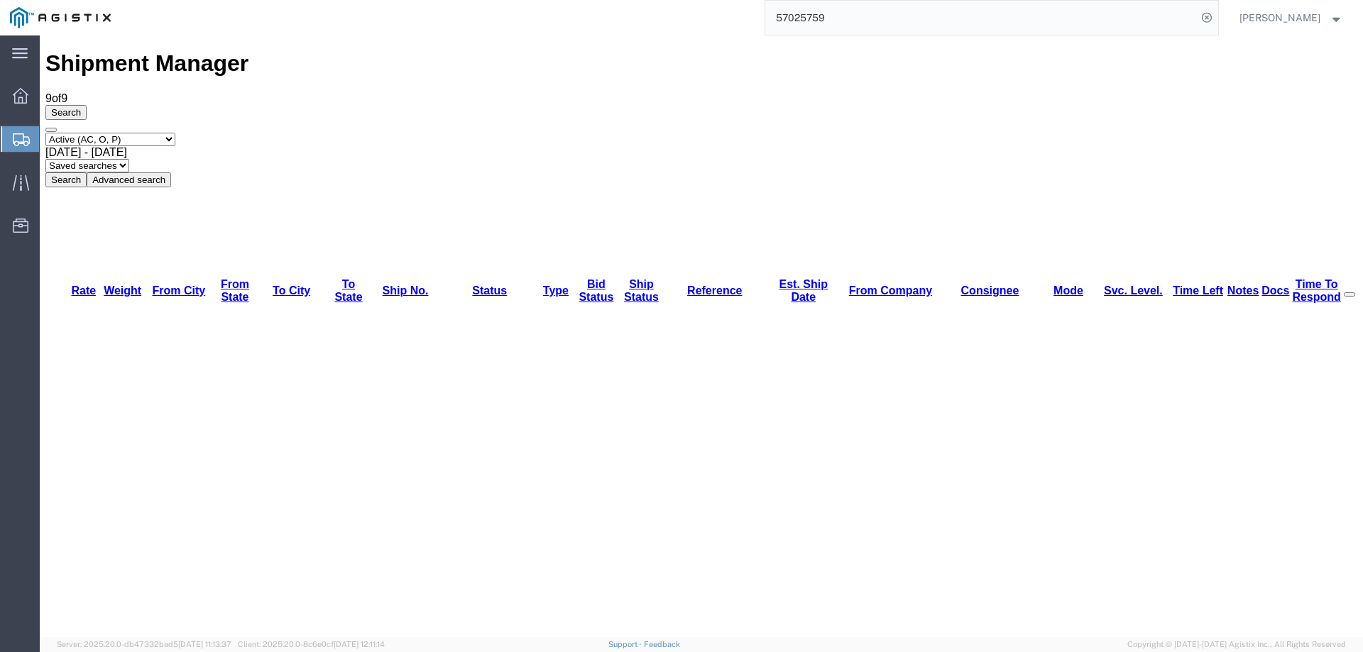
click at [13, 132] on svg-icon at bounding box center [21, 139] width 17 height 14
